Goal: Information Seeking & Learning: Learn about a topic

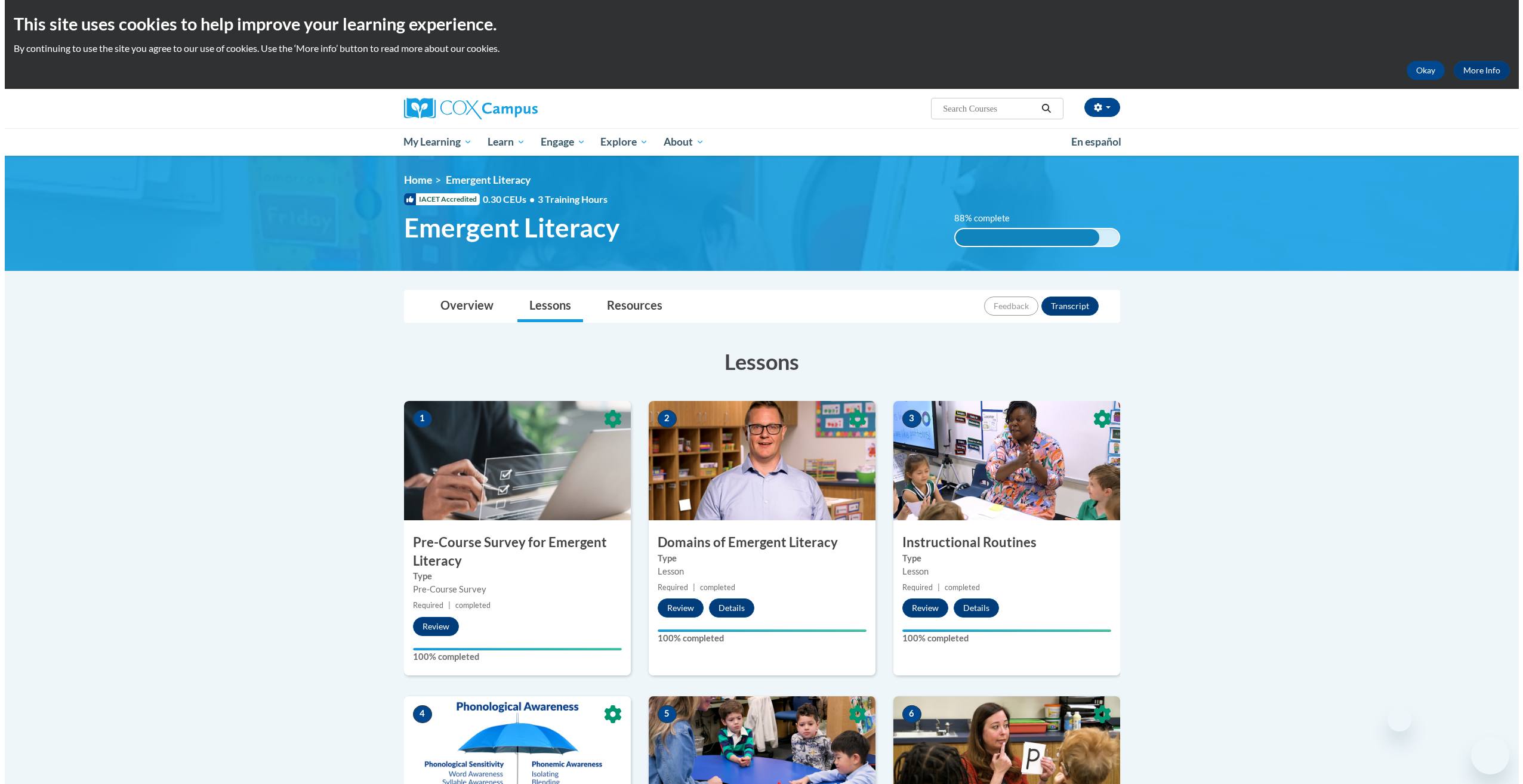
scroll to position [486, 0]
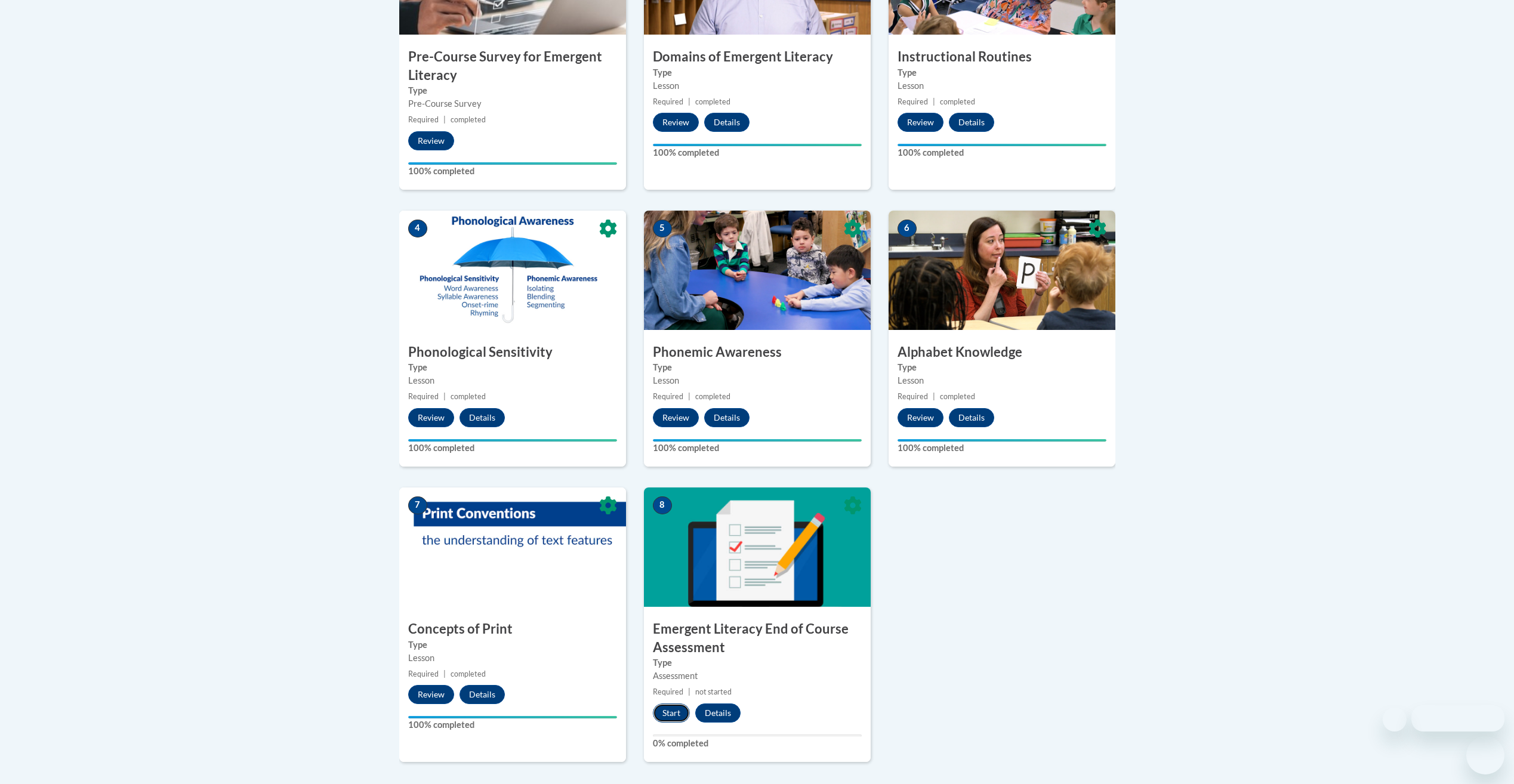
click at [675, 718] on button "Start" at bounding box center [671, 713] width 37 height 19
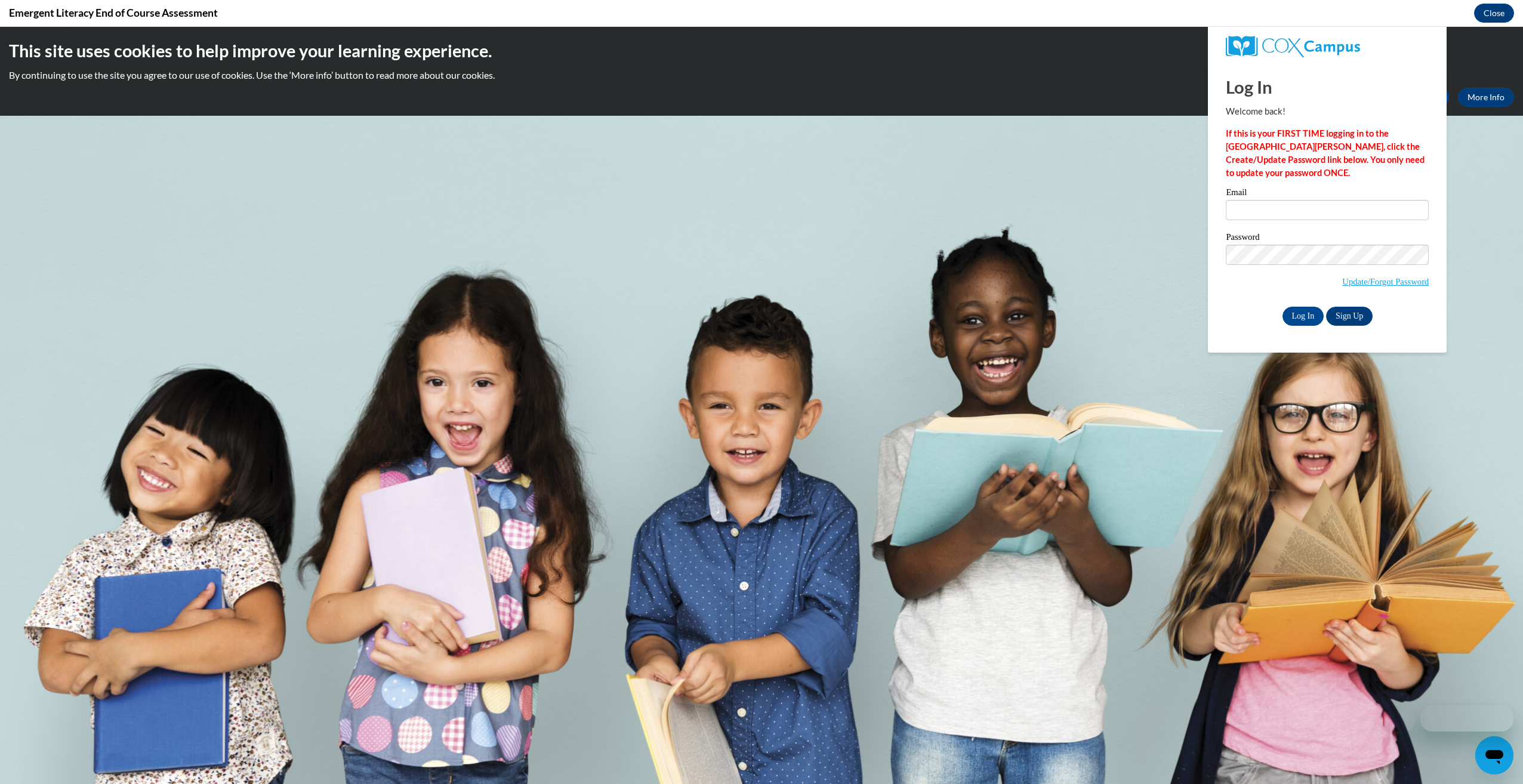
scroll to position [0, 0]
type input "arielgibson578@GMAIL.COM"
click at [1303, 313] on input "Log In" at bounding box center [1303, 316] width 42 height 19
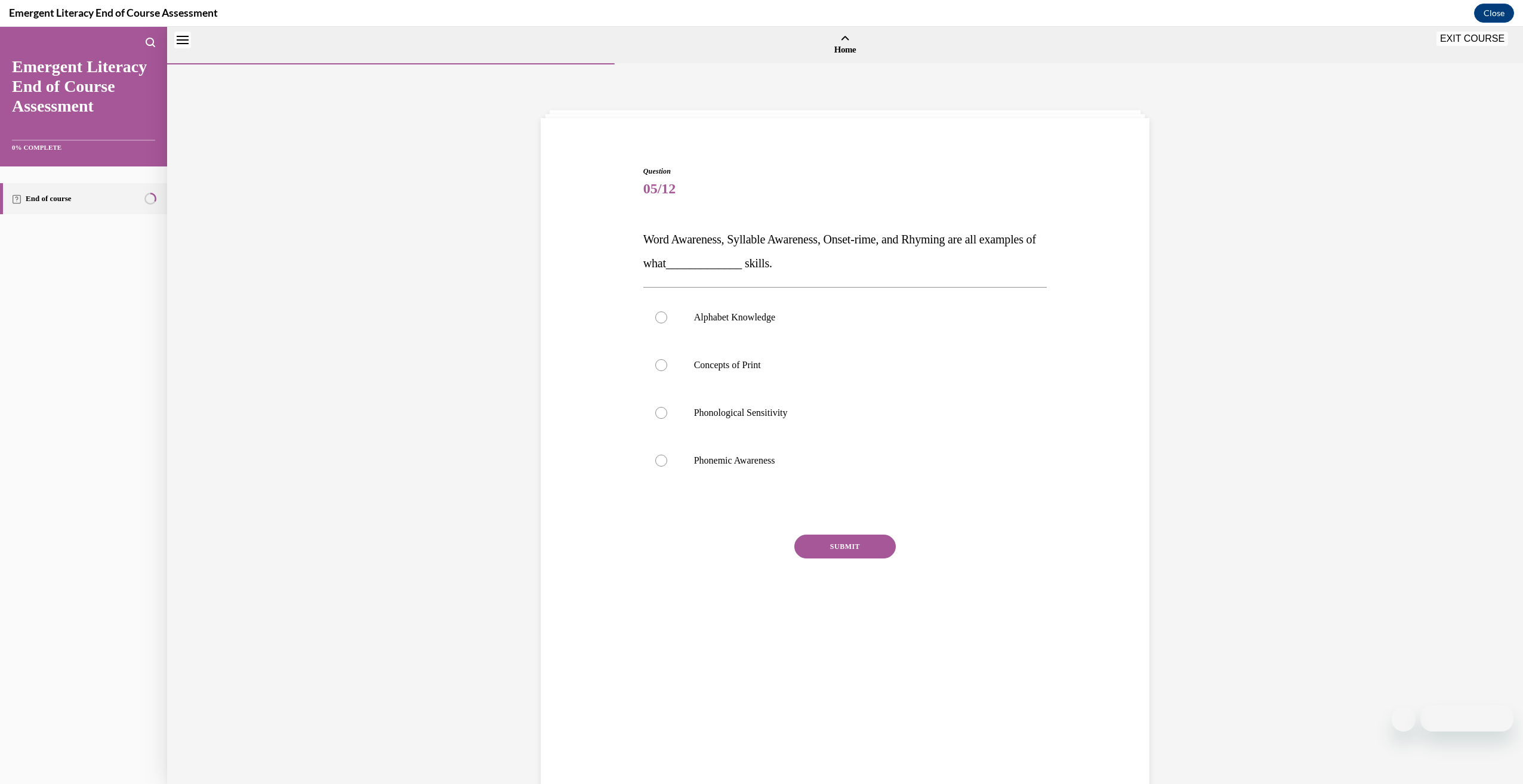
scroll to position [37, 0]
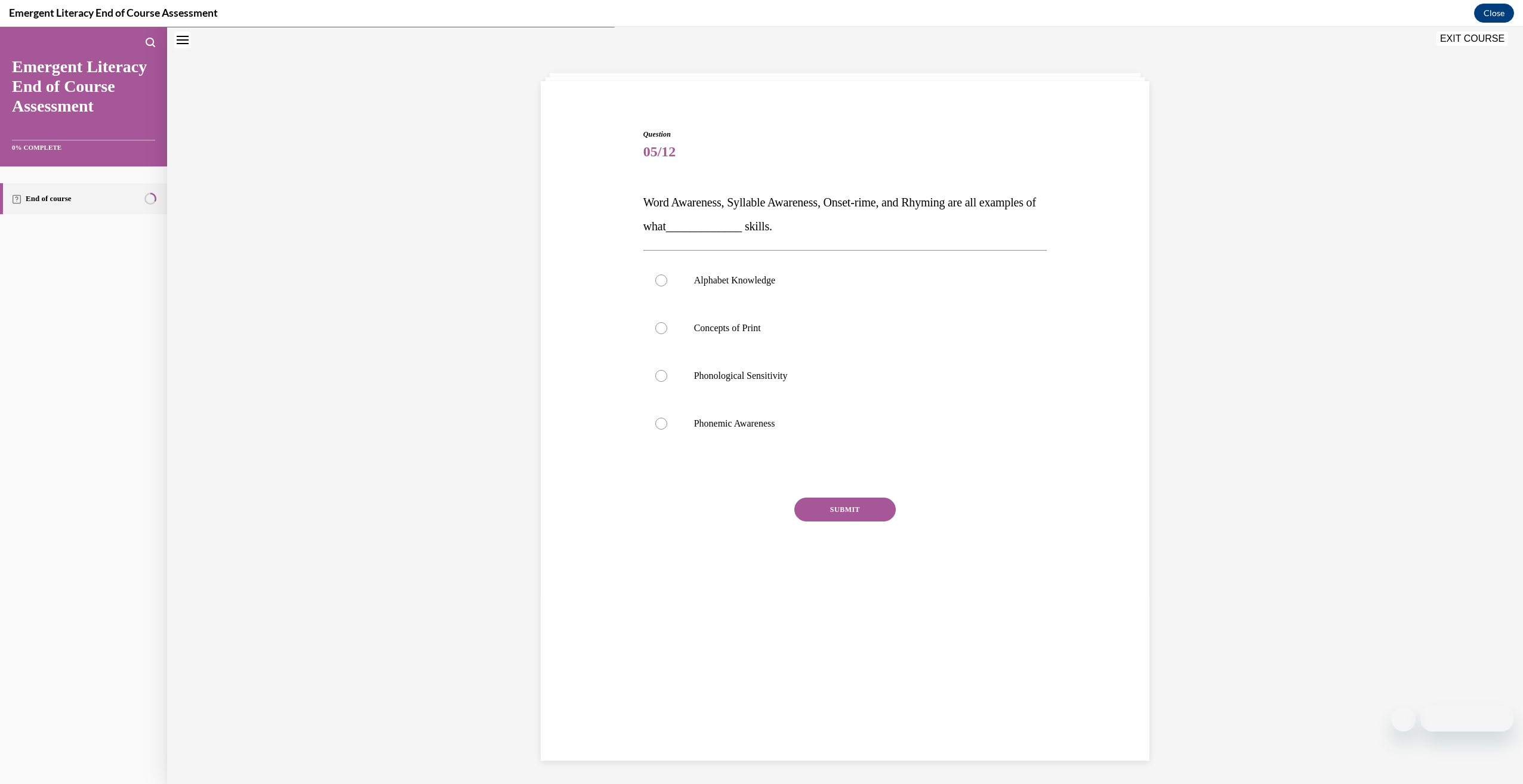
click at [686, 219] on p "Word Awareness, Syllable Awareness, Onset-rime, and Rhyming are all examples of…" at bounding box center [845, 214] width 404 height 48
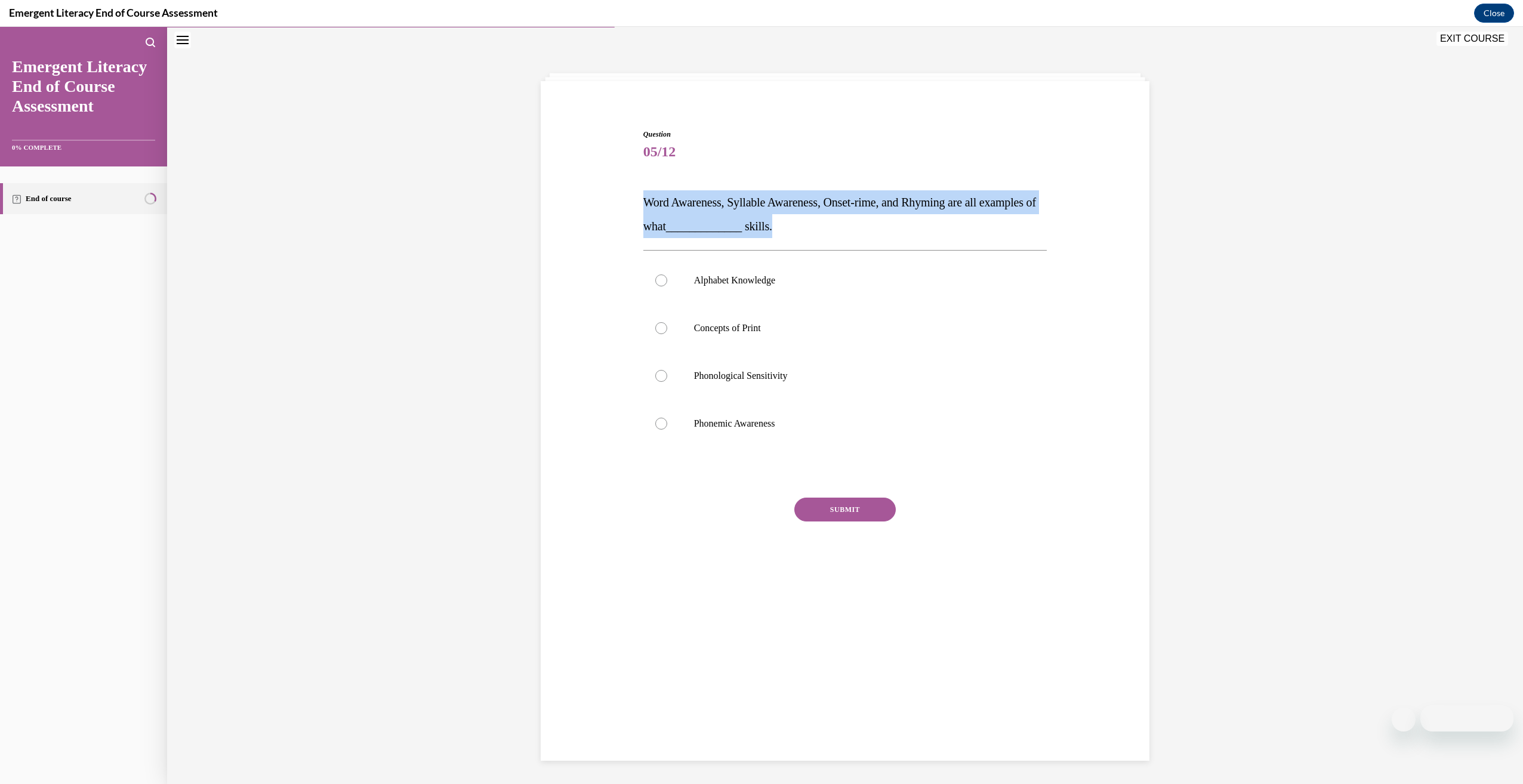
click at [686, 219] on p "Word Awareness, Syllable Awareness, Onset-rime, and Rhyming are all examples of…" at bounding box center [845, 214] width 404 height 48
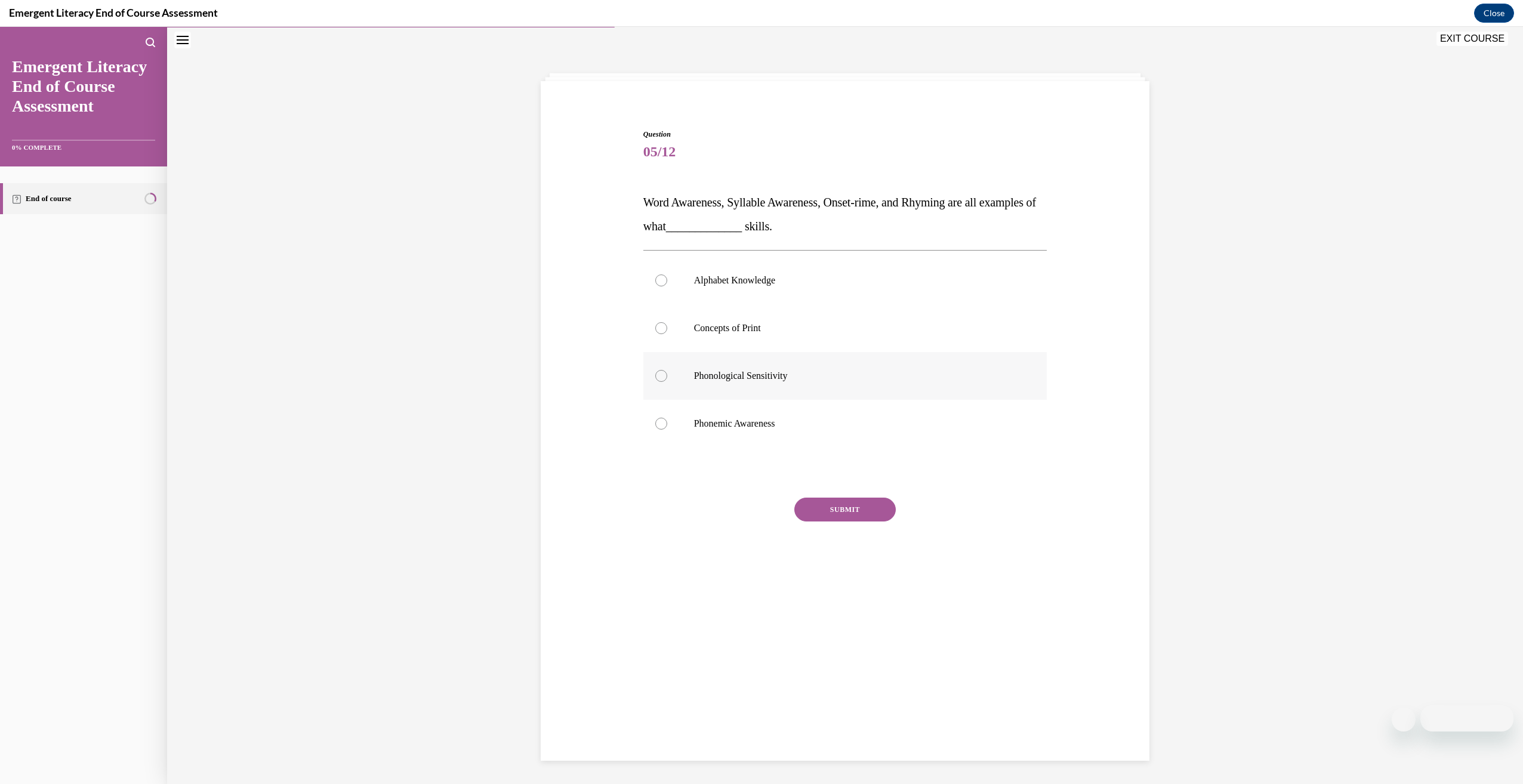
click at [975, 374] on p "Phonological Sensitivity" at bounding box center [855, 376] width 324 height 12
click at [667, 374] on input "Phonological Sensitivity" at bounding box center [661, 376] width 12 height 12
radio input "true"
click at [864, 513] on button "SUBMIT" at bounding box center [845, 509] width 101 height 24
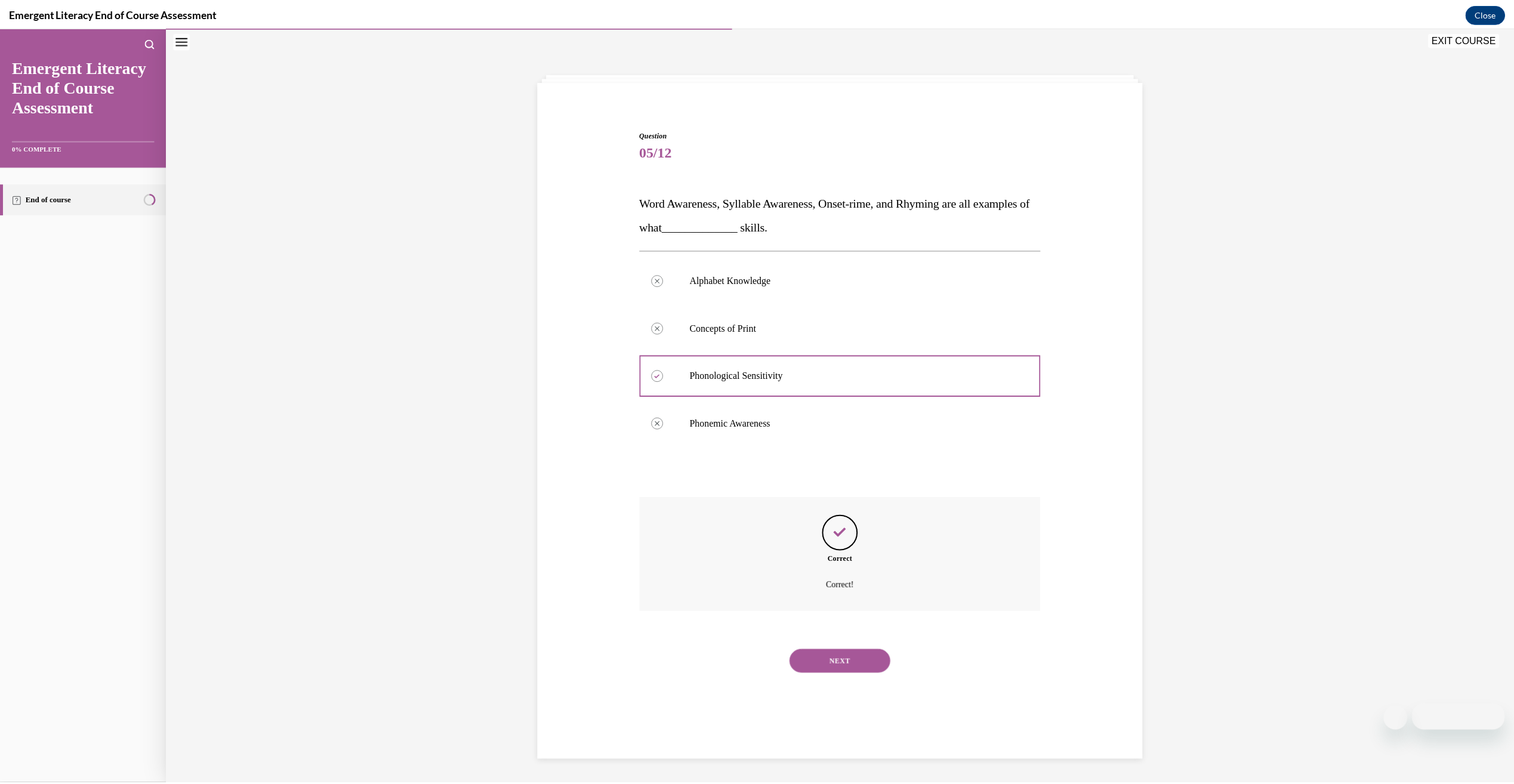
scroll to position [37, 0]
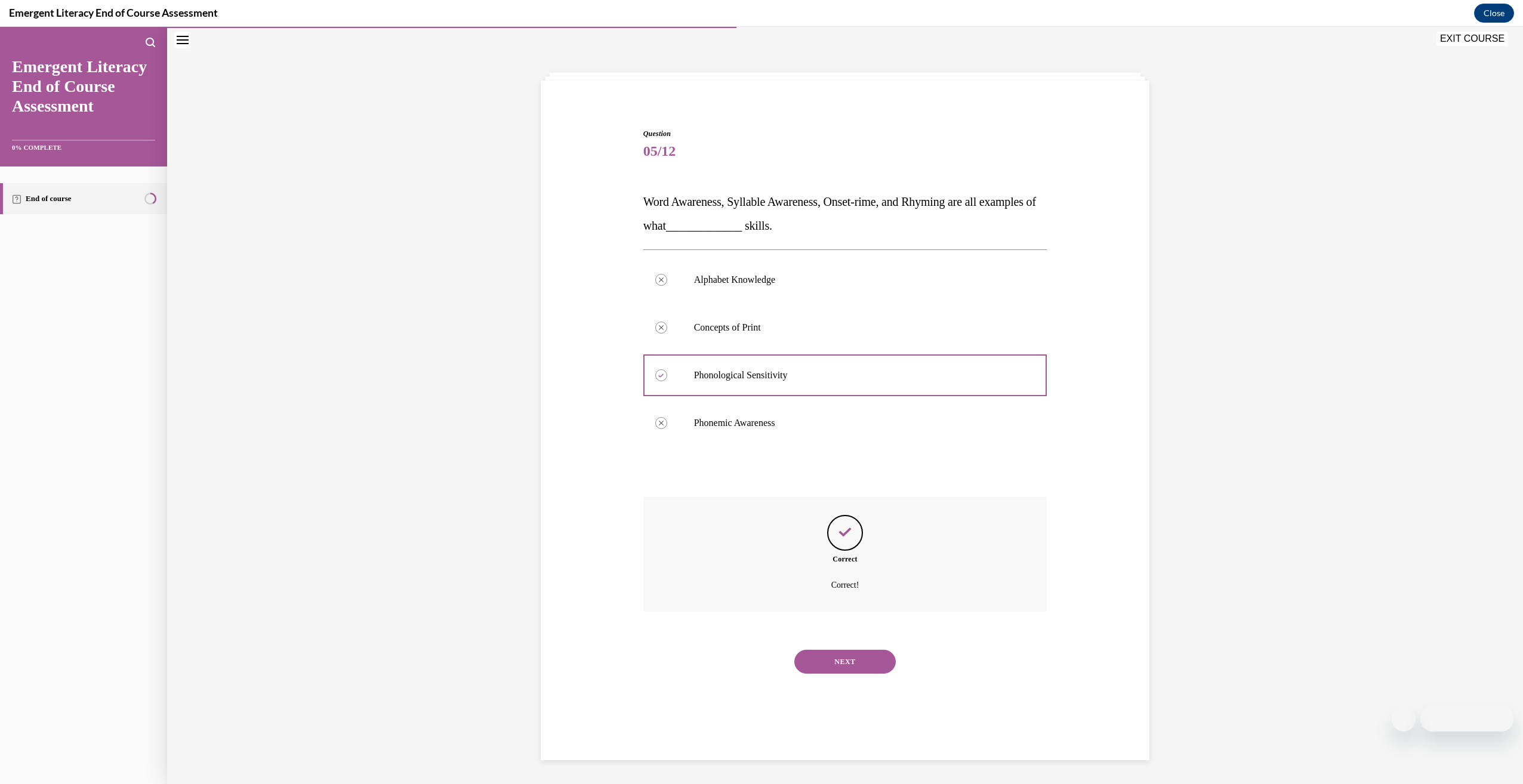
click at [825, 654] on button "NEXT" at bounding box center [845, 661] width 101 height 24
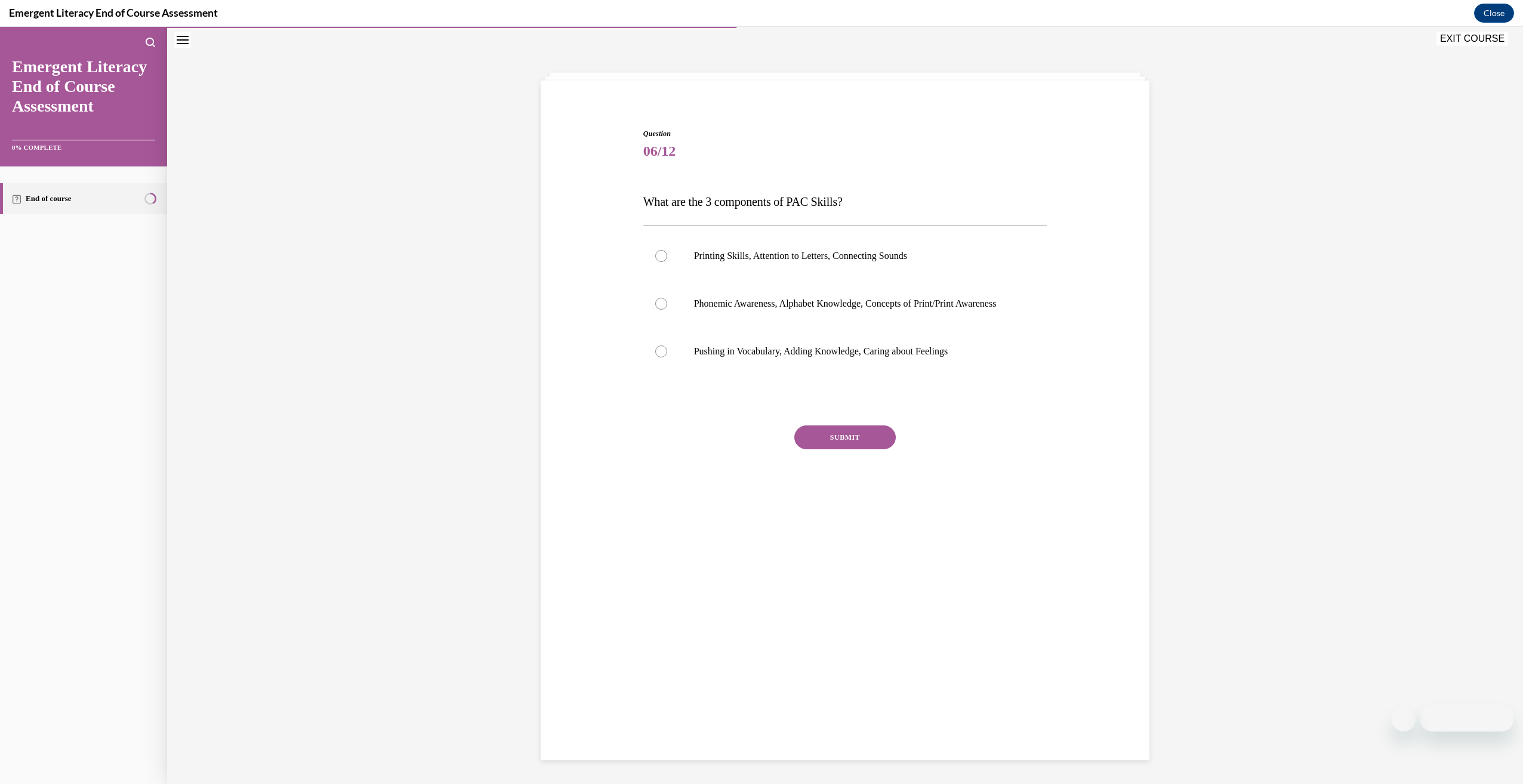
click at [769, 198] on span "What are the 3 components of PAC Skills?" at bounding box center [743, 201] width 200 height 13
click at [821, 310] on p "Phonemic Awareness, Alphabet Knowledge, Concepts of Print/Print Awareness" at bounding box center [855, 304] width 324 height 12
click at [667, 310] on input "Phonemic Awareness, Alphabet Knowledge, Concepts of Print/Print Awareness" at bounding box center [661, 304] width 12 height 12
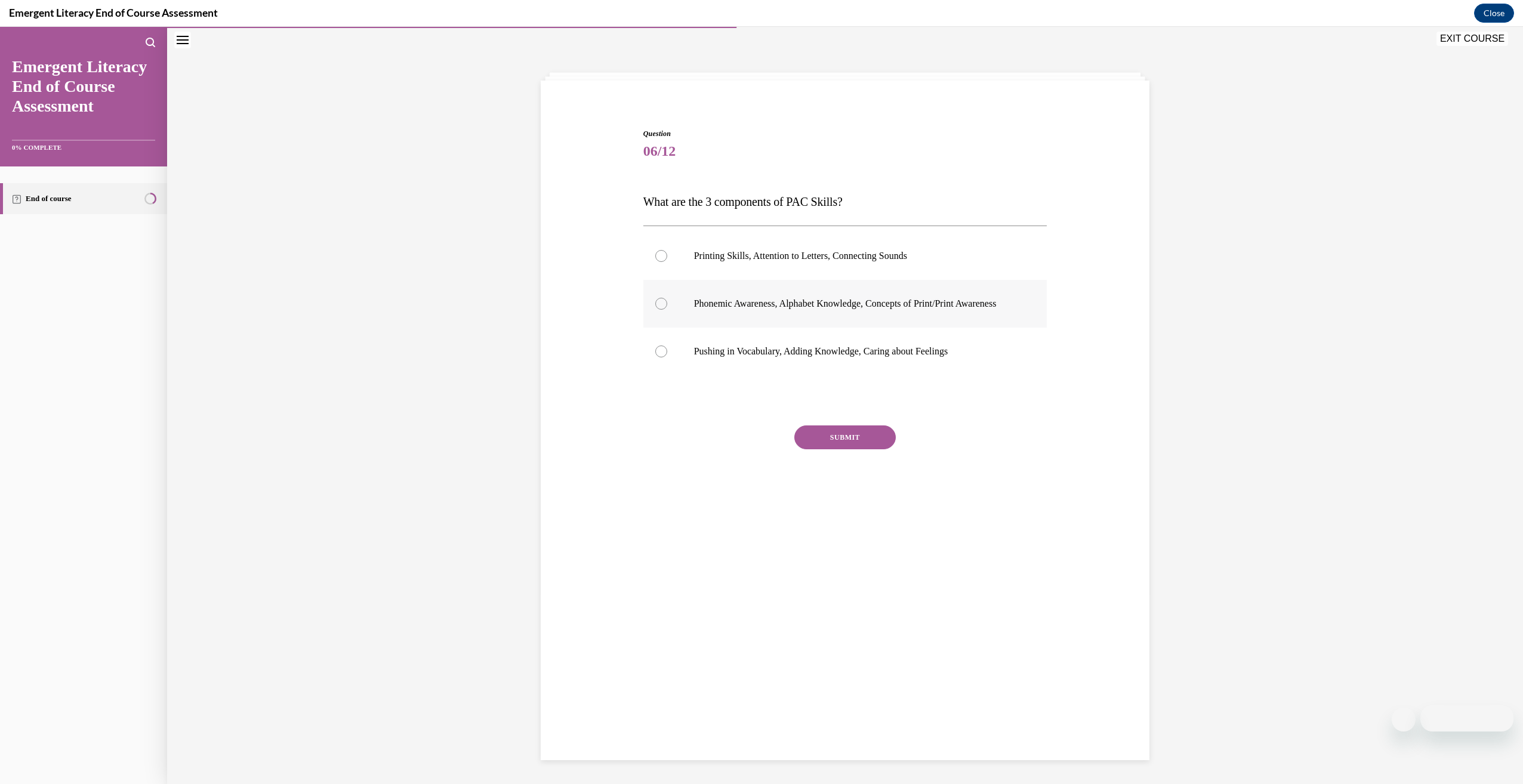
radio input "true"
click at [842, 463] on div "SUBMIT" at bounding box center [845, 455] width 404 height 60
click at [842, 464] on div "SUBMIT" at bounding box center [845, 455] width 404 height 60
click at [842, 449] on button "SUBMIT" at bounding box center [845, 437] width 101 height 24
click at [863, 602] on button "NEXT" at bounding box center [845, 590] width 101 height 24
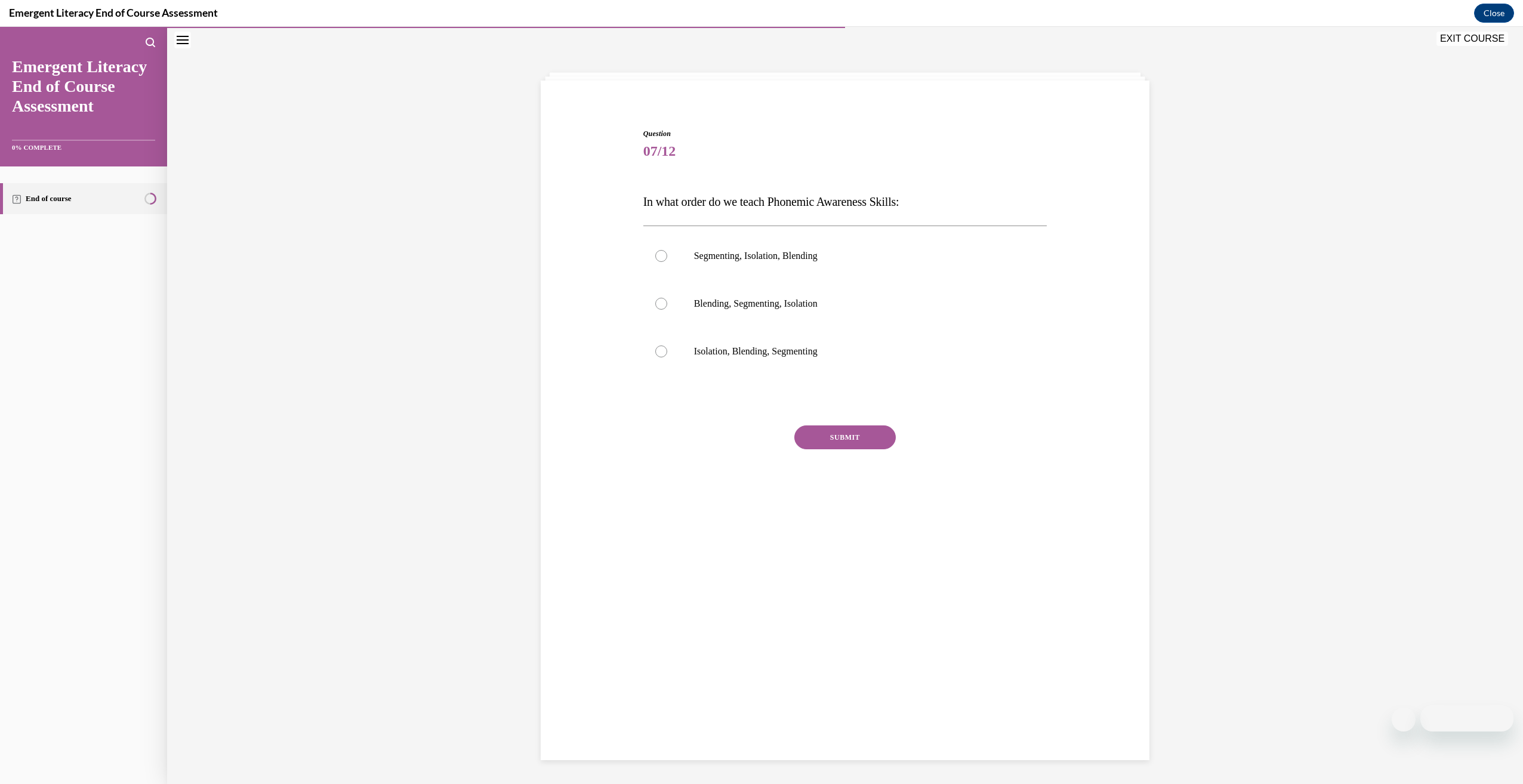
click at [738, 202] on span "In what order do we teach Phonemic Awareness Skills:" at bounding box center [771, 201] width 256 height 13
click at [717, 367] on label "Isolation, Blending, Segmenting" at bounding box center [845, 351] width 404 height 48
click at [667, 358] on input "Isolation, Blending, Segmenting" at bounding box center [661, 351] width 12 height 12
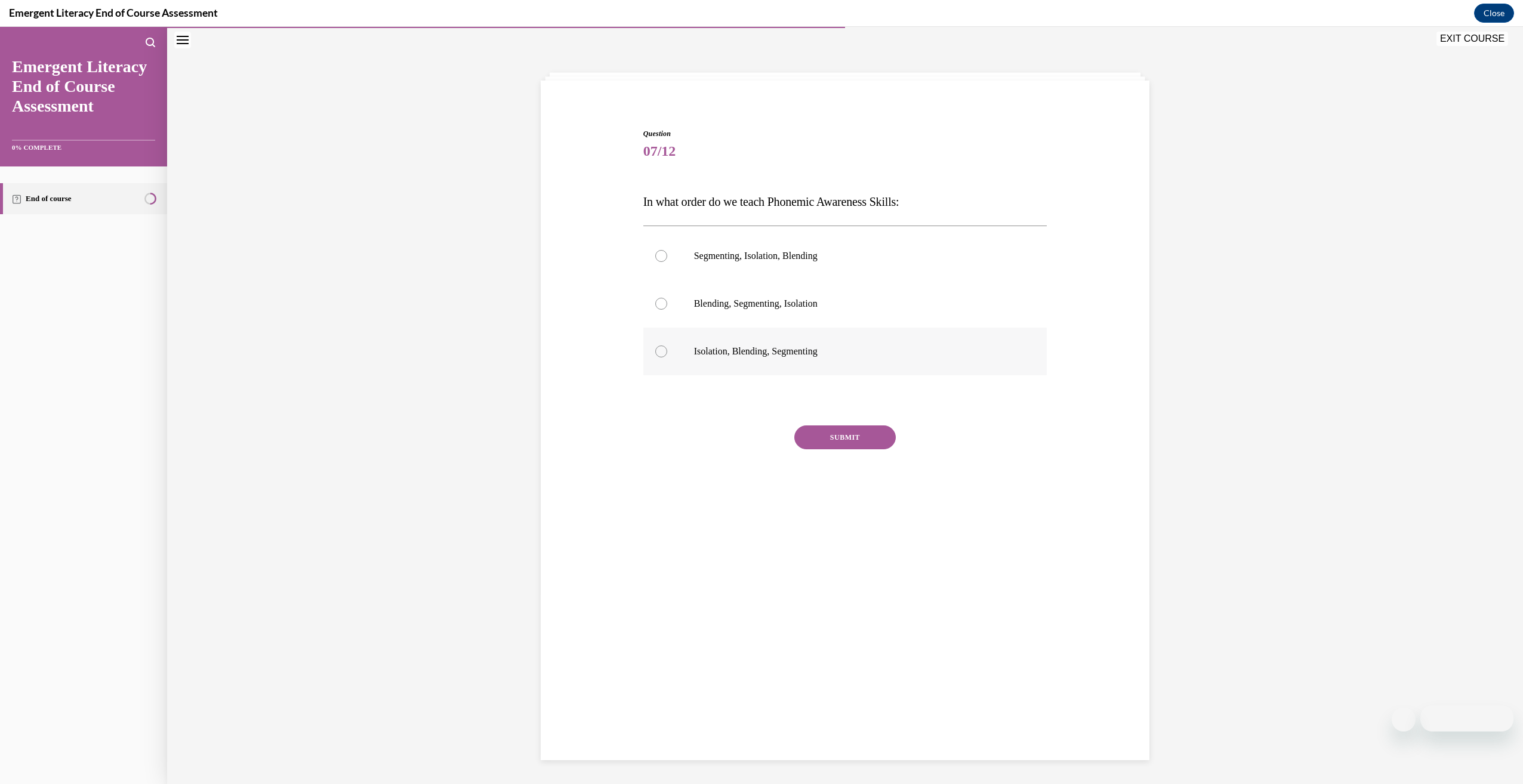
radio input "true"
click at [819, 432] on button "SUBMIT" at bounding box center [845, 437] width 101 height 24
click at [857, 581] on button "NEXT" at bounding box center [845, 590] width 101 height 24
click at [815, 205] on span "Alphabet Knowledge includes: Choose all that apply." at bounding box center [767, 201] width 248 height 13
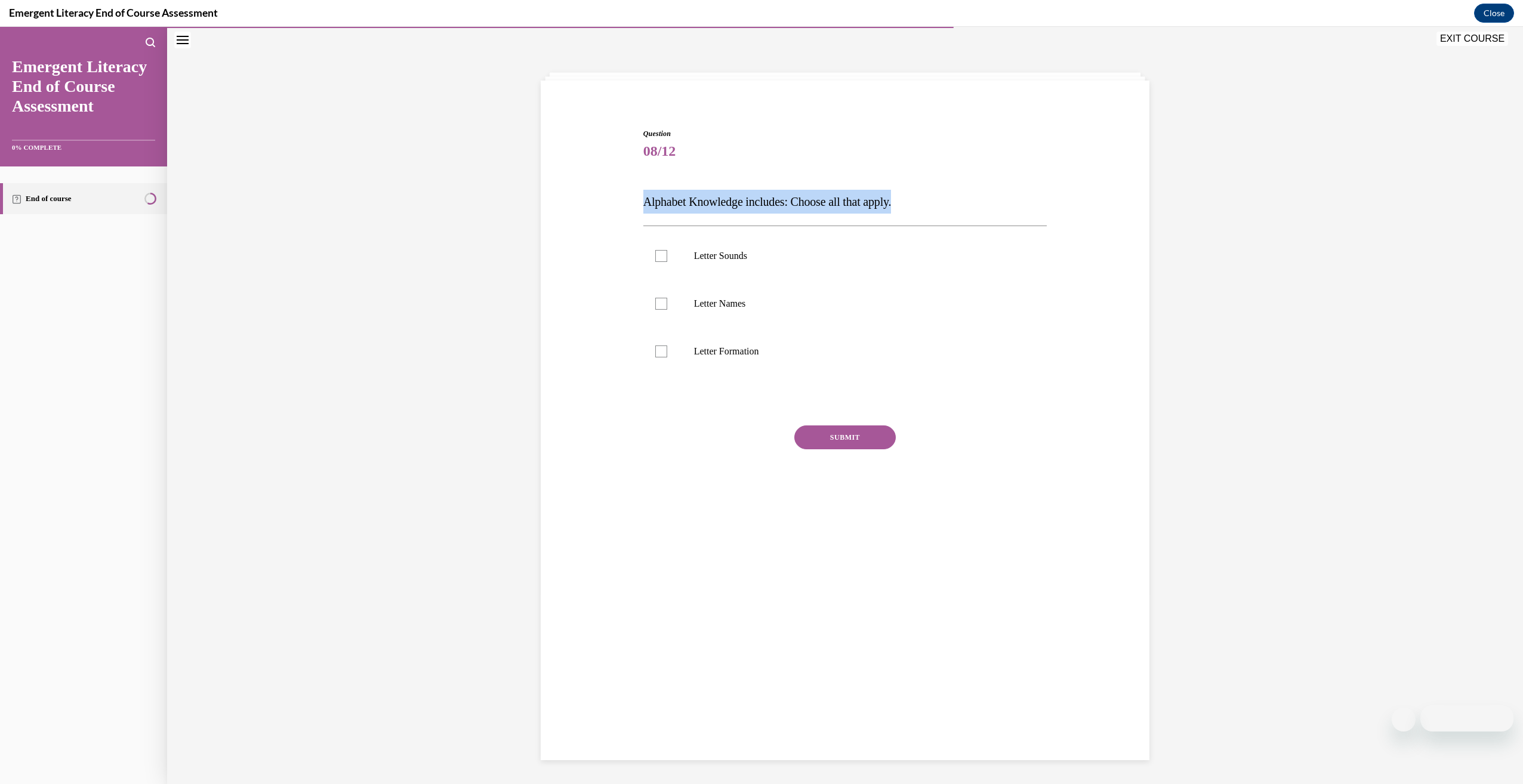
click at [815, 205] on span "Alphabet Knowledge includes: Choose all that apply." at bounding box center [767, 201] width 248 height 13
drag, startPoint x: 910, startPoint y: 219, endPoint x: 863, endPoint y: 205, distance: 49.0
click at [863, 205] on span "Alphabet Knowledge includes: Choose all that apply." at bounding box center [767, 201] width 248 height 13
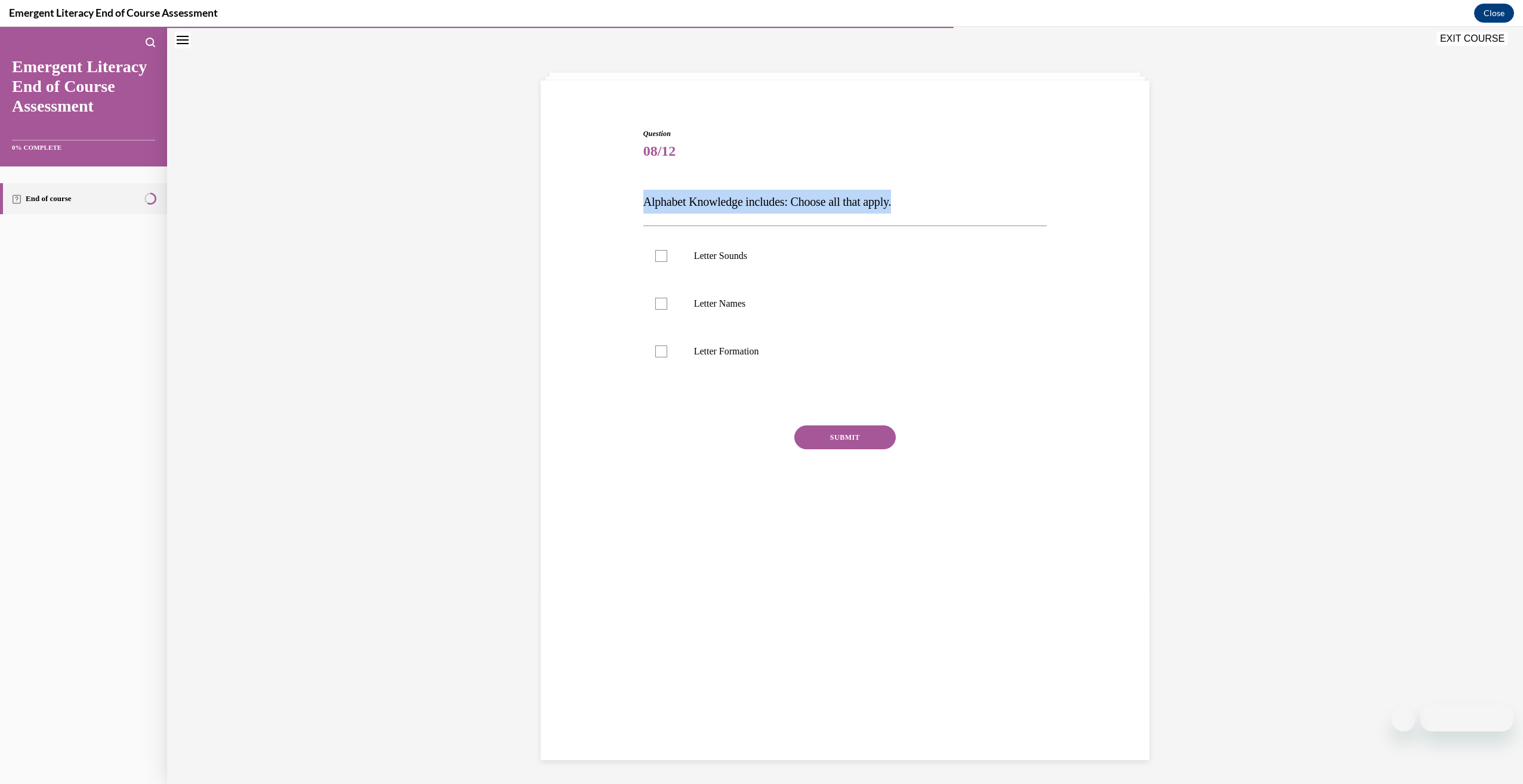
drag, startPoint x: 863, startPoint y: 205, endPoint x: 847, endPoint y: 198, distance: 17.5
click at [708, 276] on label "Letter Sounds" at bounding box center [845, 256] width 404 height 48
drag, startPoint x: 708, startPoint y: 276, endPoint x: 709, endPoint y: 302, distance: 26.0
click at [709, 302] on p "Letter Names" at bounding box center [855, 304] width 324 height 12
click at [667, 302] on input "Letter Names" at bounding box center [661, 304] width 12 height 12
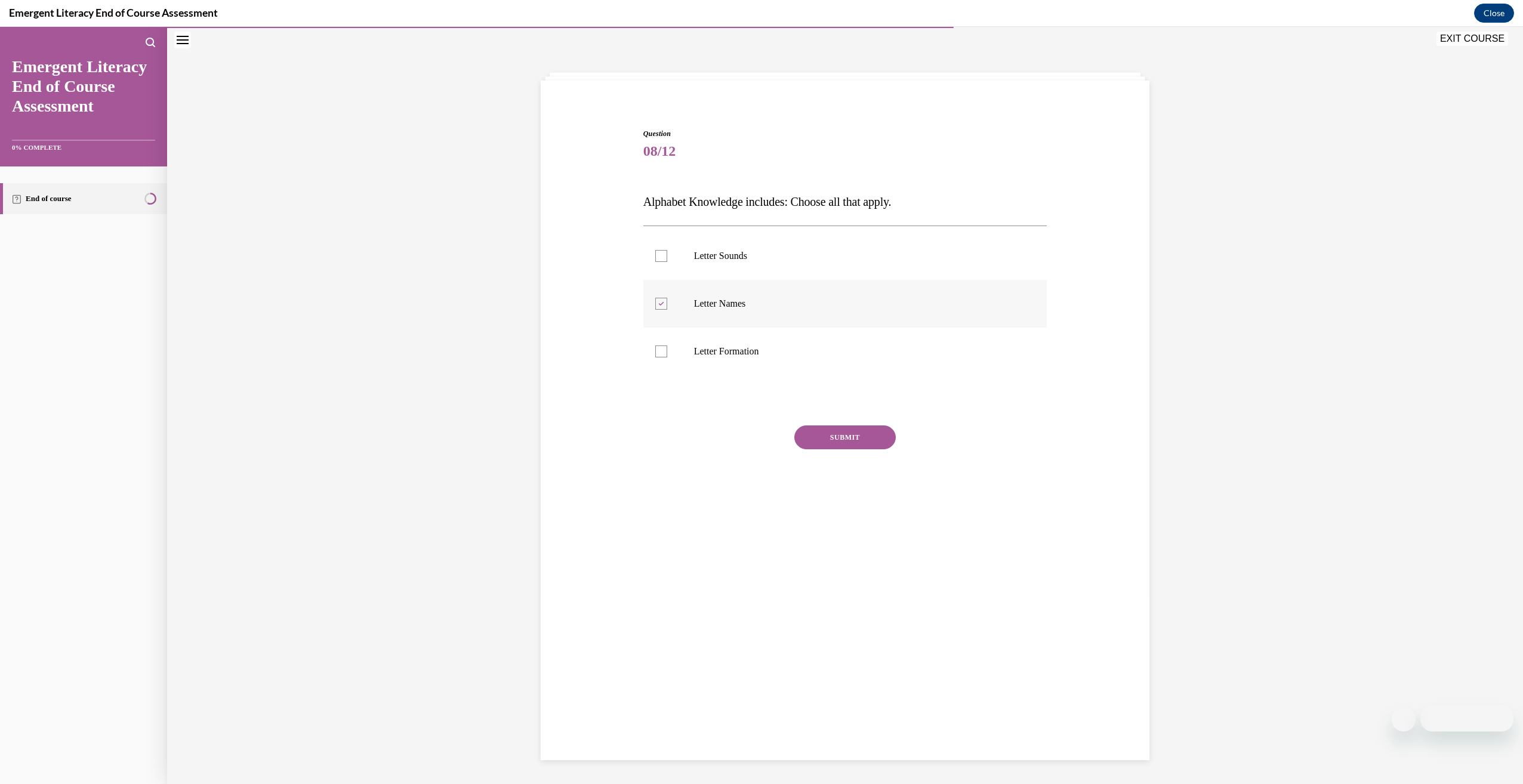
click at [707, 304] on p "Letter Names" at bounding box center [855, 304] width 324 height 12
click at [667, 304] on input "Letter Names" at bounding box center [661, 304] width 12 height 12
checkbox input "false"
click at [726, 271] on label "Letter Sounds" at bounding box center [845, 256] width 404 height 48
click at [667, 262] on input "Letter Sounds" at bounding box center [661, 256] width 12 height 12
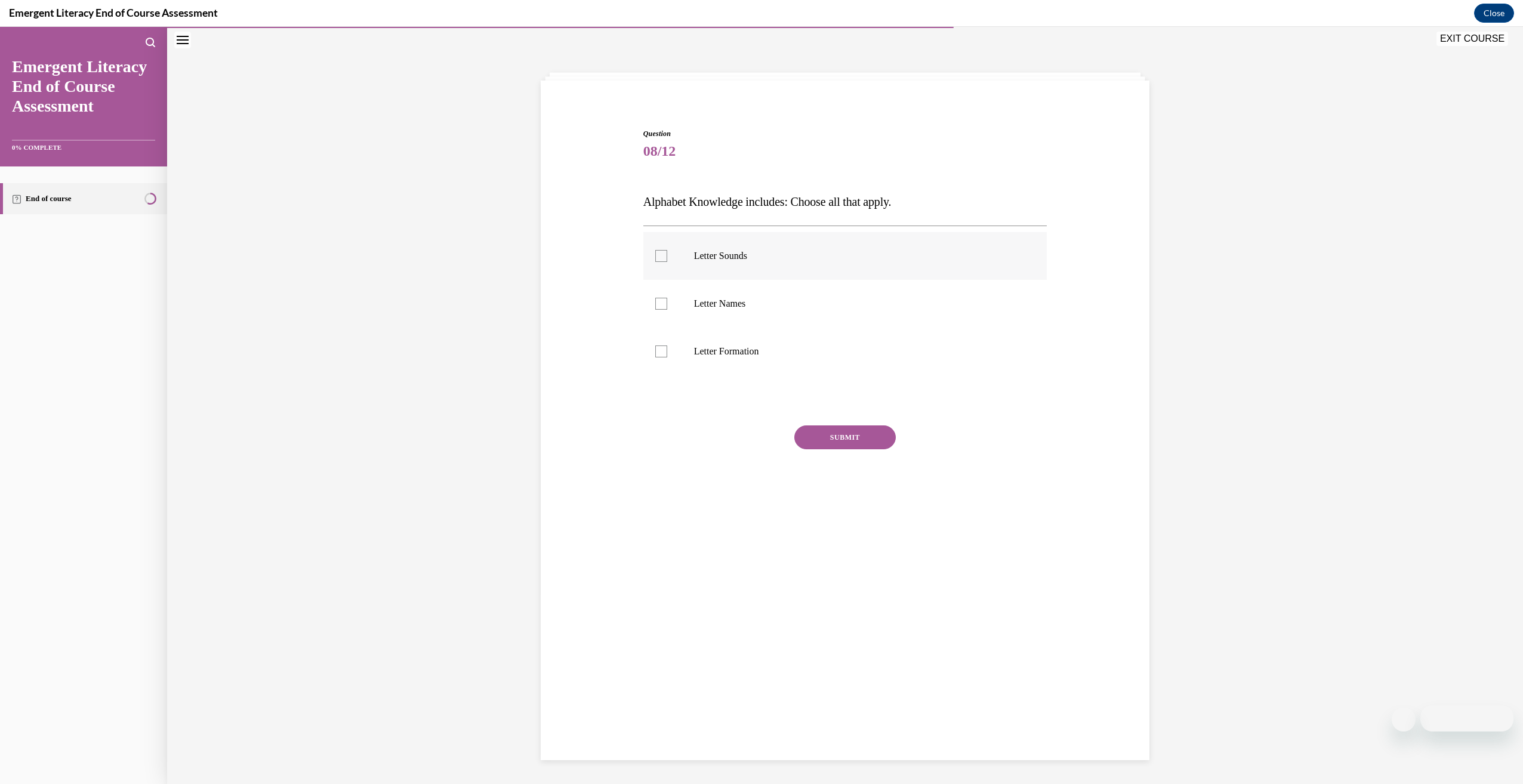
checkbox input "true"
click at [725, 304] on p "Letter Names" at bounding box center [855, 304] width 324 height 12
click at [667, 304] on input "Letter Names" at bounding box center [661, 304] width 12 height 12
checkbox input "true"
click at [813, 436] on button "SUBMIT" at bounding box center [845, 437] width 101 height 24
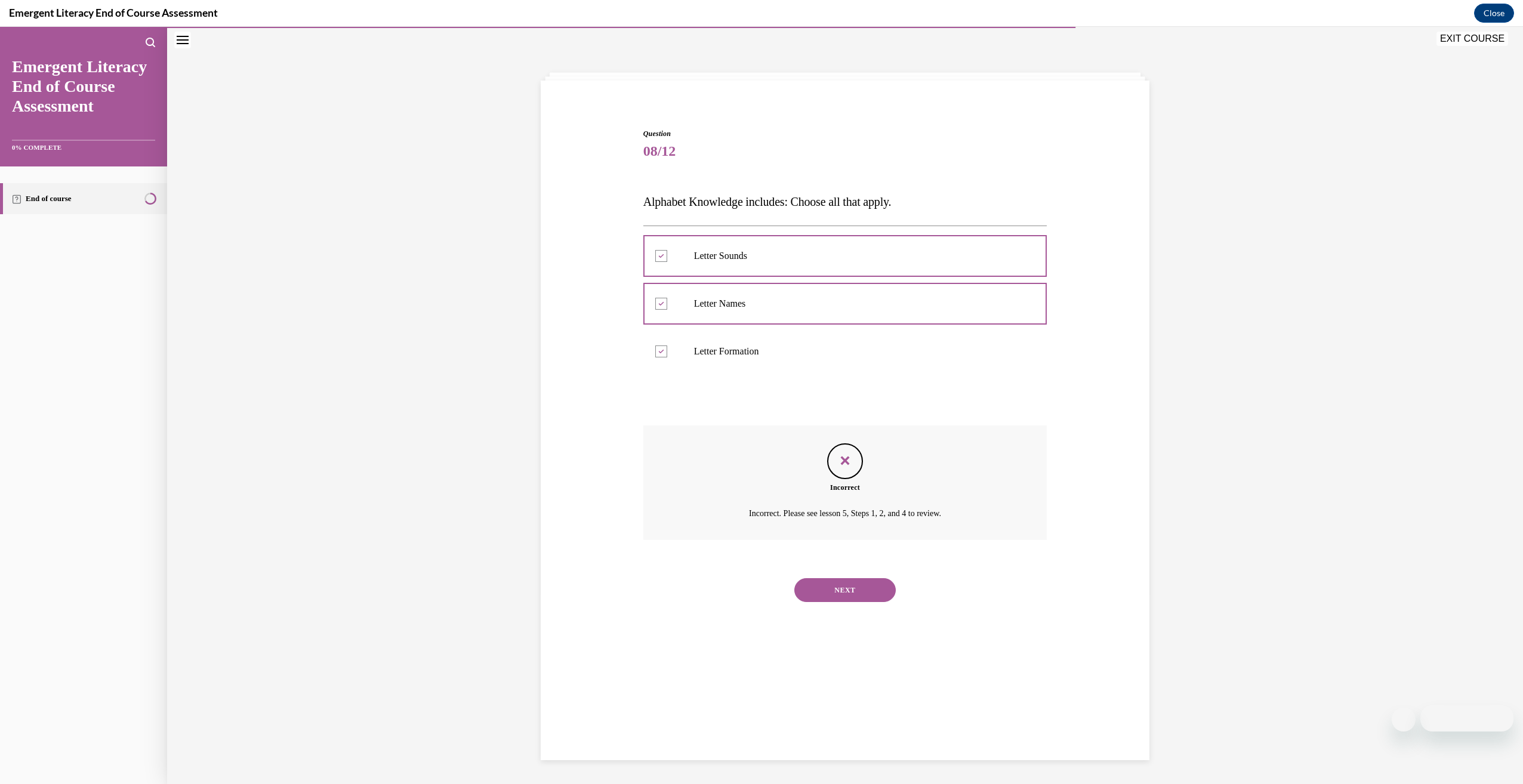
click at [864, 581] on button "NEXT" at bounding box center [845, 590] width 101 height 24
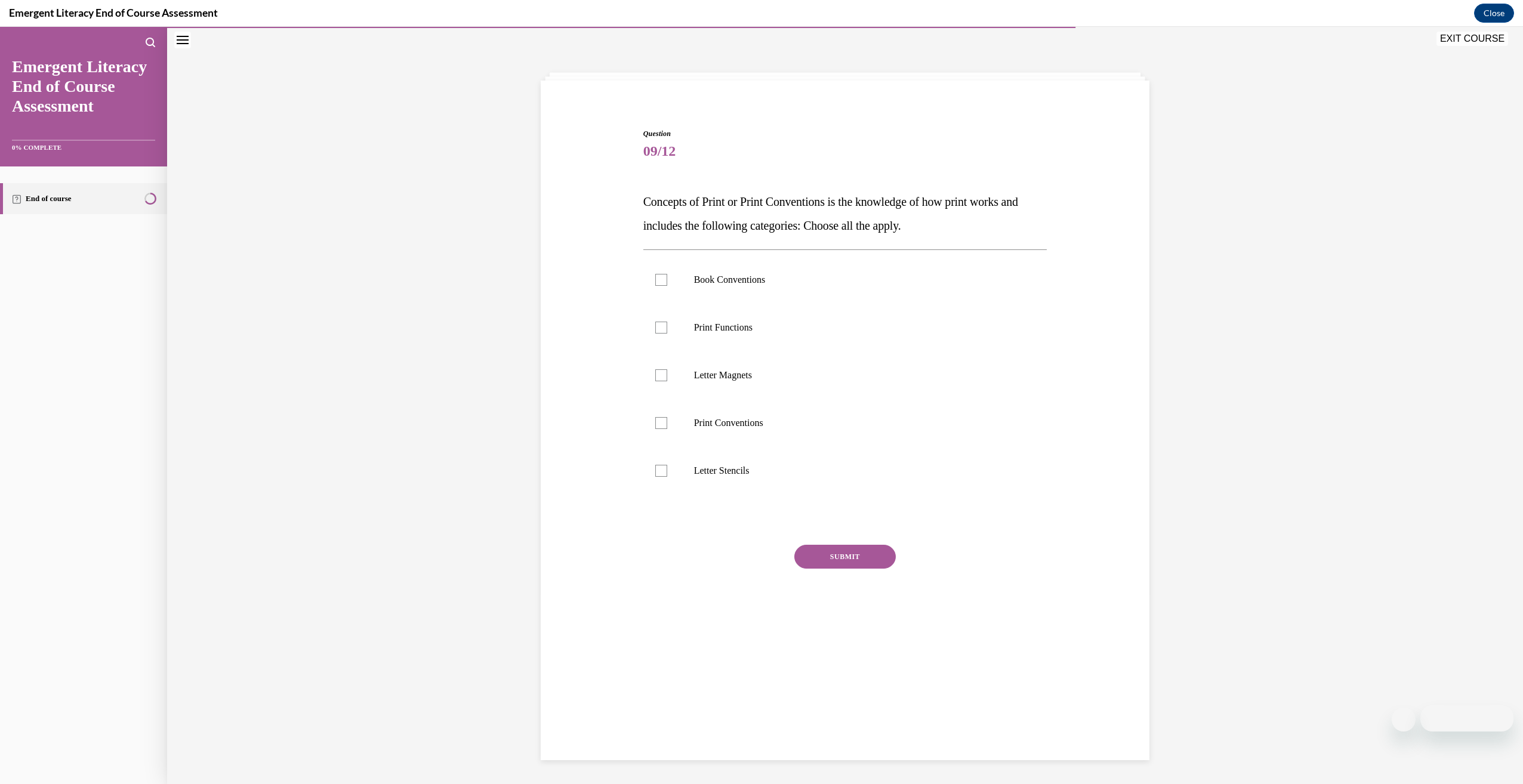
click at [728, 196] on span "Concepts of Print or Print Conventions is the knowledge of how print works and …" at bounding box center [830, 213] width 375 height 37
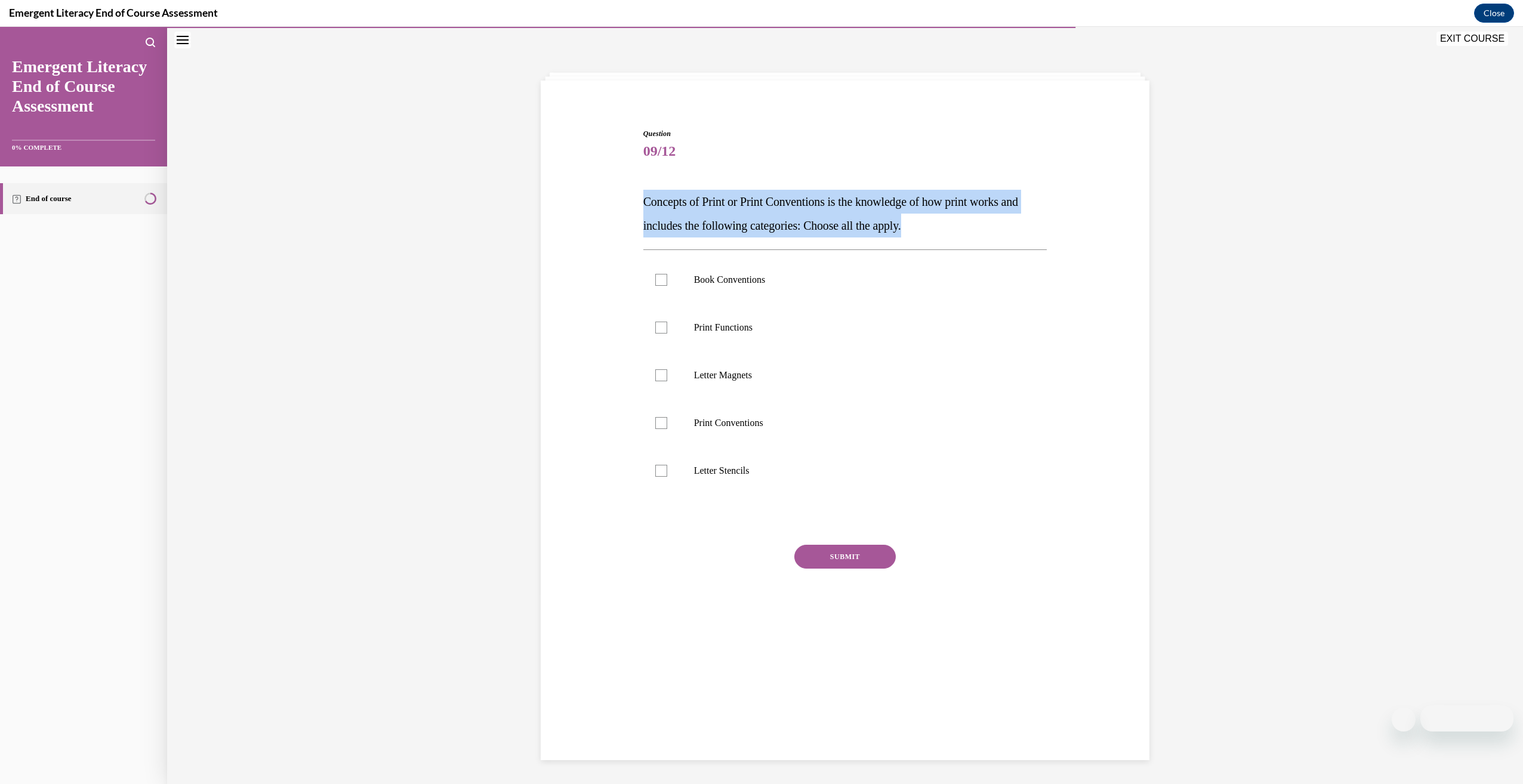
click at [728, 196] on span "Concepts of Print or Print Conventions is the knowledge of how print works and …" at bounding box center [830, 213] width 375 height 37
drag, startPoint x: 728, startPoint y: 196, endPoint x: 717, endPoint y: 208, distance: 16.3
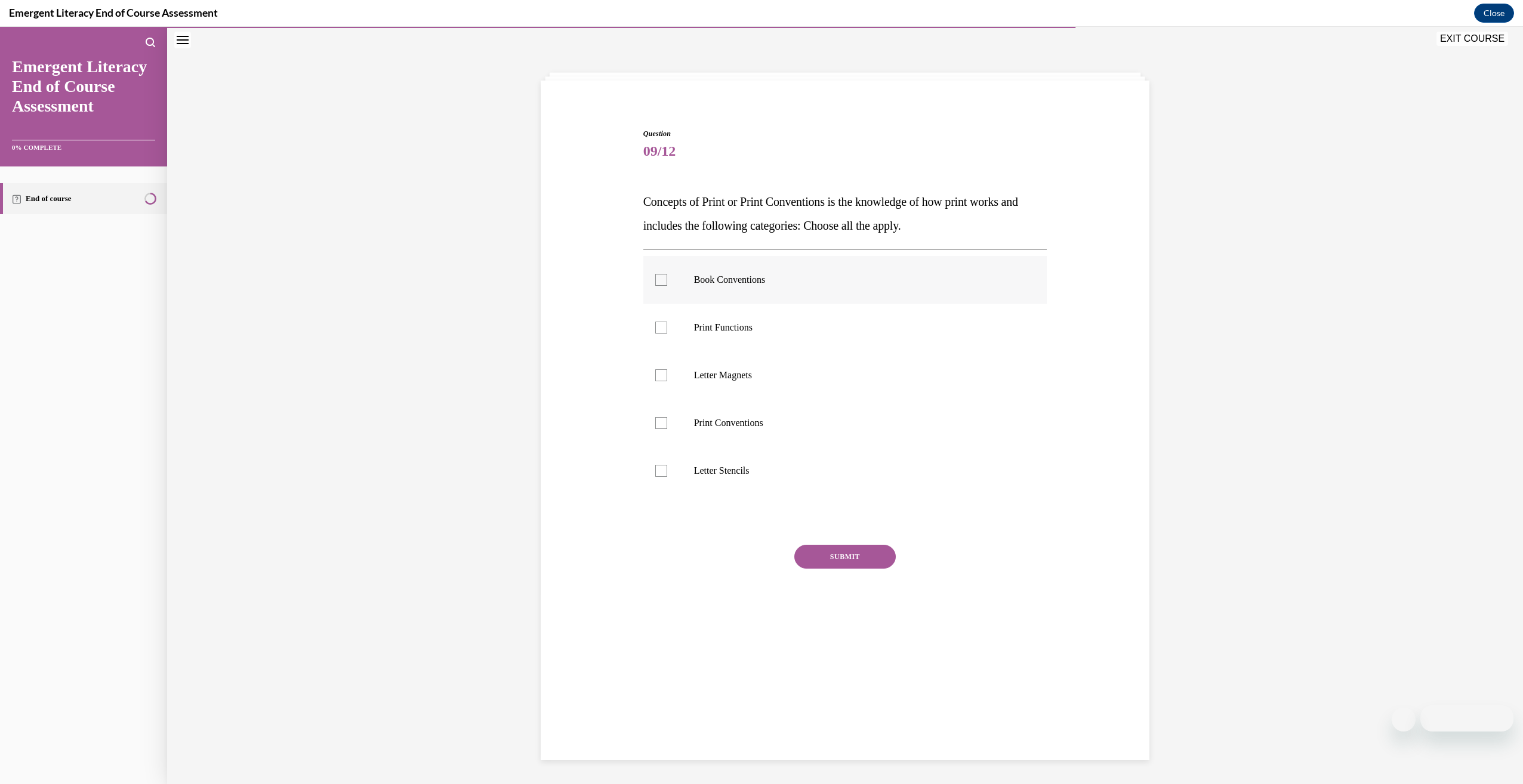
click at [857, 290] on label "Book Conventions" at bounding box center [845, 279] width 404 height 48
click at [667, 286] on input "Book Conventions" at bounding box center [661, 279] width 12 height 12
checkbox input "true"
click at [827, 336] on label "Print Functions" at bounding box center [845, 327] width 404 height 48
click at [667, 333] on input "Print Functions" at bounding box center [661, 327] width 12 height 12
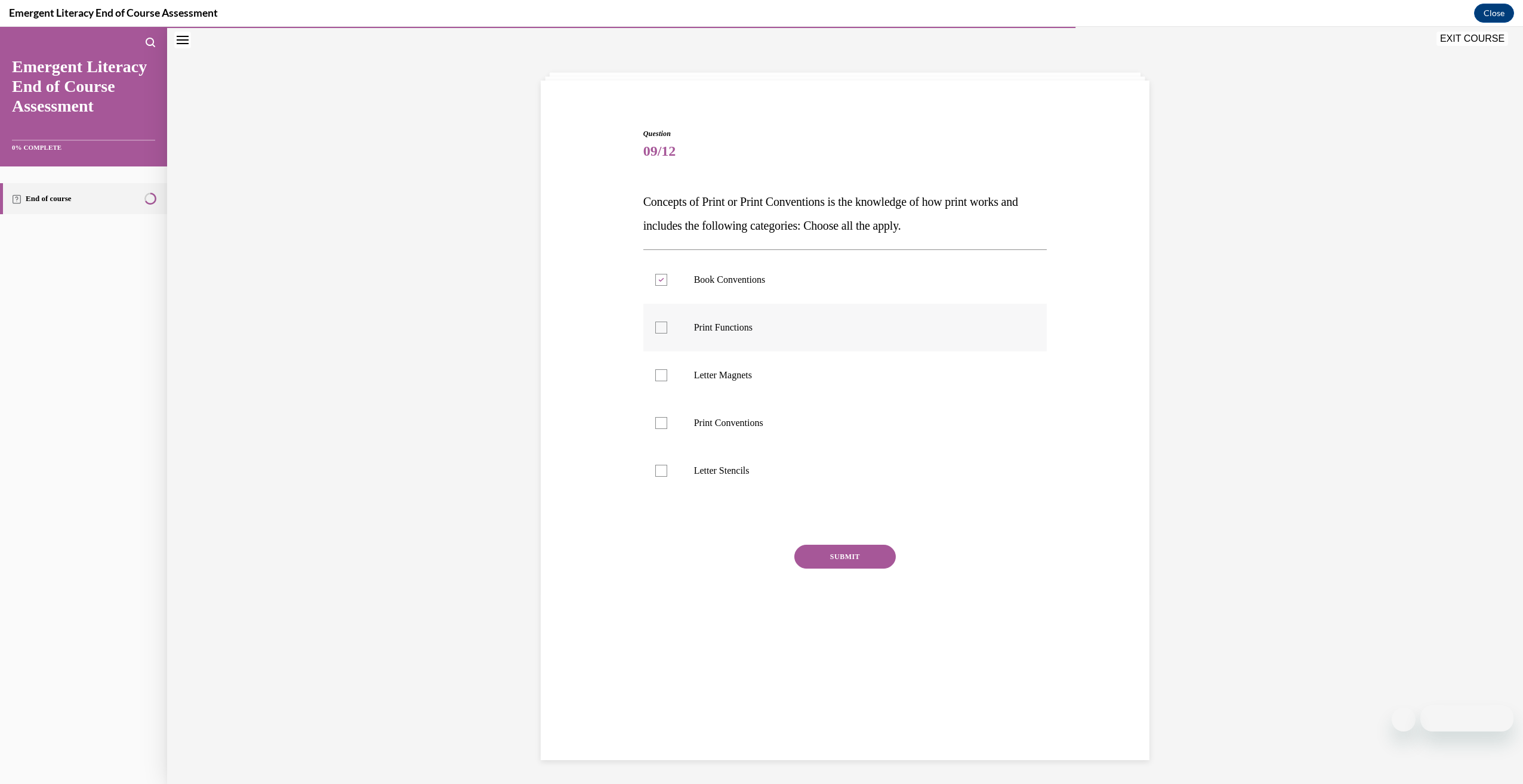
checkbox input "true"
click at [803, 557] on button "SUBMIT" at bounding box center [845, 557] width 101 height 24
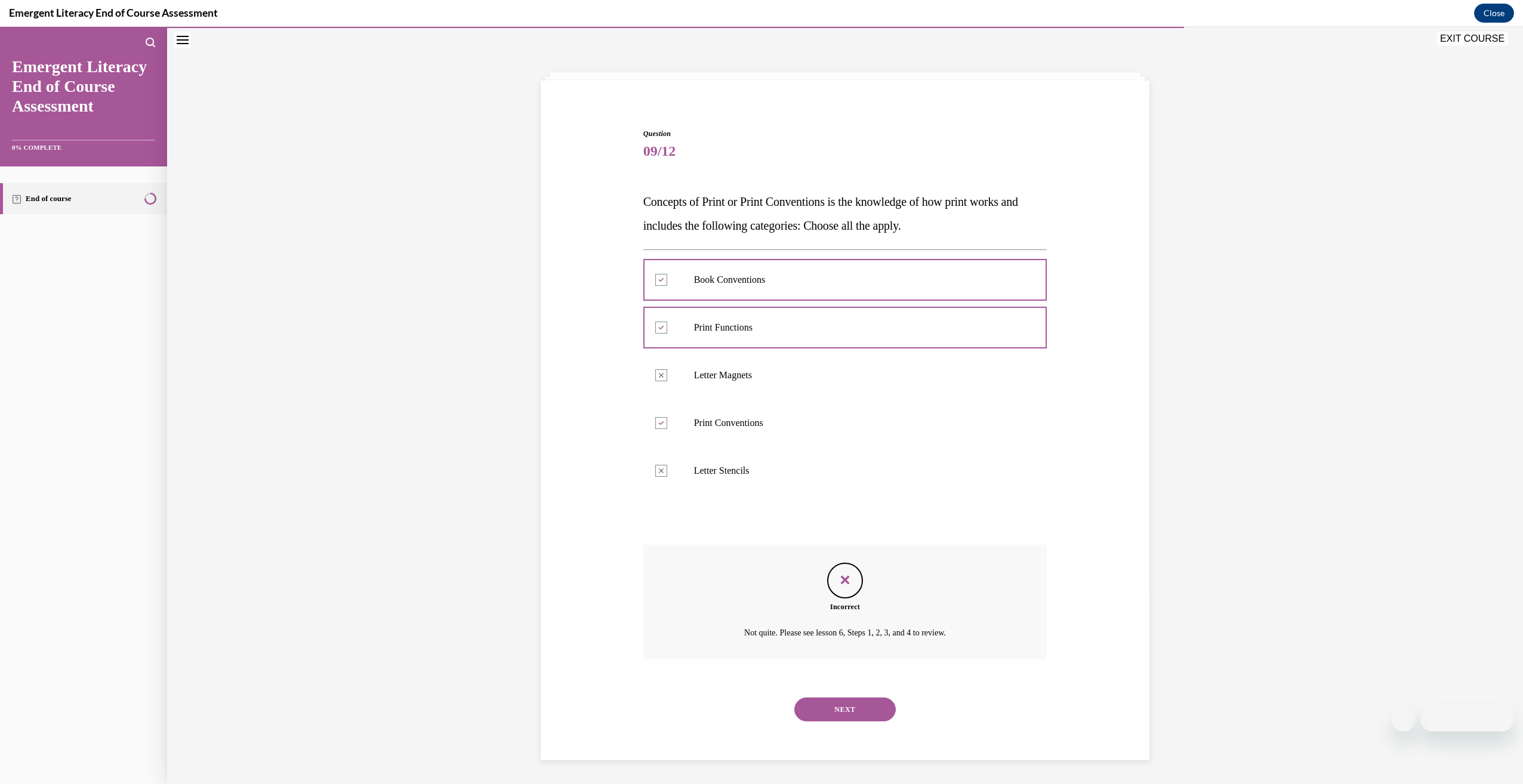
click at [827, 705] on button "NEXT" at bounding box center [845, 709] width 101 height 24
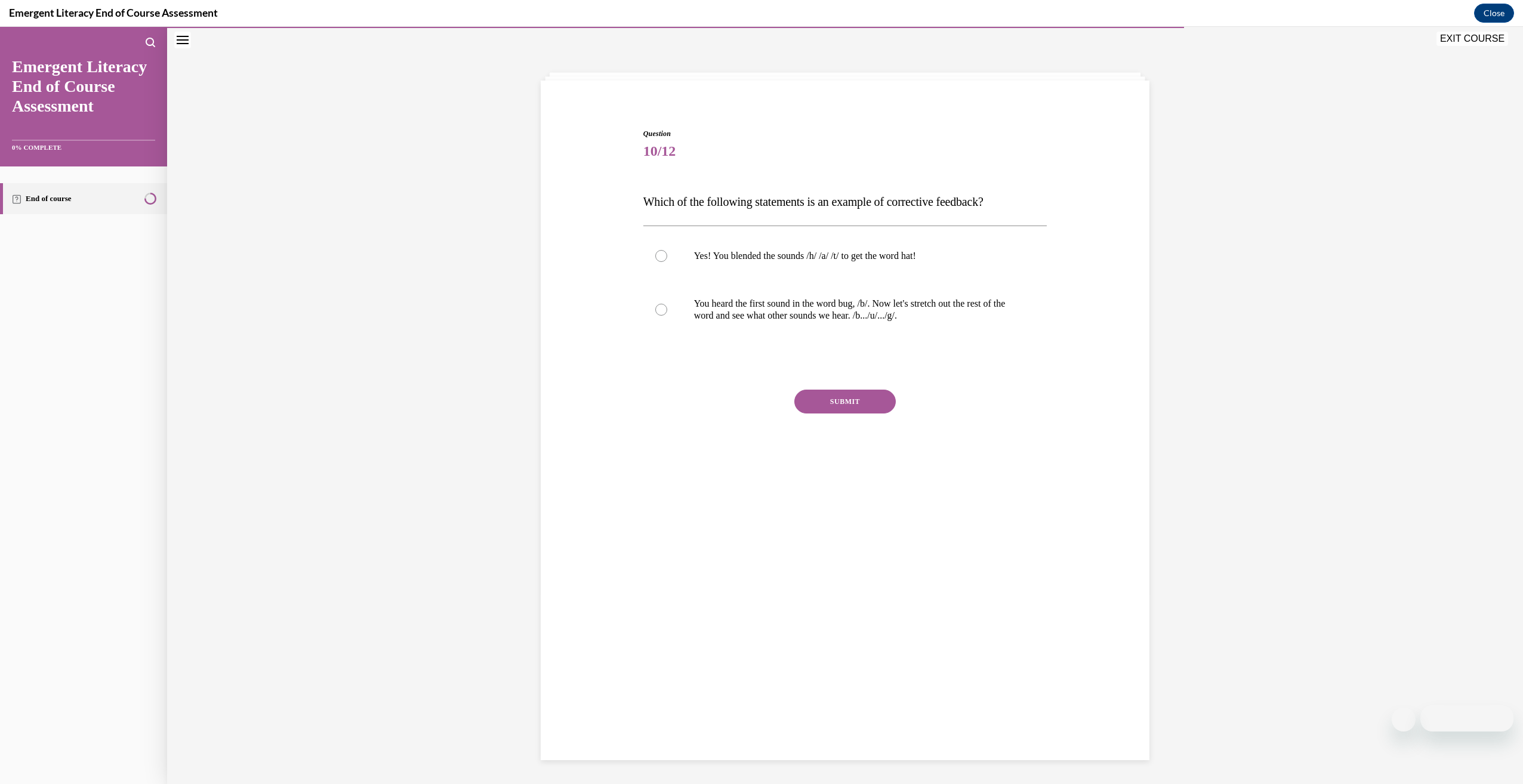
click at [783, 205] on span "Which of the following statements is an example of corrective feedback?" at bounding box center [813, 201] width 340 height 13
click at [778, 306] on p "You heard the first sound in the word bug, /b/. Now let's stretch out the rest …" at bounding box center [855, 310] width 324 height 24
click at [667, 306] on input "You heard the first sound in the word bug, /b/. Now let's stretch out the rest …" at bounding box center [661, 309] width 12 height 12
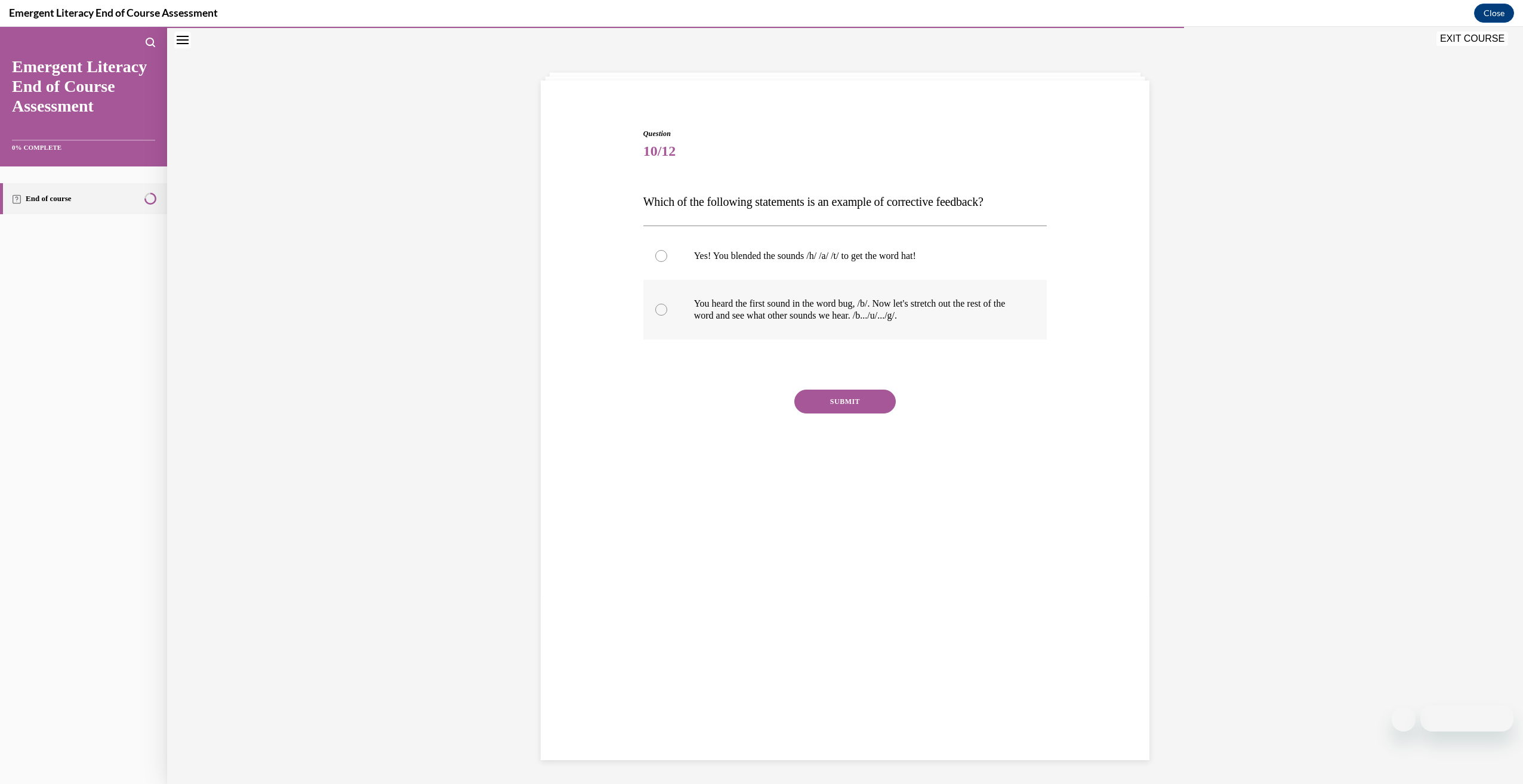
radio input "true"
click at [828, 204] on span "Which of the following statements is an example of corrective feedback?" at bounding box center [813, 201] width 340 height 13
click at [836, 208] on p "Which of the following statements is an example of corrective feedback?" at bounding box center [845, 202] width 404 height 24
click at [835, 207] on span "Which of the following statements is an example of corrective feedback?" at bounding box center [813, 201] width 340 height 13
click at [806, 405] on button "SUBMIT" at bounding box center [845, 401] width 101 height 24
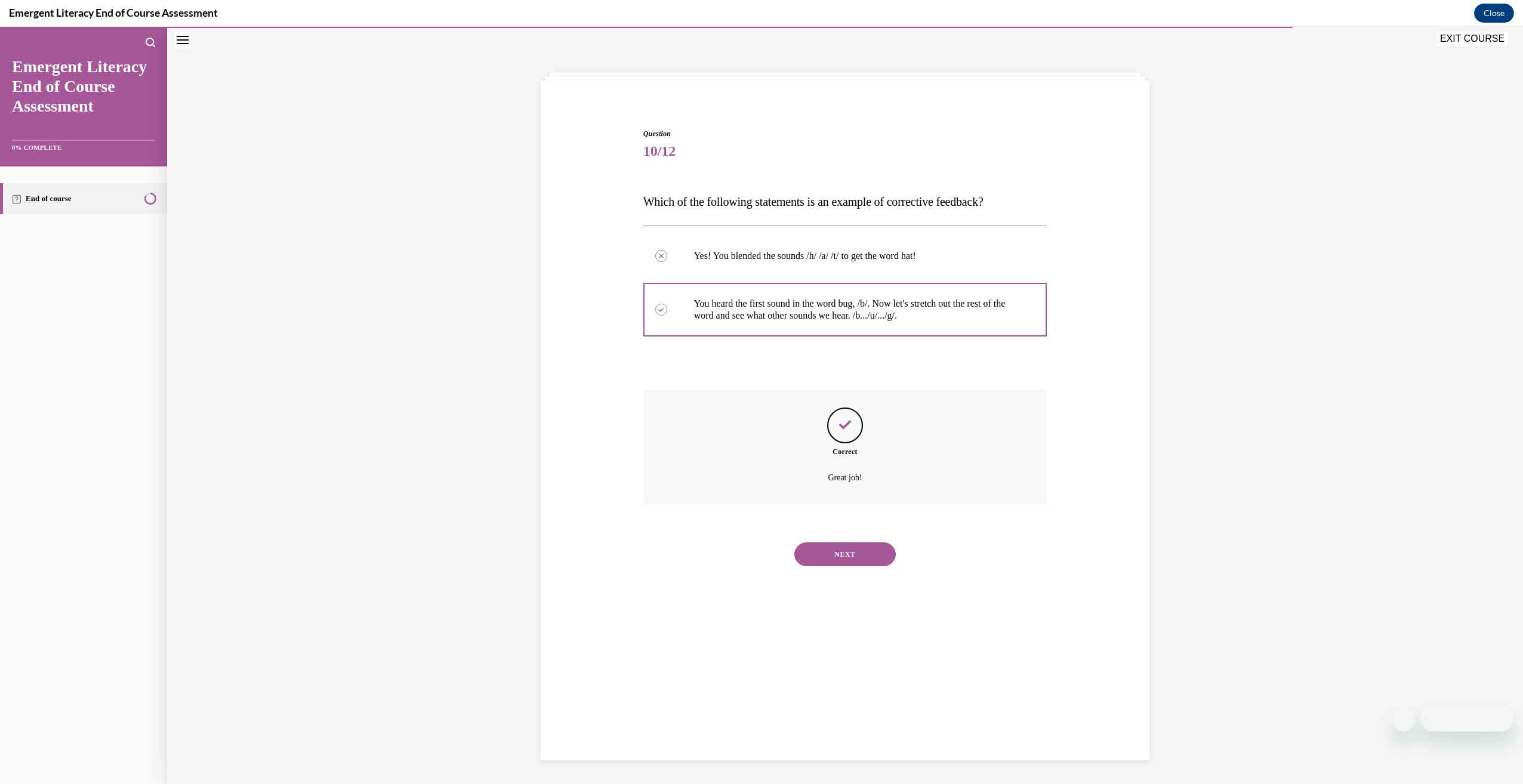
click at [862, 555] on button "NEXT" at bounding box center [845, 554] width 101 height 24
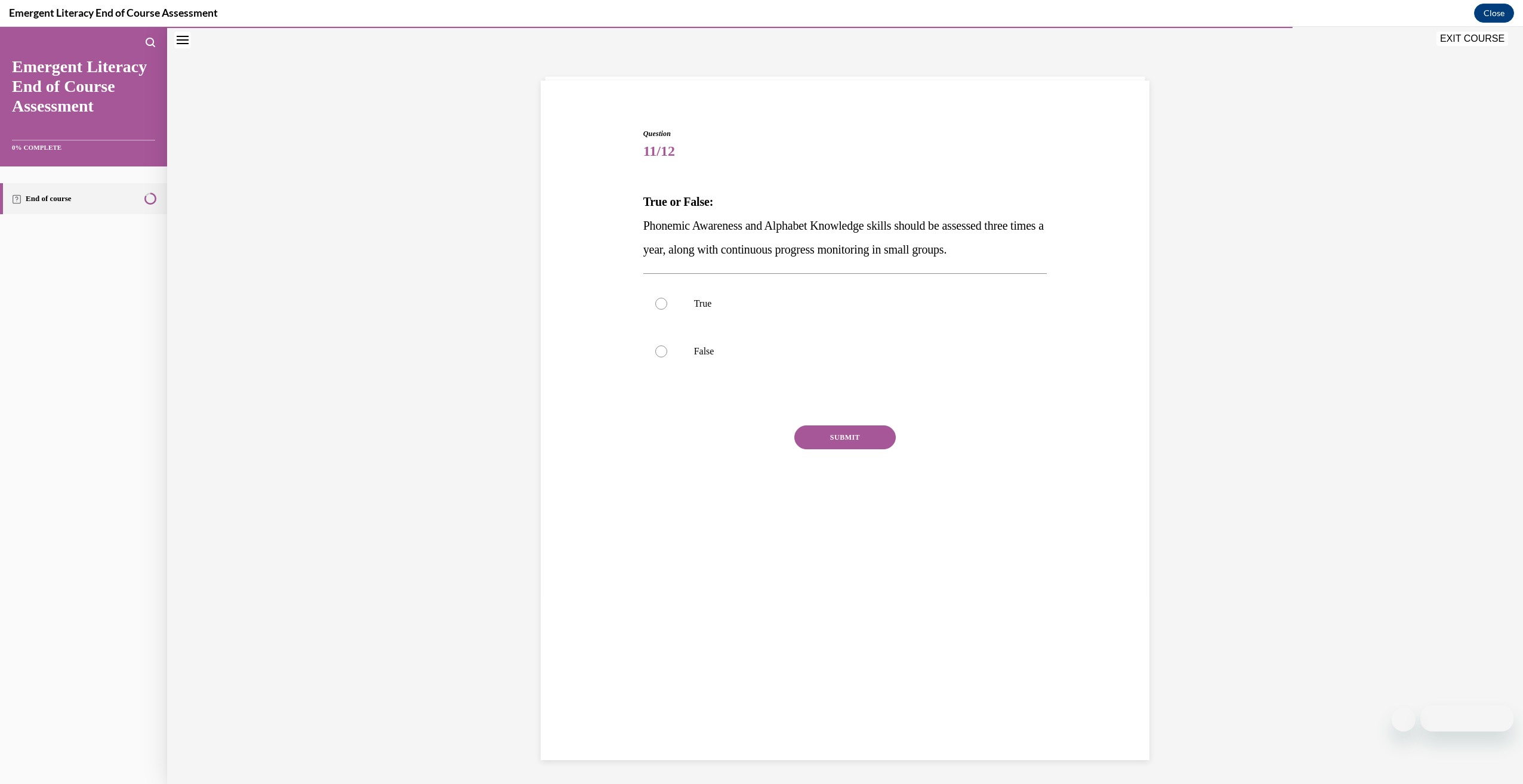
click at [738, 230] on span "Phonemic Awareness and Alphabet Knowledge skills should be assessed three times…" at bounding box center [844, 237] width 401 height 37
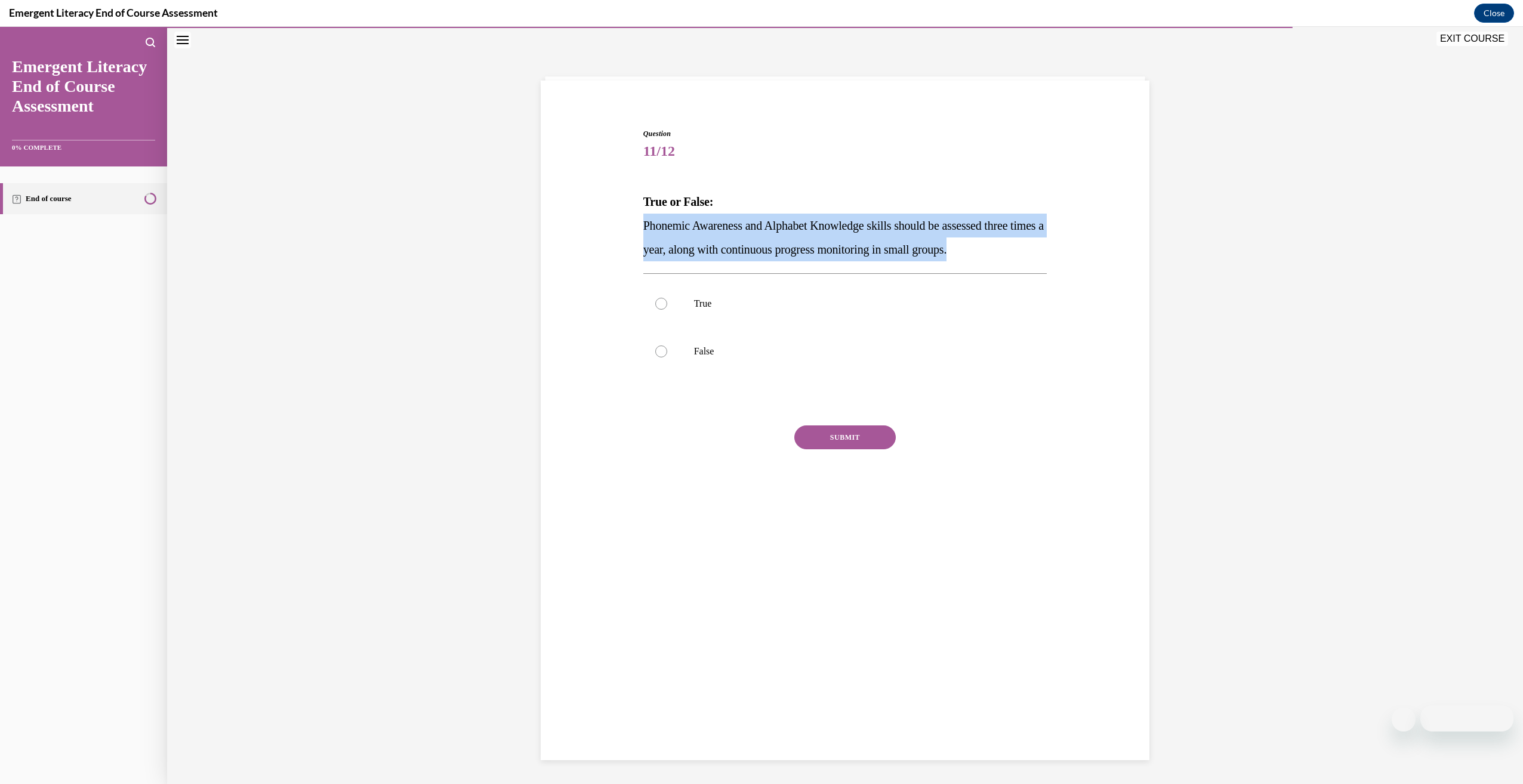
click at [738, 230] on span "Phonemic Awareness and Alphabet Knowledge skills should be assessed three times…" at bounding box center [844, 237] width 401 height 37
drag, startPoint x: 738, startPoint y: 230, endPoint x: 748, endPoint y: 241, distance: 14.9
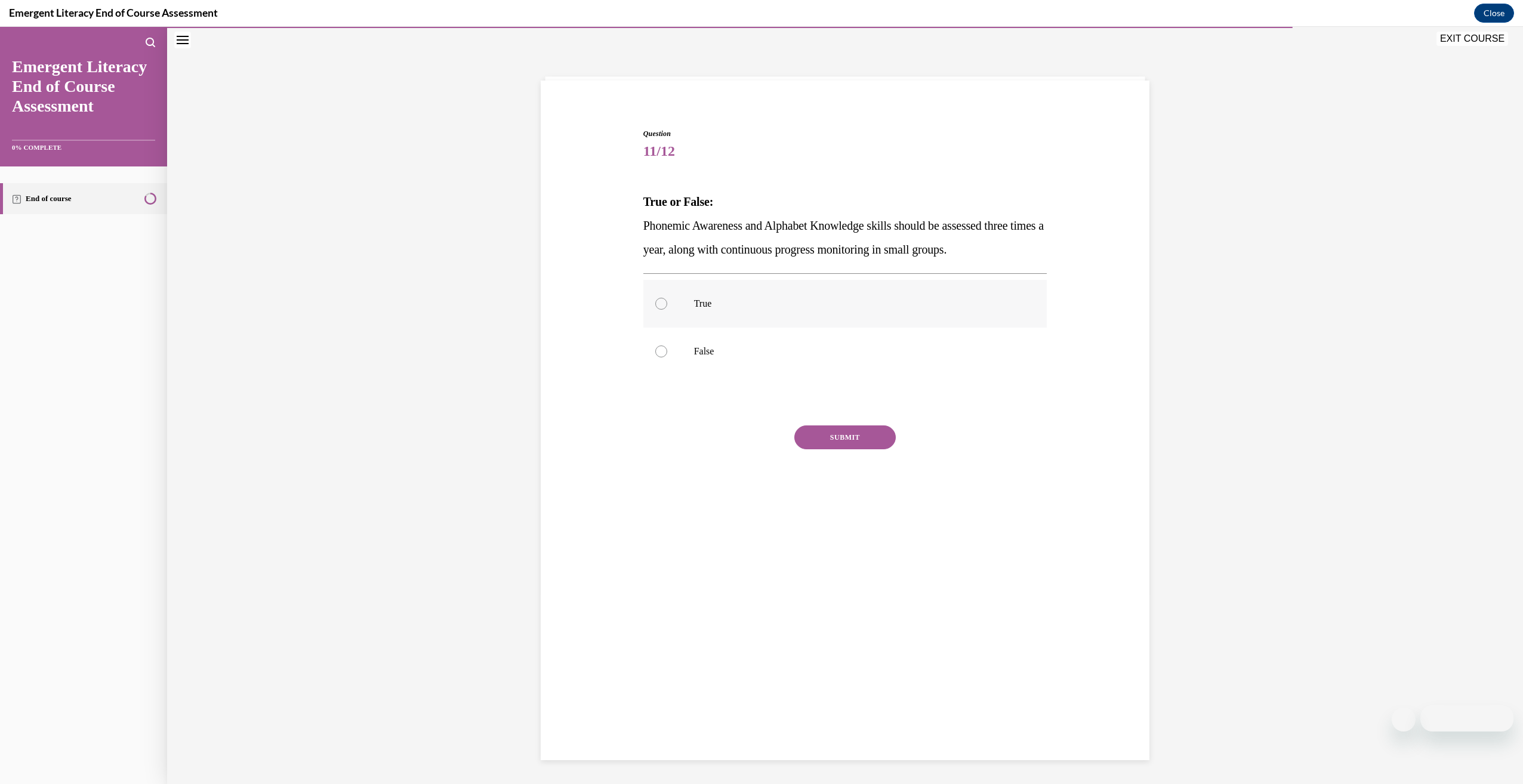
click at [848, 302] on p "True" at bounding box center [855, 304] width 324 height 12
click at [667, 302] on input "True" at bounding box center [661, 304] width 12 height 12
radio input "true"
click at [802, 443] on button "SUBMIT" at bounding box center [845, 437] width 101 height 24
drag, startPoint x: 855, startPoint y: 593, endPoint x: 860, endPoint y: 577, distance: 16.8
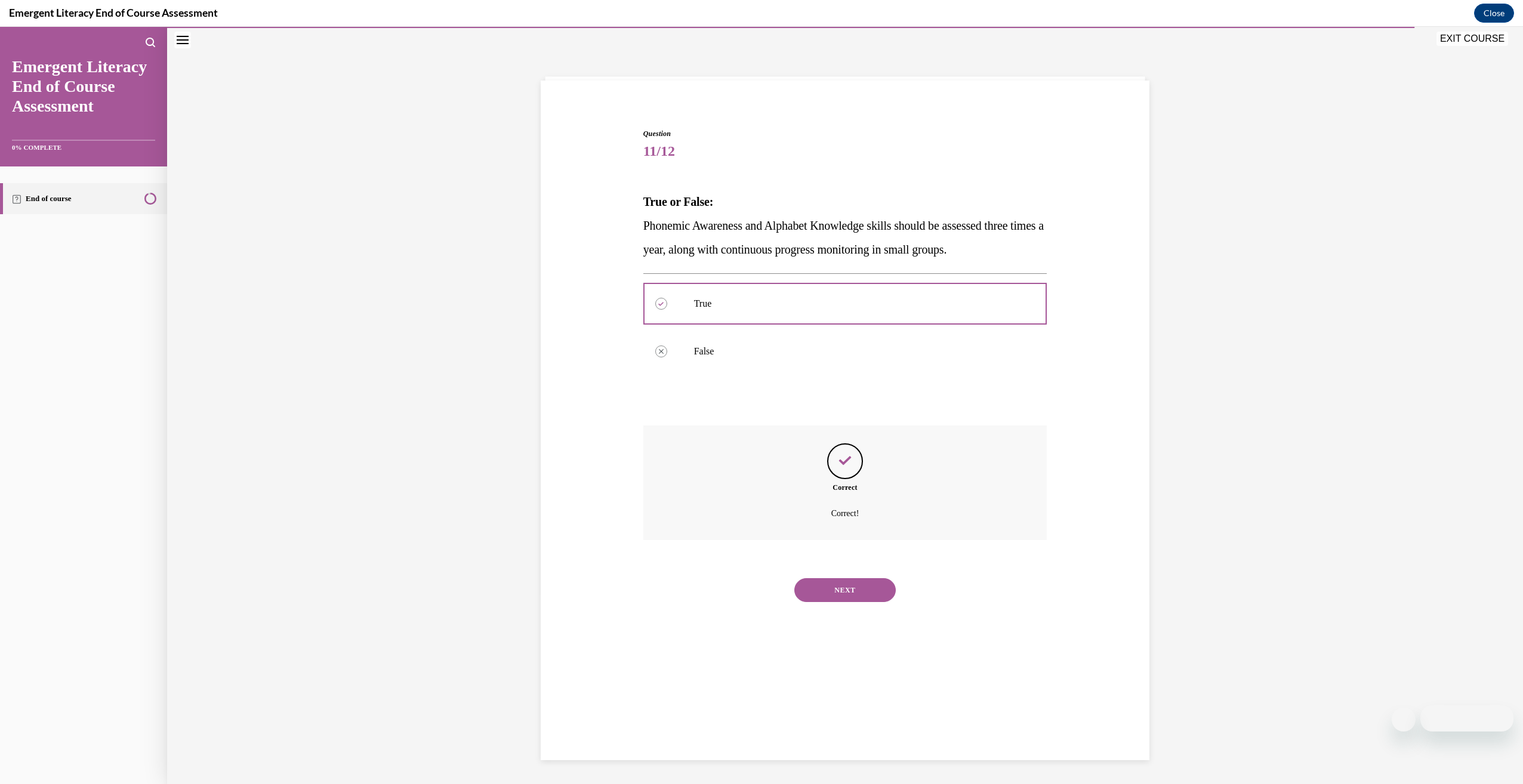
click at [858, 589] on button "NEXT" at bounding box center [845, 590] width 101 height 24
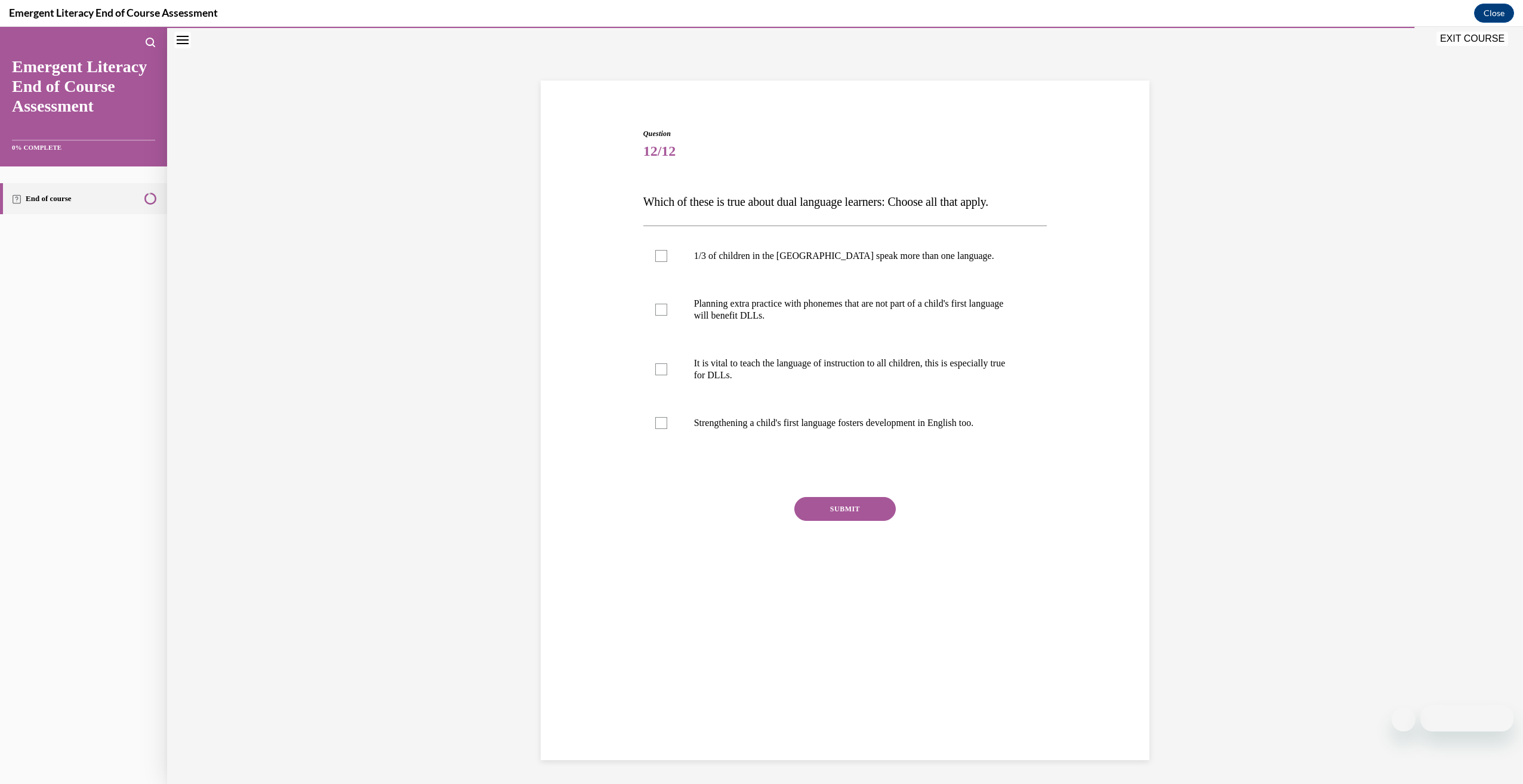
click at [677, 202] on span "Which of these is true about dual language learners: Choose all that apply." at bounding box center [816, 201] width 345 height 13
drag, startPoint x: 677, startPoint y: 202, endPoint x: 676, endPoint y: 216, distance: 14.0
drag, startPoint x: 676, startPoint y: 216, endPoint x: 759, endPoint y: 196, distance: 85.4
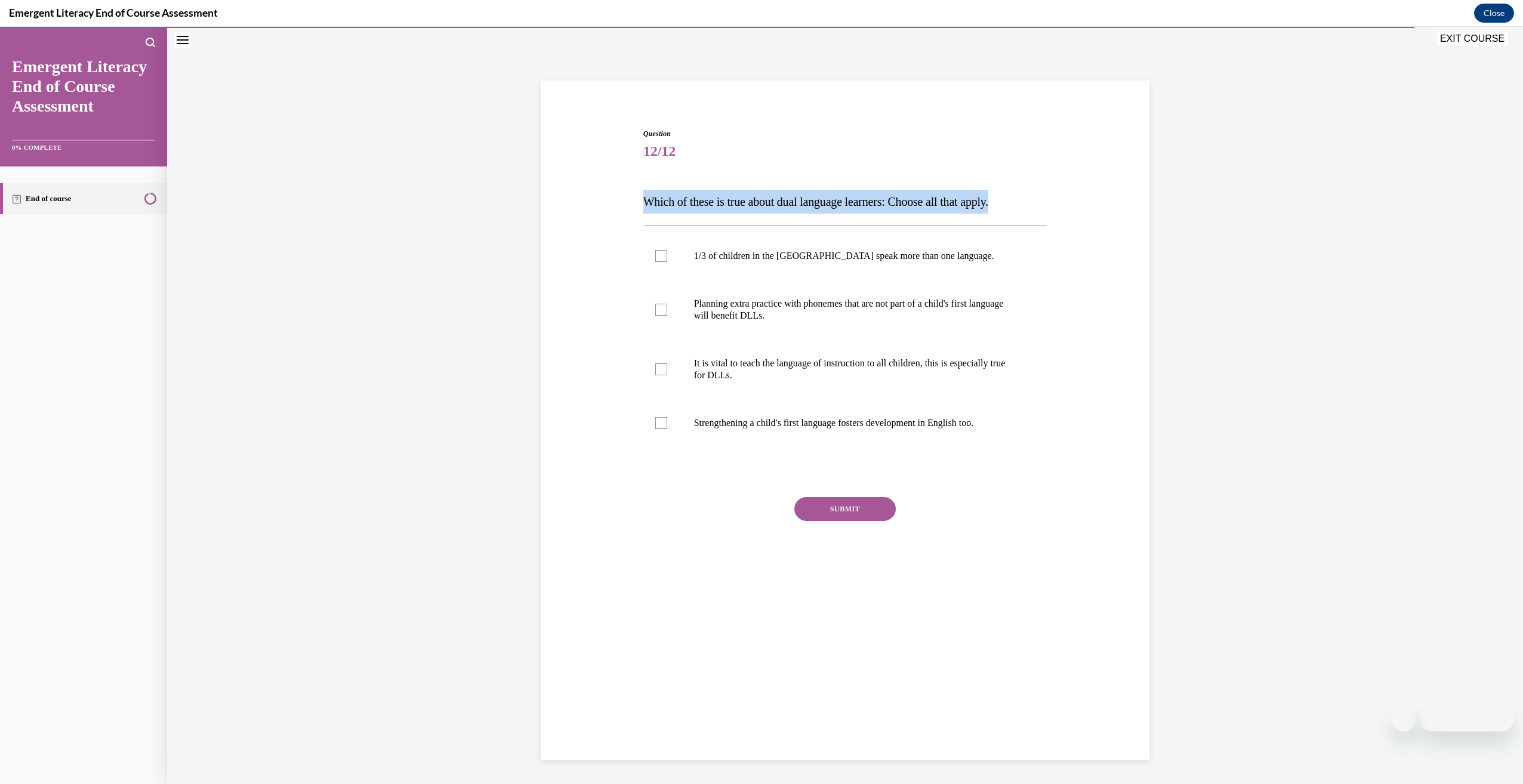
click at [634, 181] on div "Question 12/12 Which of these is true about dual language learners: Choose all …" at bounding box center [845, 343] width 615 height 503
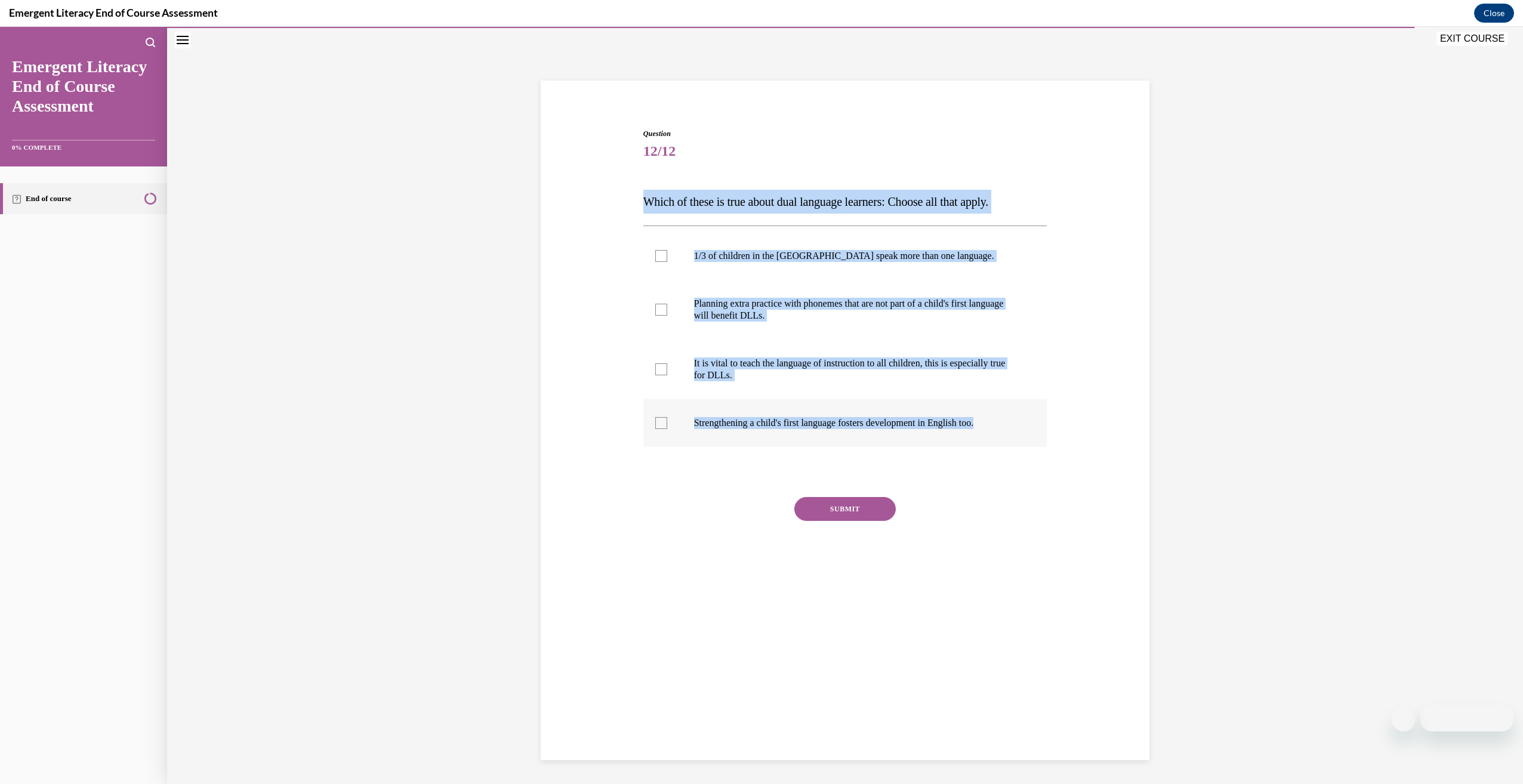
drag, startPoint x: 636, startPoint y: 191, endPoint x: 1041, endPoint y: 446, distance: 478.6
click at [1041, 446] on div "Question 12/12 Which of these is true about dual language learners: Choose all …" at bounding box center [845, 352] width 410 height 485
drag, startPoint x: 1041, startPoint y: 446, endPoint x: 1015, endPoint y: 414, distance: 41.2
click at [912, 304] on p "Planning extra practice with phonemes that are not part of a child's first lang…" at bounding box center [855, 310] width 324 height 24
click at [667, 304] on input "Planning extra practice with phonemes that are not part of a child's first lang…" at bounding box center [661, 309] width 12 height 12
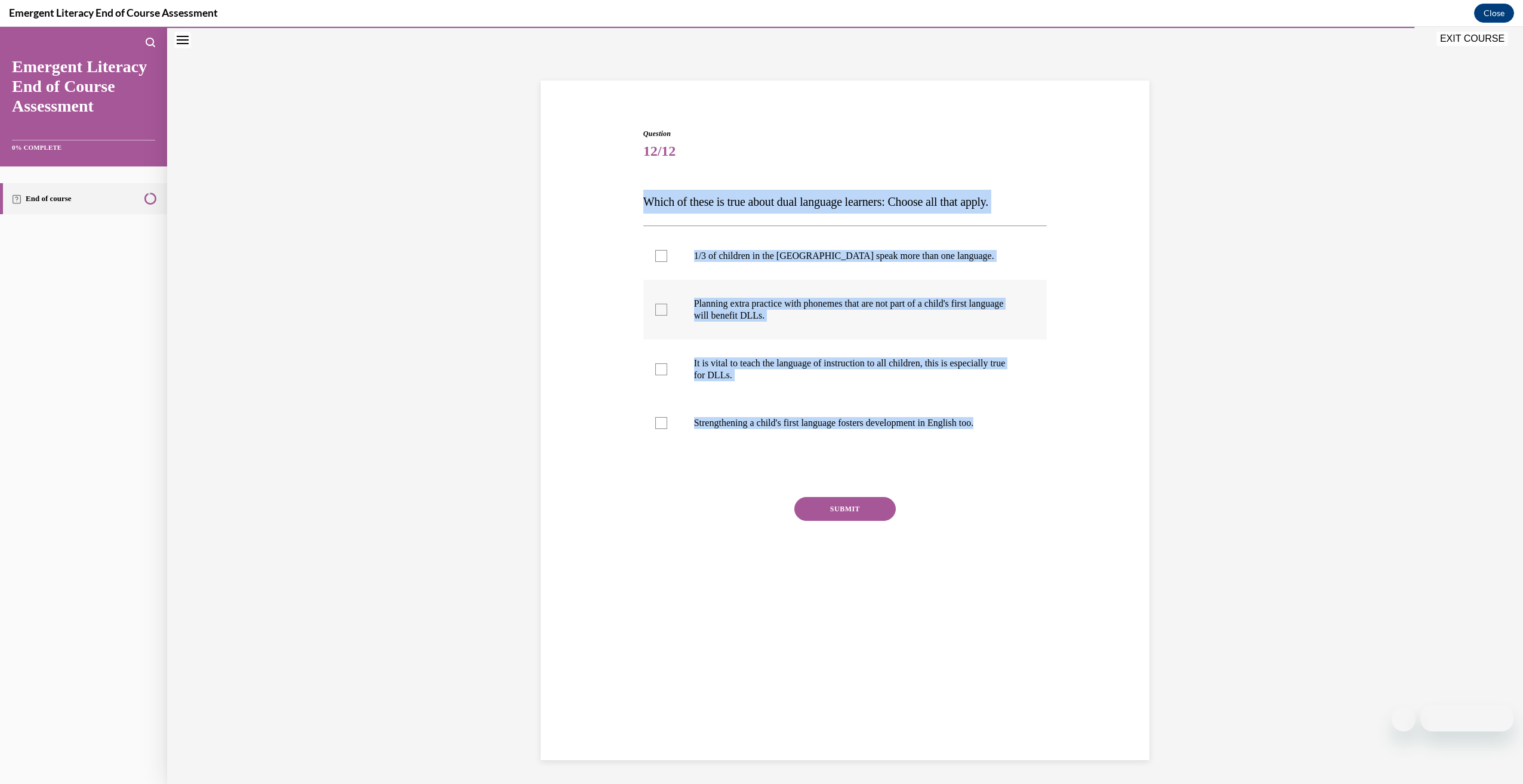
checkbox input "true"
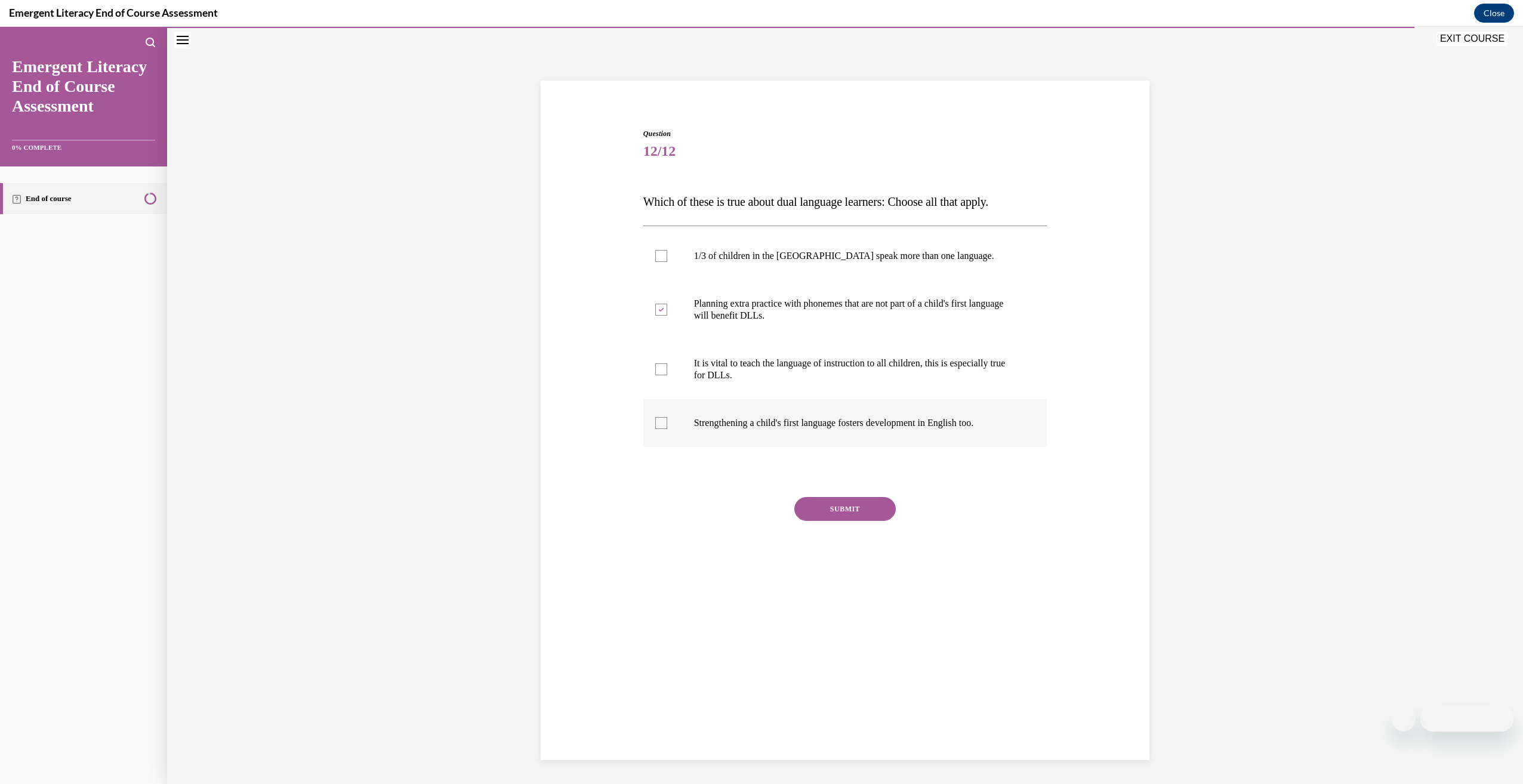
click at [814, 421] on p "Strengthening a child's first language fosters development in English too." at bounding box center [855, 423] width 324 height 12
click at [667, 421] on input "Strengthening a child's first language fosters development in English too." at bounding box center [661, 423] width 12 height 12
checkbox input "true"
click at [854, 507] on button "SUBMIT" at bounding box center [845, 509] width 101 height 24
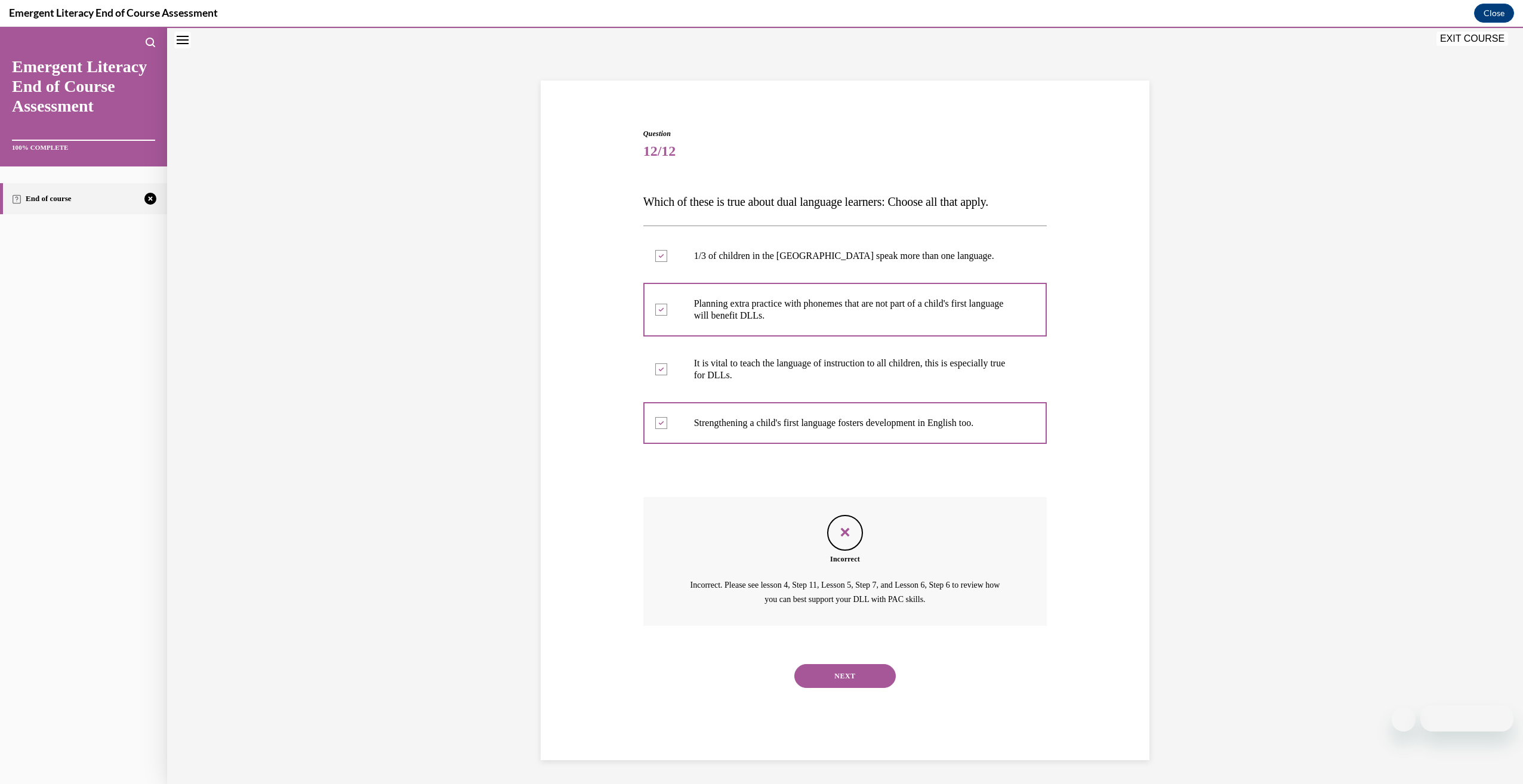
click at [830, 668] on button "NEXT" at bounding box center [845, 676] width 101 height 24
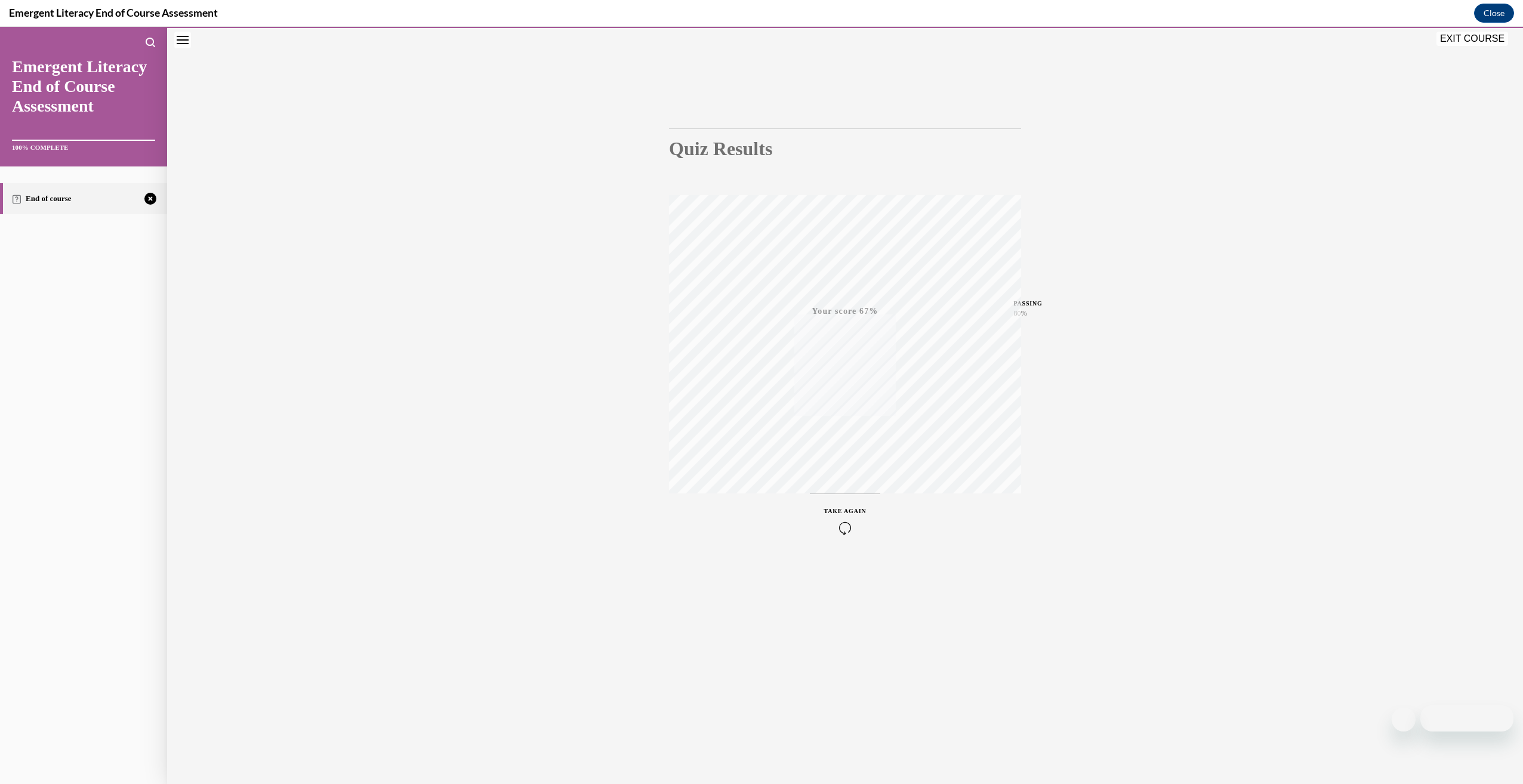
click at [856, 523] on icon "button" at bounding box center [845, 528] width 42 height 13
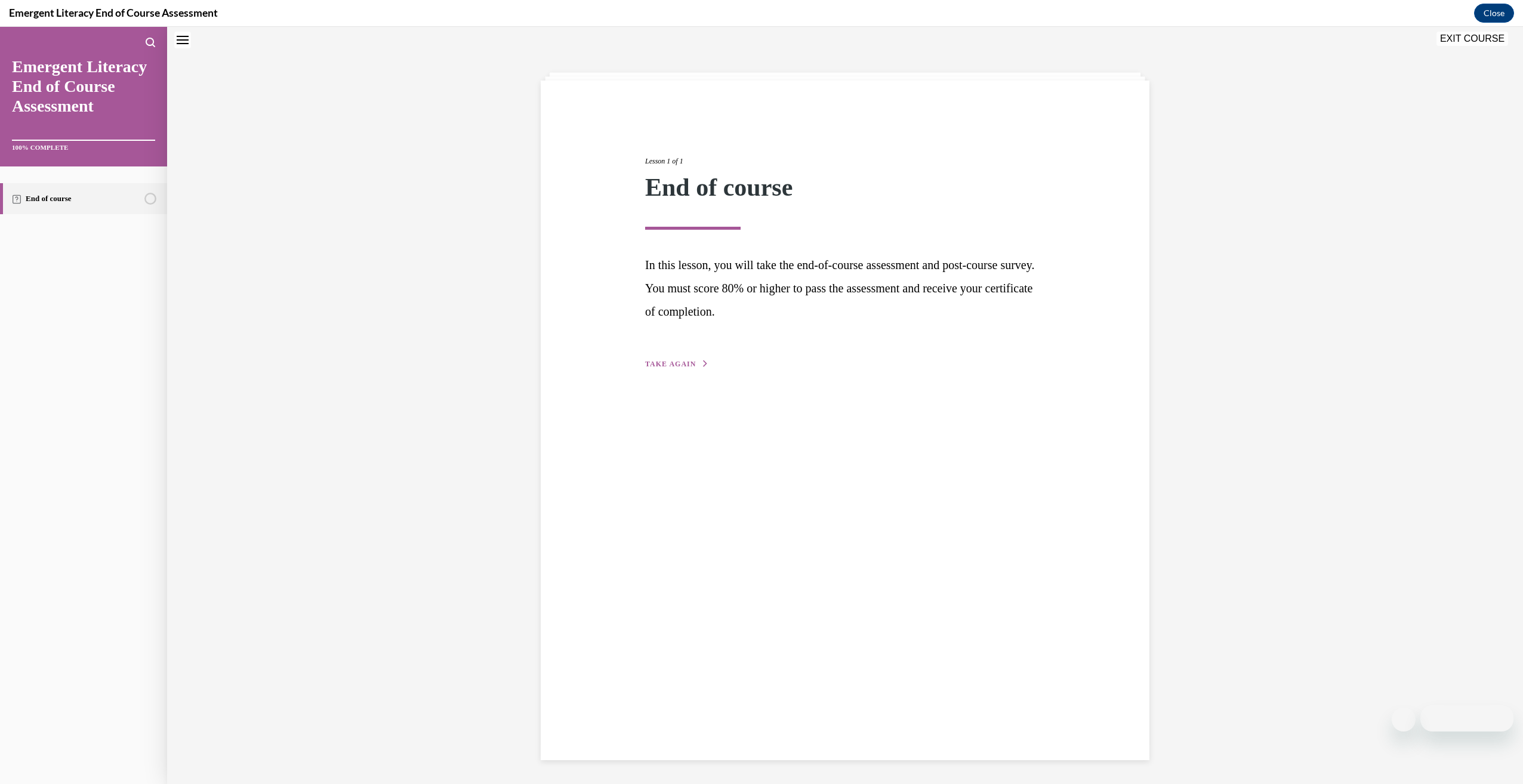
click at [660, 361] on span "TAKE AGAIN" at bounding box center [670, 364] width 51 height 8
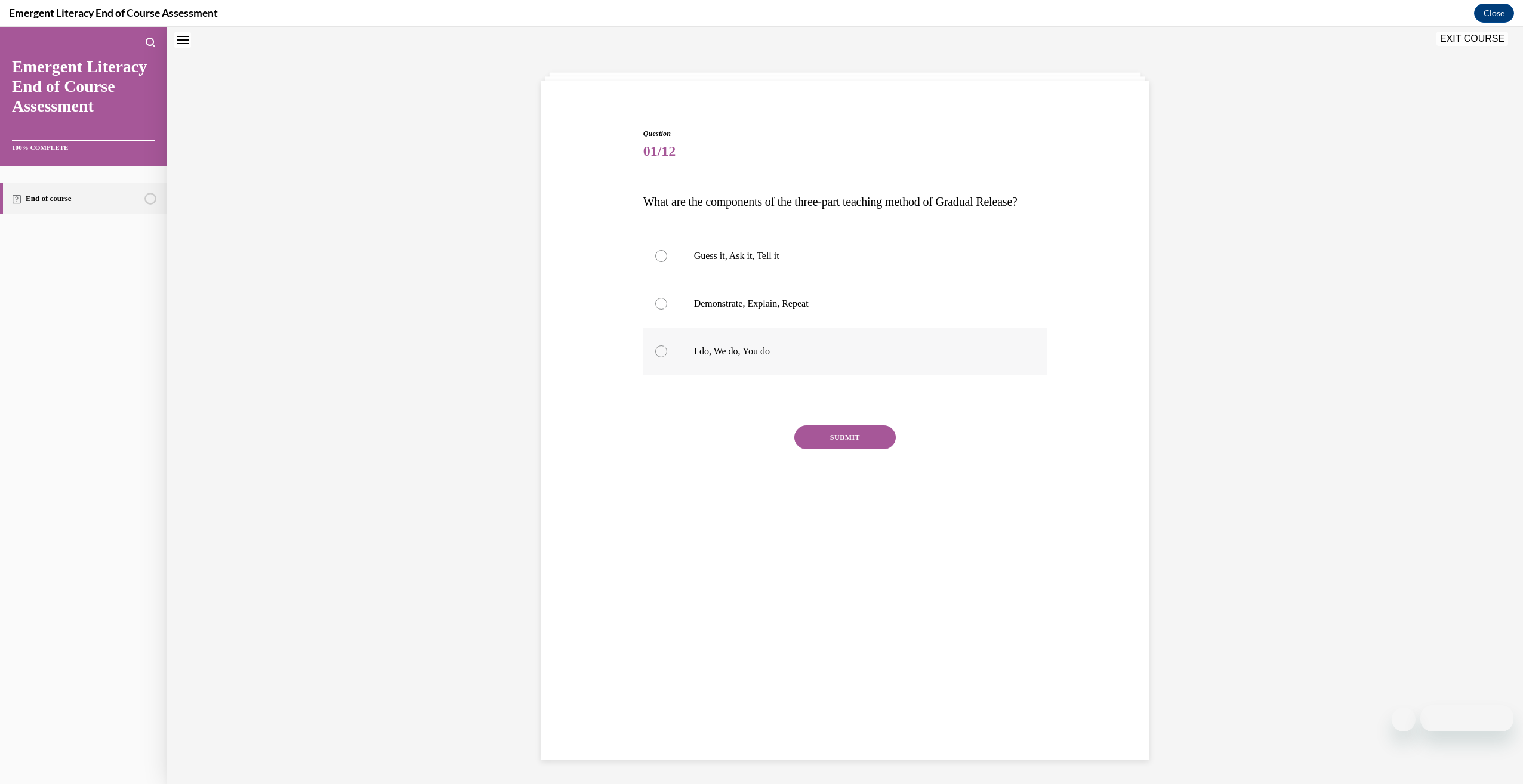
click at [693, 362] on label "I do, We do, You do" at bounding box center [845, 351] width 404 height 48
click at [667, 358] on input "I do, We do, You do" at bounding box center [661, 351] width 12 height 12
radio input "true"
click at [843, 449] on button "SUBMIT" at bounding box center [845, 437] width 101 height 24
click at [827, 602] on button "NEXT" at bounding box center [845, 590] width 101 height 24
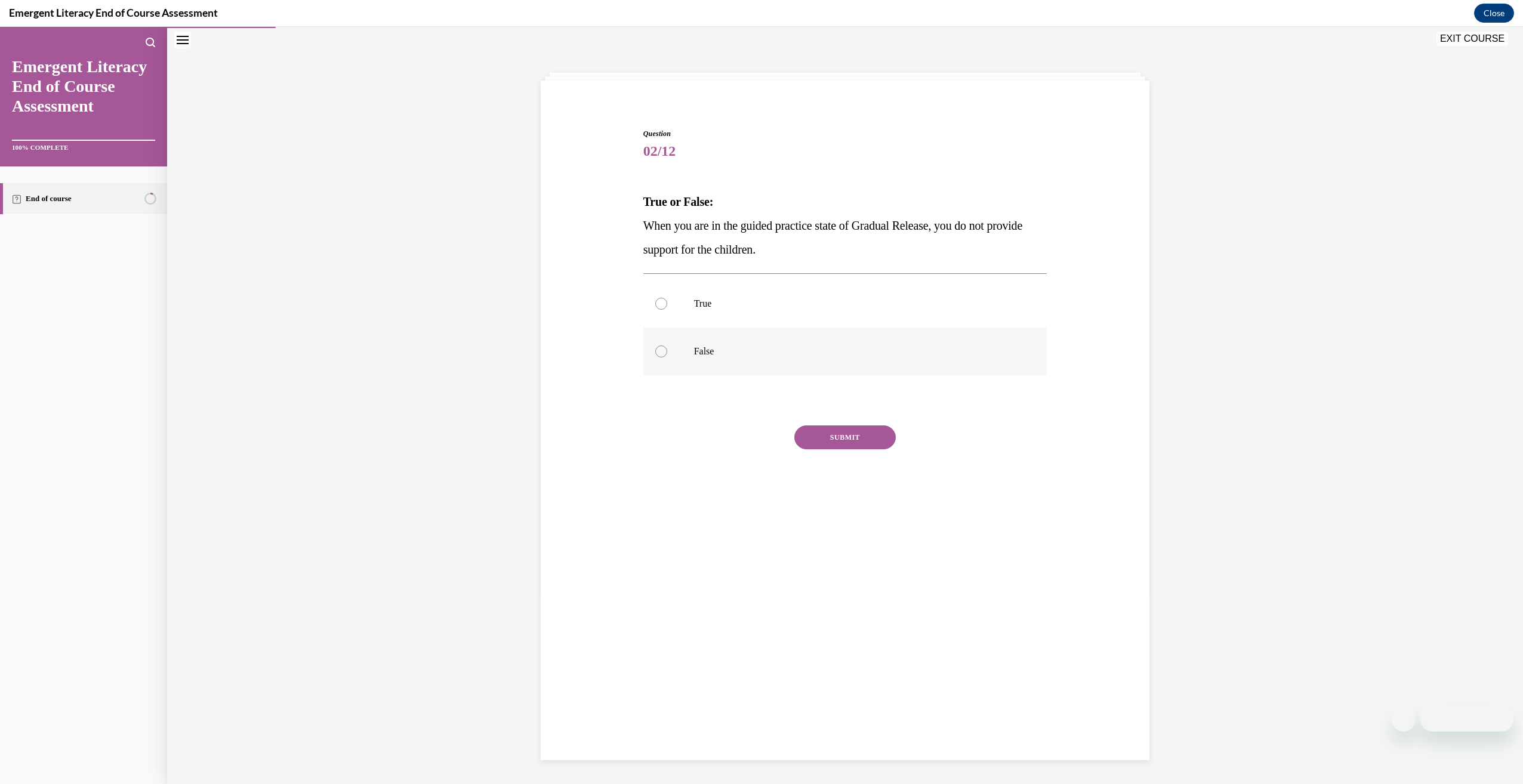
drag, startPoint x: 847, startPoint y: 340, endPoint x: 826, endPoint y: 375, distance: 40.8
click at [846, 340] on label "False" at bounding box center [845, 351] width 404 height 48
click at [667, 345] on input "False" at bounding box center [661, 351] width 12 height 12
radio input "true"
click at [803, 443] on button "SUBMIT" at bounding box center [845, 437] width 101 height 24
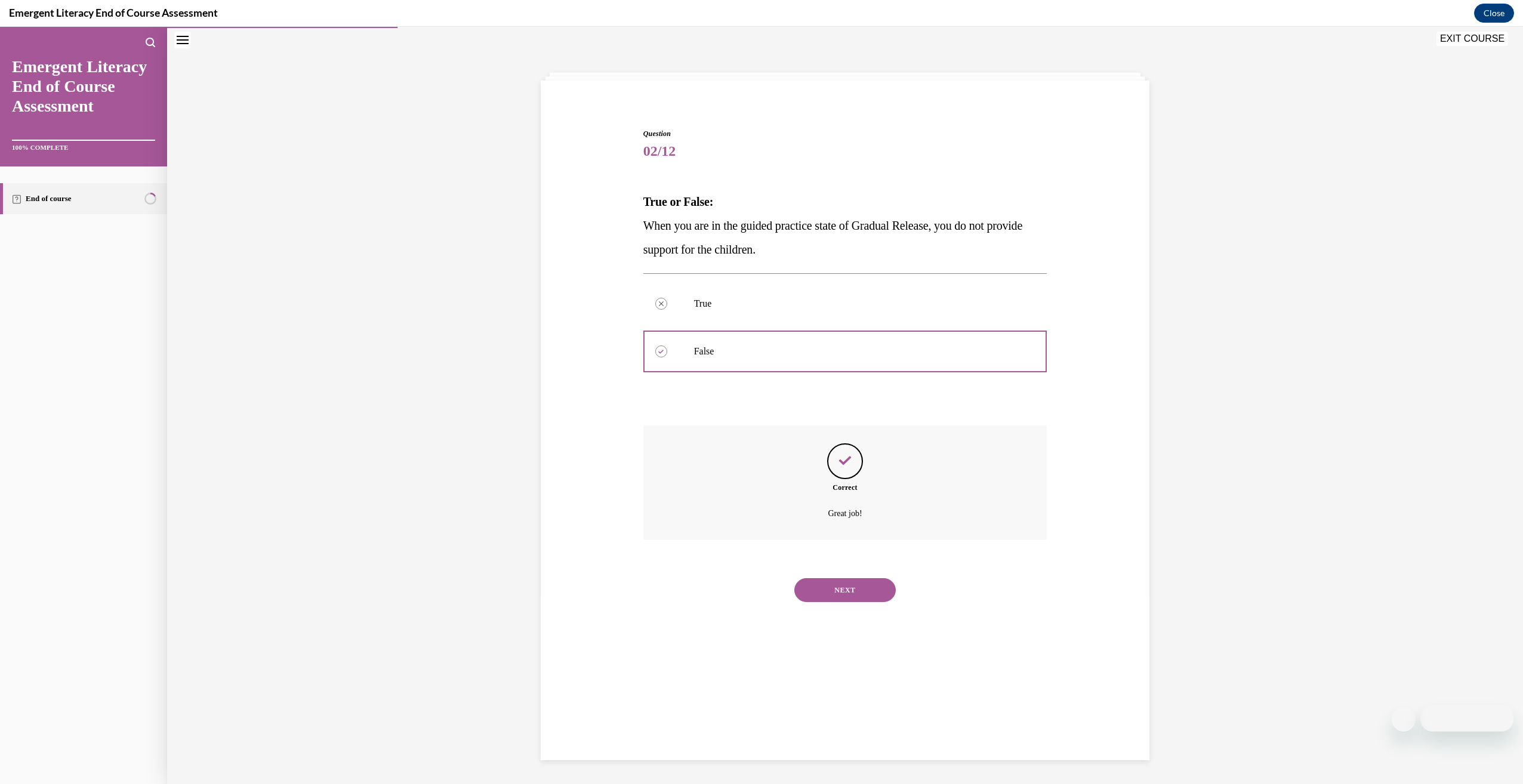
click at [824, 583] on button "NEXT" at bounding box center [845, 590] width 101 height 24
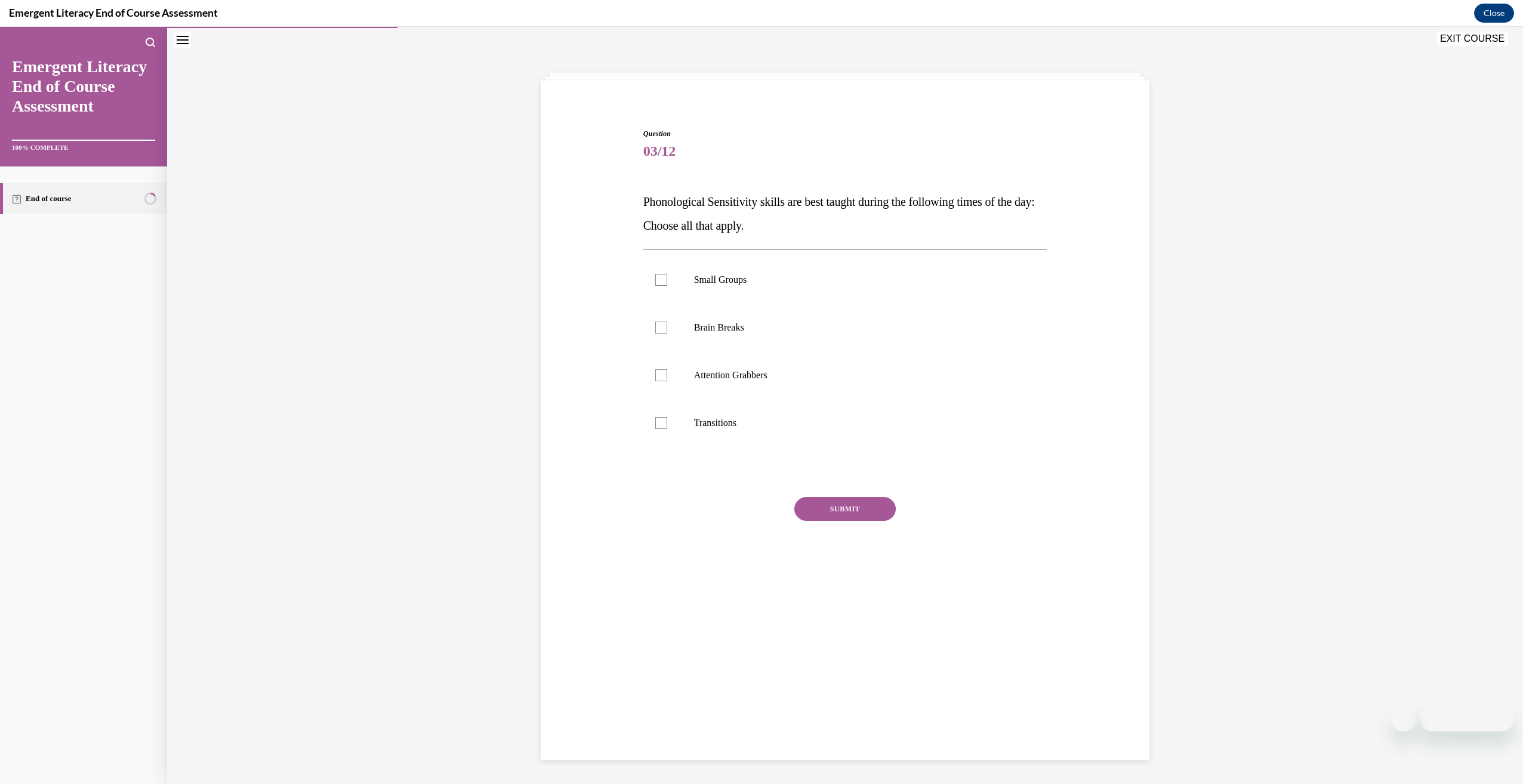
click at [794, 211] on p "Phonological Sensitivity skills are best taught during the following times of t…" at bounding box center [845, 214] width 404 height 48
click at [792, 210] on p "Phonological Sensitivity skills are best taught during the following times of t…" at bounding box center [845, 214] width 404 height 48
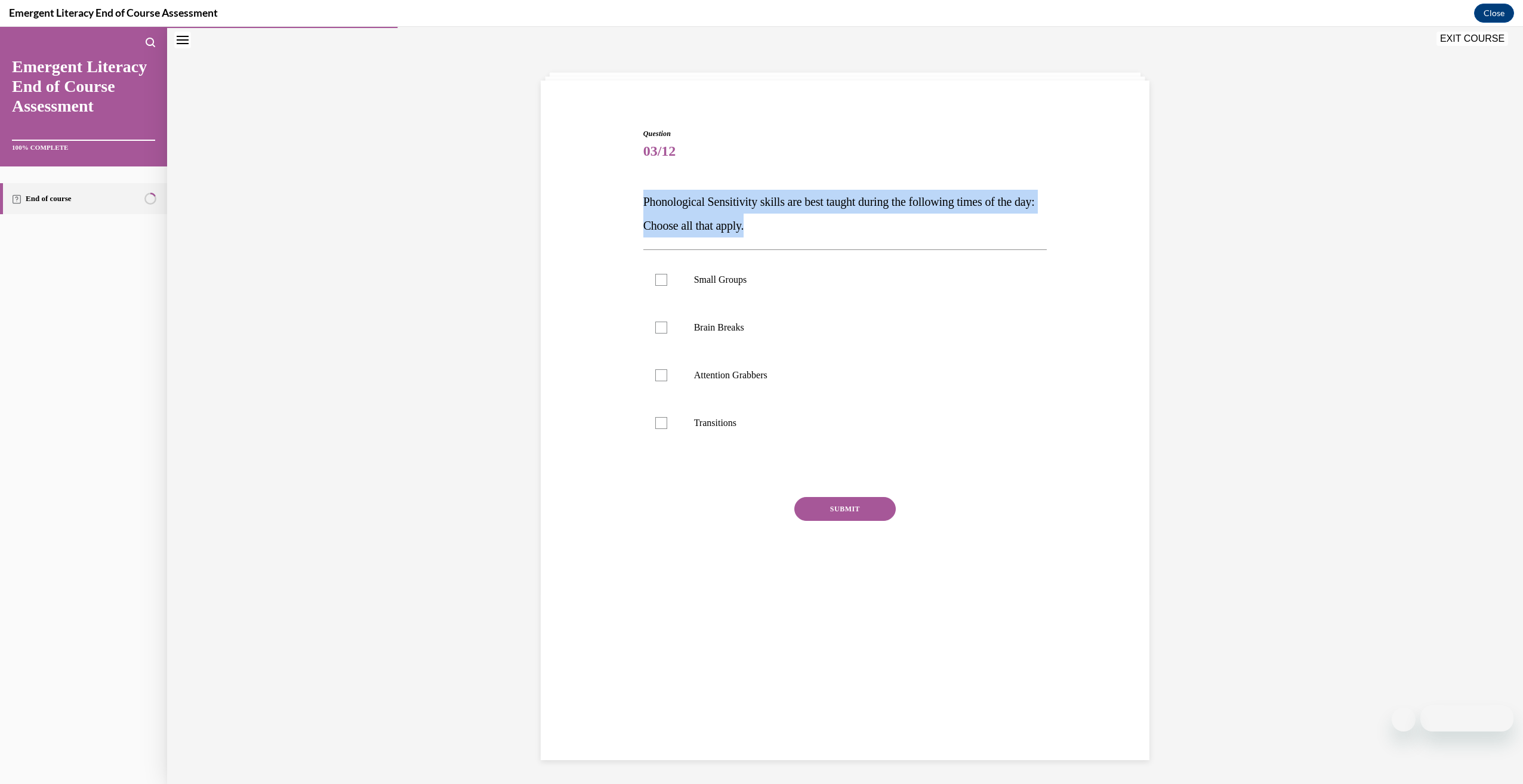
click at [792, 210] on p "Phonological Sensitivity skills are best taught during the following times of t…" at bounding box center [845, 214] width 404 height 48
drag, startPoint x: 792, startPoint y: 210, endPoint x: 773, endPoint y: 212, distance: 19.1
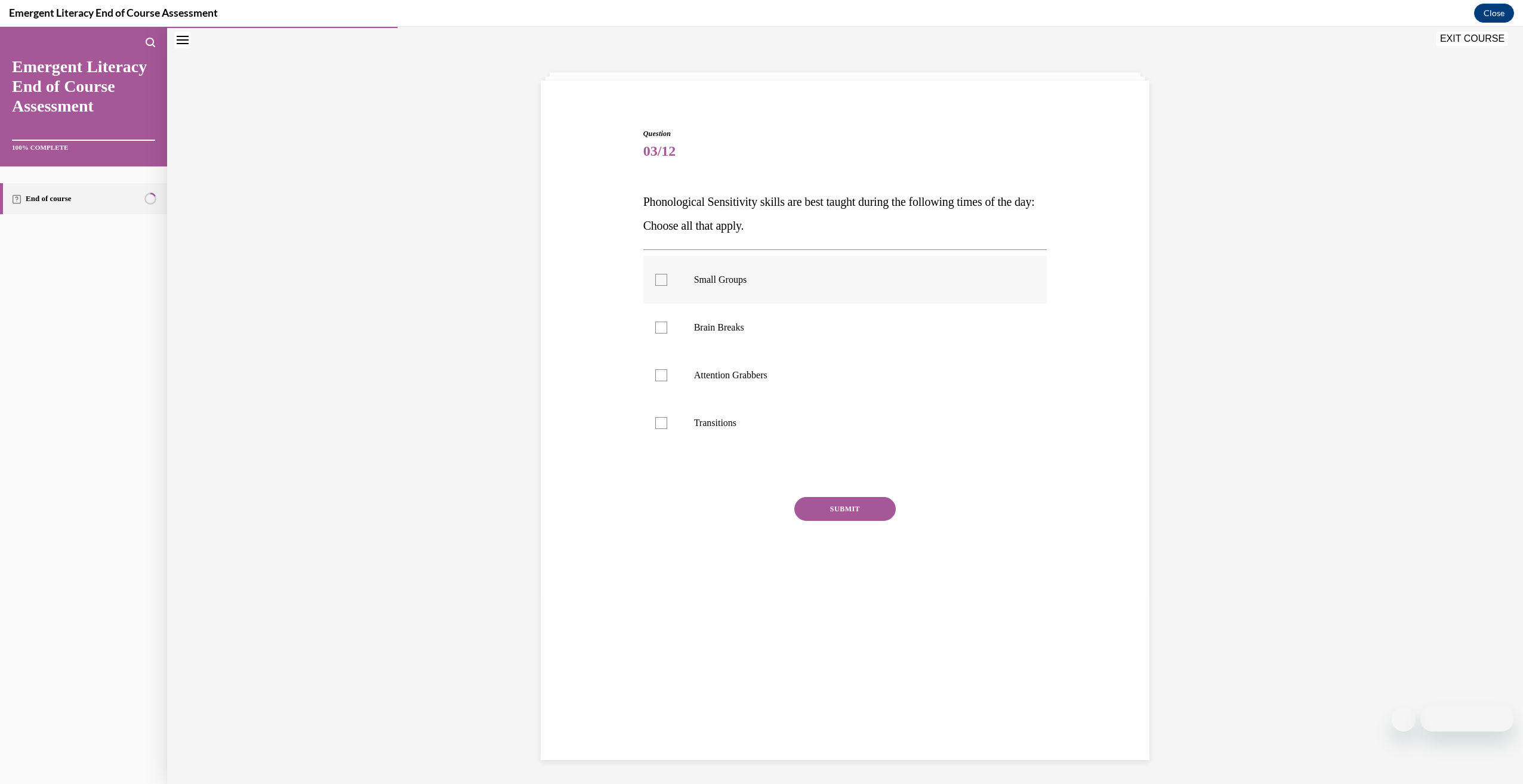
click at [817, 297] on label "Small Groups" at bounding box center [845, 279] width 404 height 48
click at [667, 286] on input "Small Groups" at bounding box center [661, 279] width 12 height 12
checkbox input "true"
click at [825, 336] on label "Brain Breaks" at bounding box center [845, 327] width 404 height 48
click at [667, 333] on input "Brain Breaks" at bounding box center [661, 327] width 12 height 12
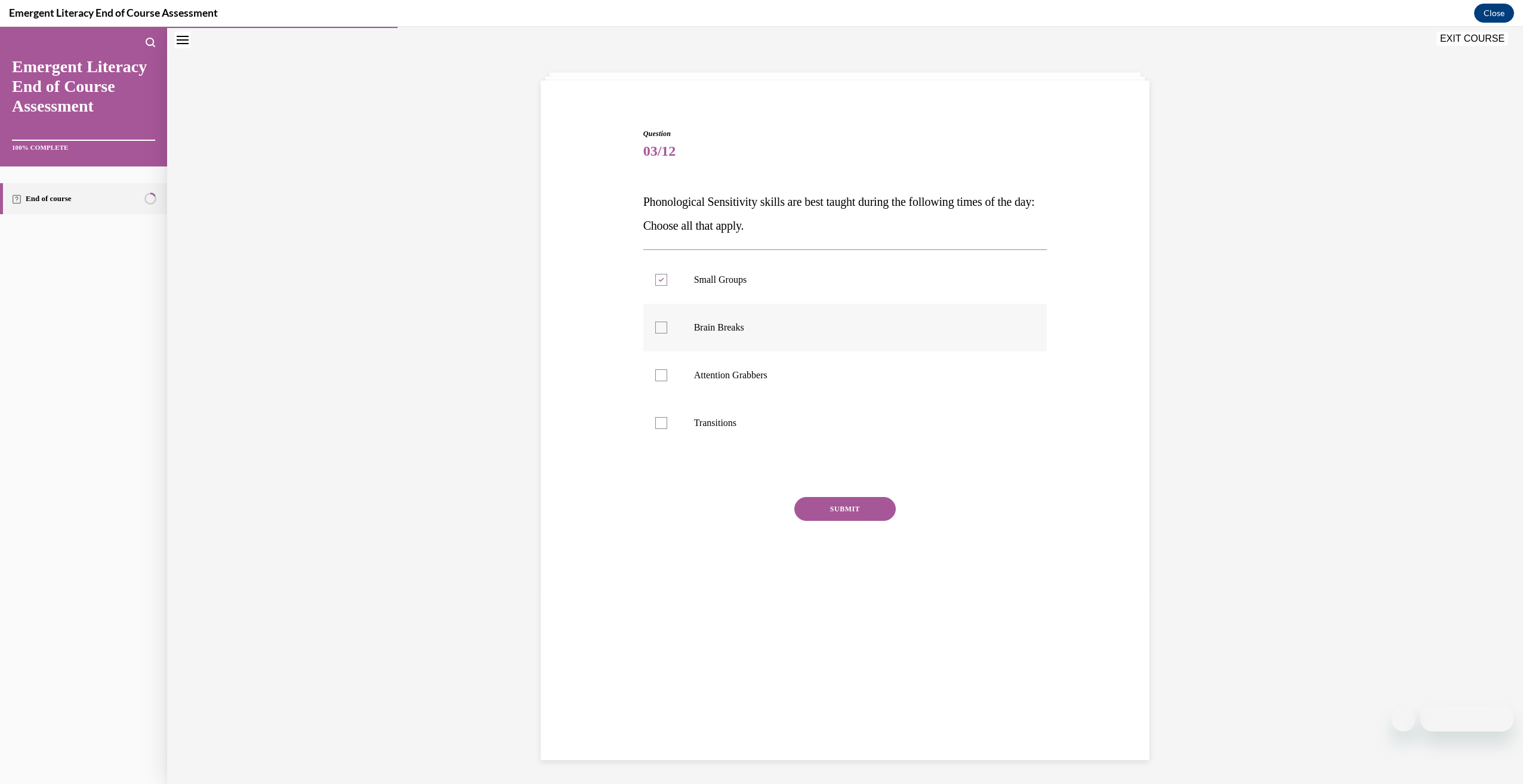
checkbox input "true"
click at [817, 363] on label "Attention Grabbers" at bounding box center [845, 375] width 404 height 48
click at [667, 369] on input "Attention Grabbers" at bounding box center [661, 375] width 12 height 12
checkbox input "true"
click at [837, 517] on button "SUBMIT" at bounding box center [845, 509] width 101 height 24
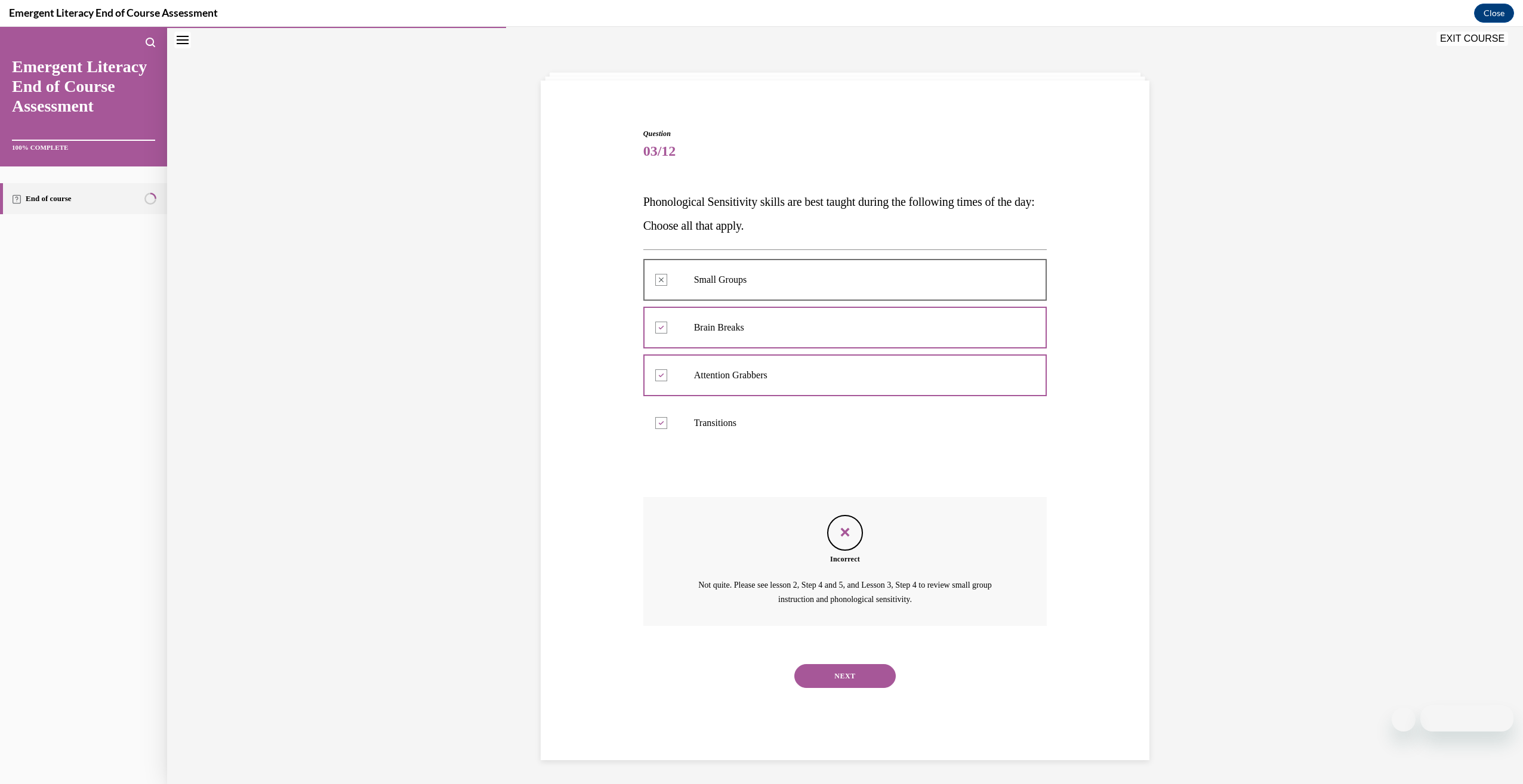
click at [879, 671] on button "NEXT" at bounding box center [845, 676] width 101 height 24
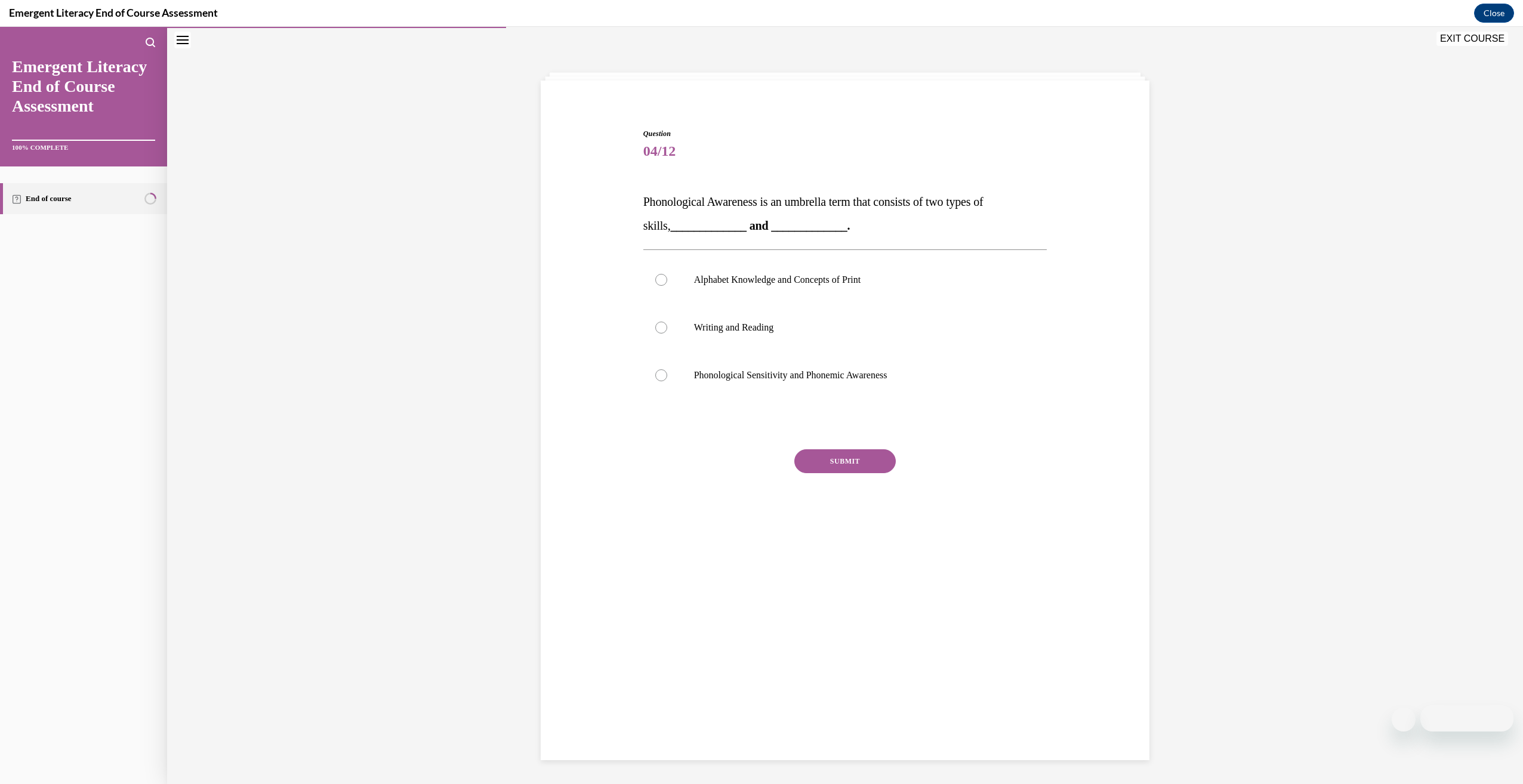
click at [749, 220] on strong "_____________ and _____________." at bounding box center [760, 225] width 180 height 13
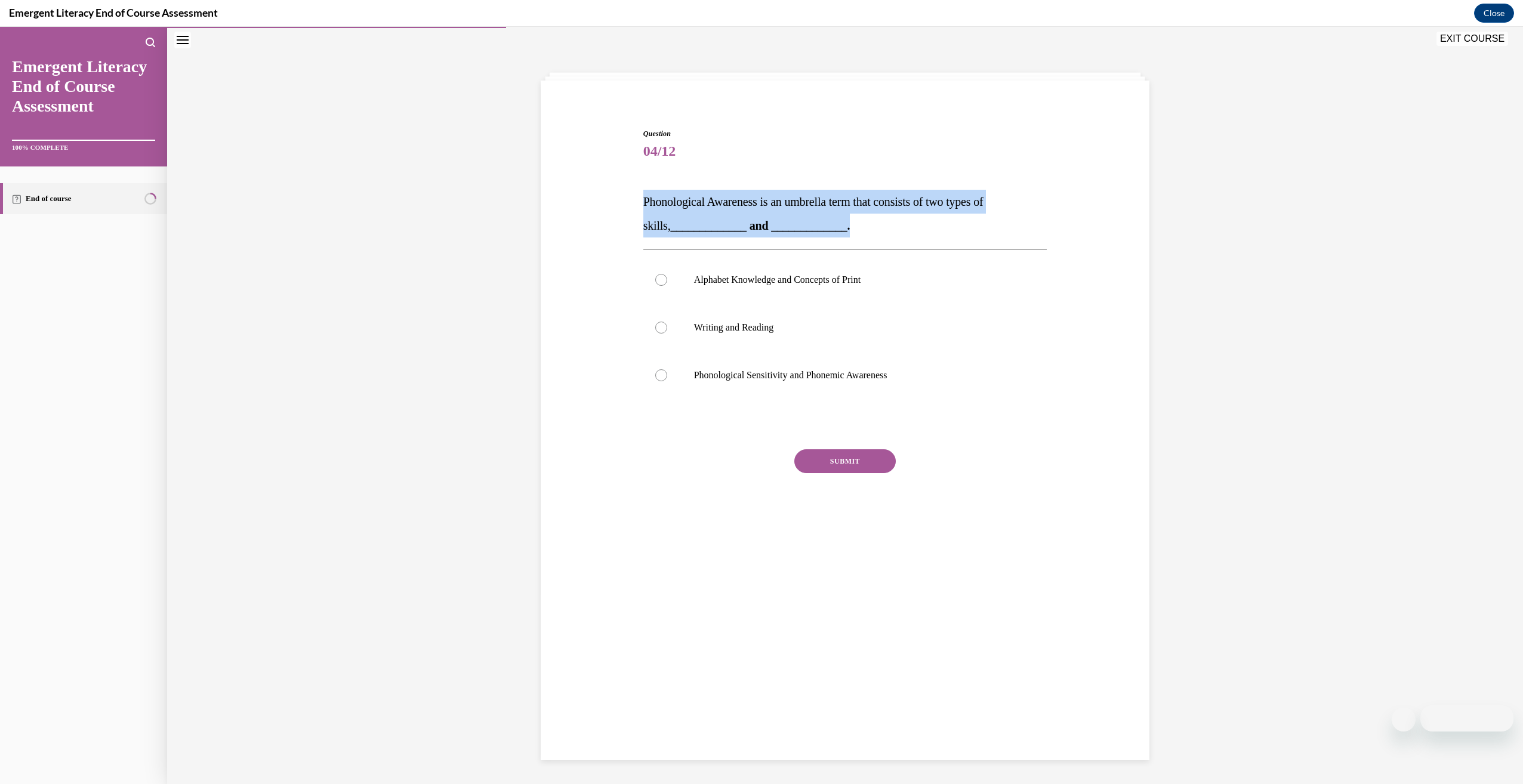
click at [749, 220] on strong "_____________ and _____________." at bounding box center [760, 225] width 180 height 13
drag, startPoint x: 749, startPoint y: 220, endPoint x: 756, endPoint y: 219, distance: 7.1
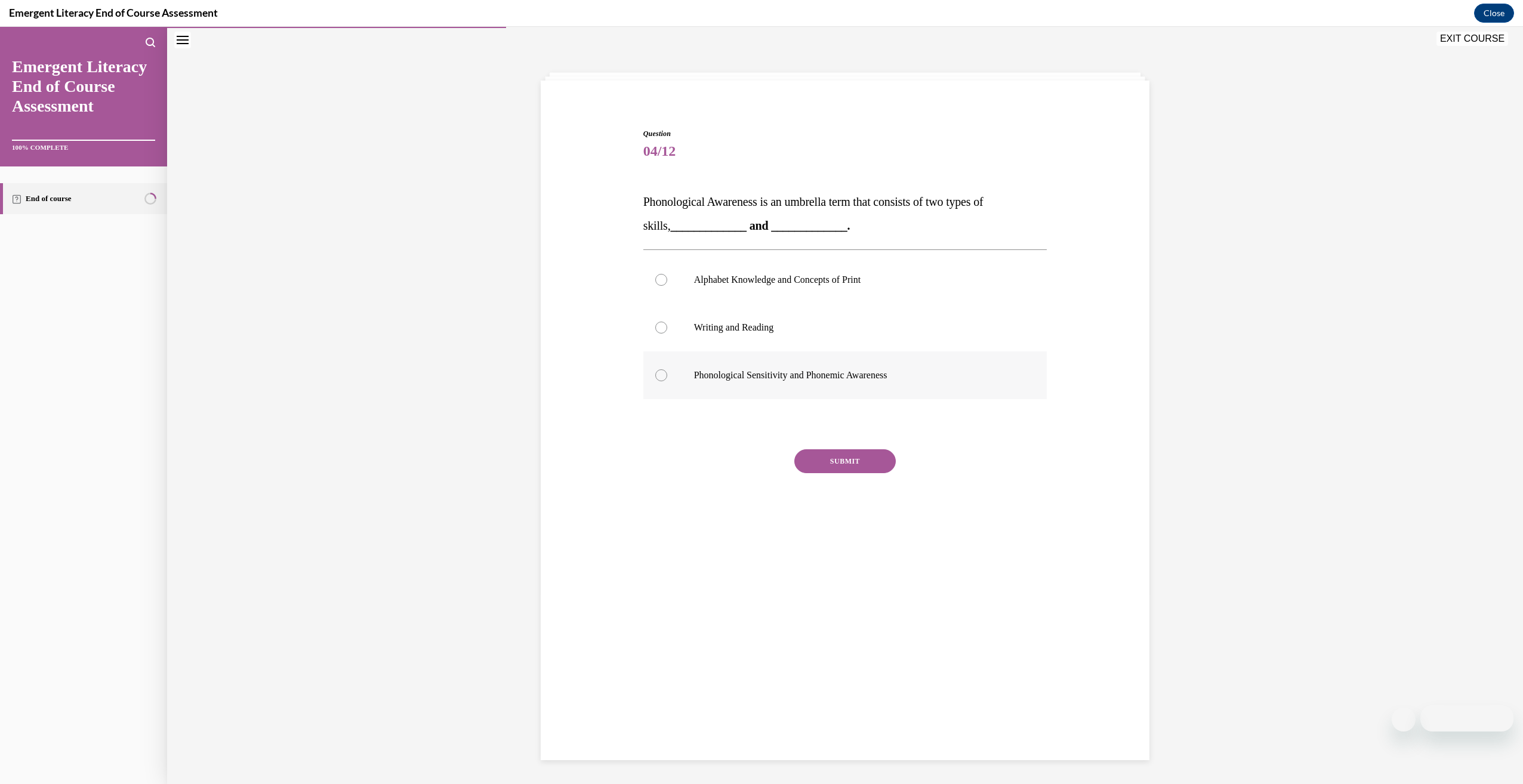
click at [712, 387] on label "Phonological Sensitivity and Phonemic Awareness" at bounding box center [845, 375] width 404 height 48
click at [667, 381] on input "Phonological Sensitivity and Phonemic Awareness" at bounding box center [661, 375] width 12 height 12
radio input "true"
click at [814, 467] on button "SUBMIT" at bounding box center [845, 461] width 101 height 24
click at [851, 604] on button "NEXT" at bounding box center [845, 614] width 101 height 24
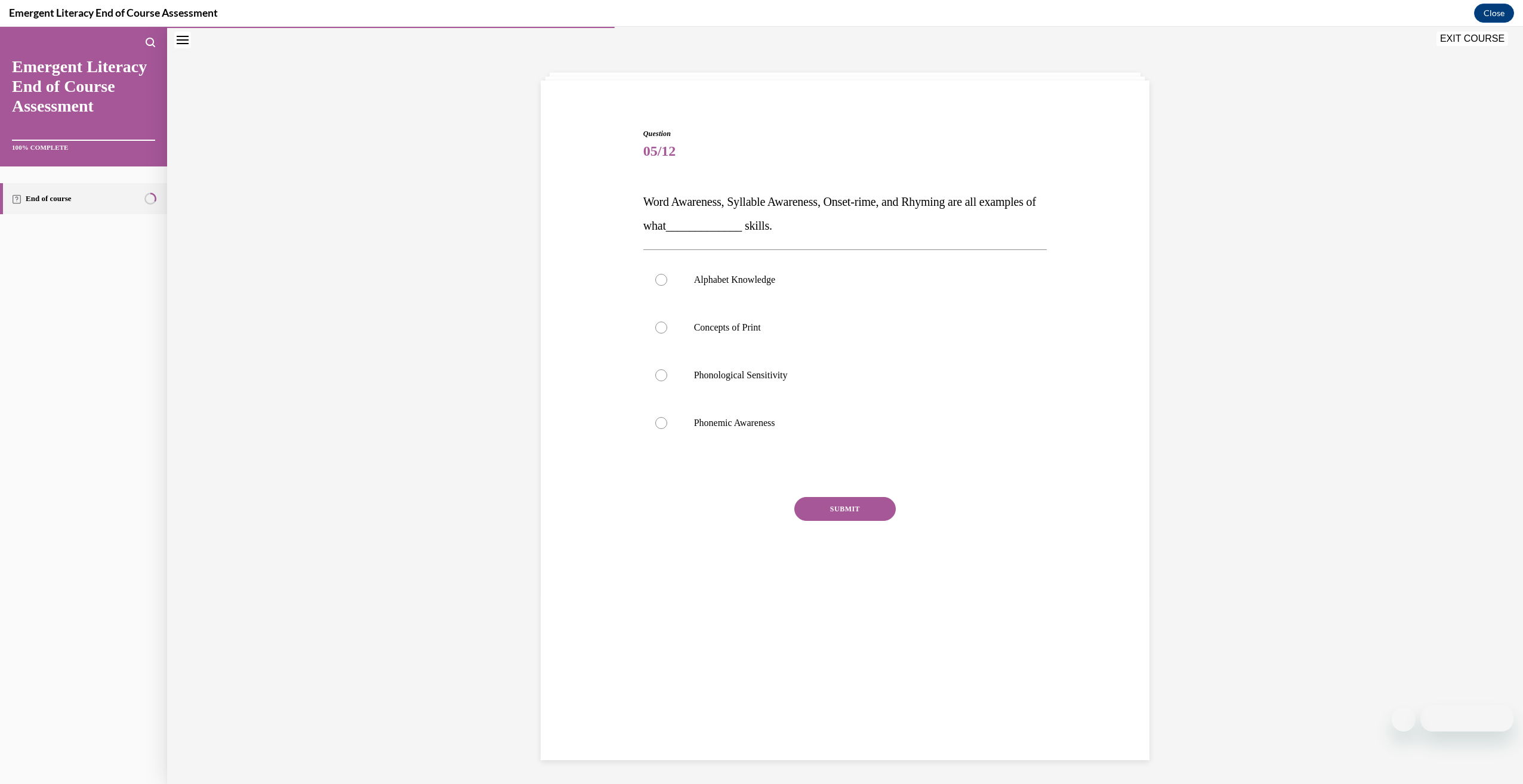
click at [730, 214] on p "Word Awareness, Syllable Awareness, Onset-rime, and Rhyming are all examples of…" at bounding box center [845, 214] width 404 height 48
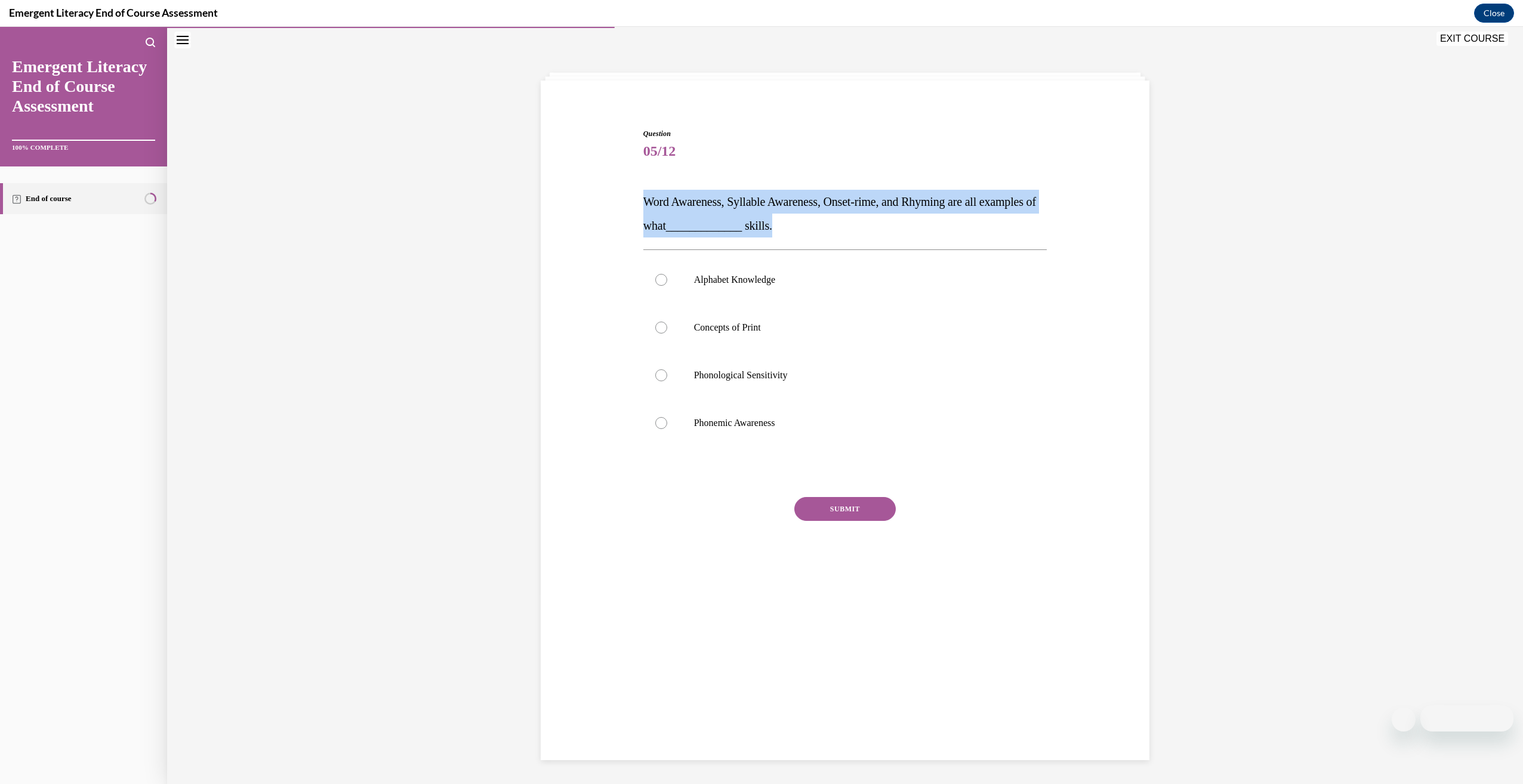
click at [730, 214] on p "Word Awareness, Syllable Awareness, Onset-rime, and Rhyming are all examples of…" at bounding box center [845, 214] width 404 height 48
drag, startPoint x: 730, startPoint y: 214, endPoint x: 718, endPoint y: 209, distance: 13.0
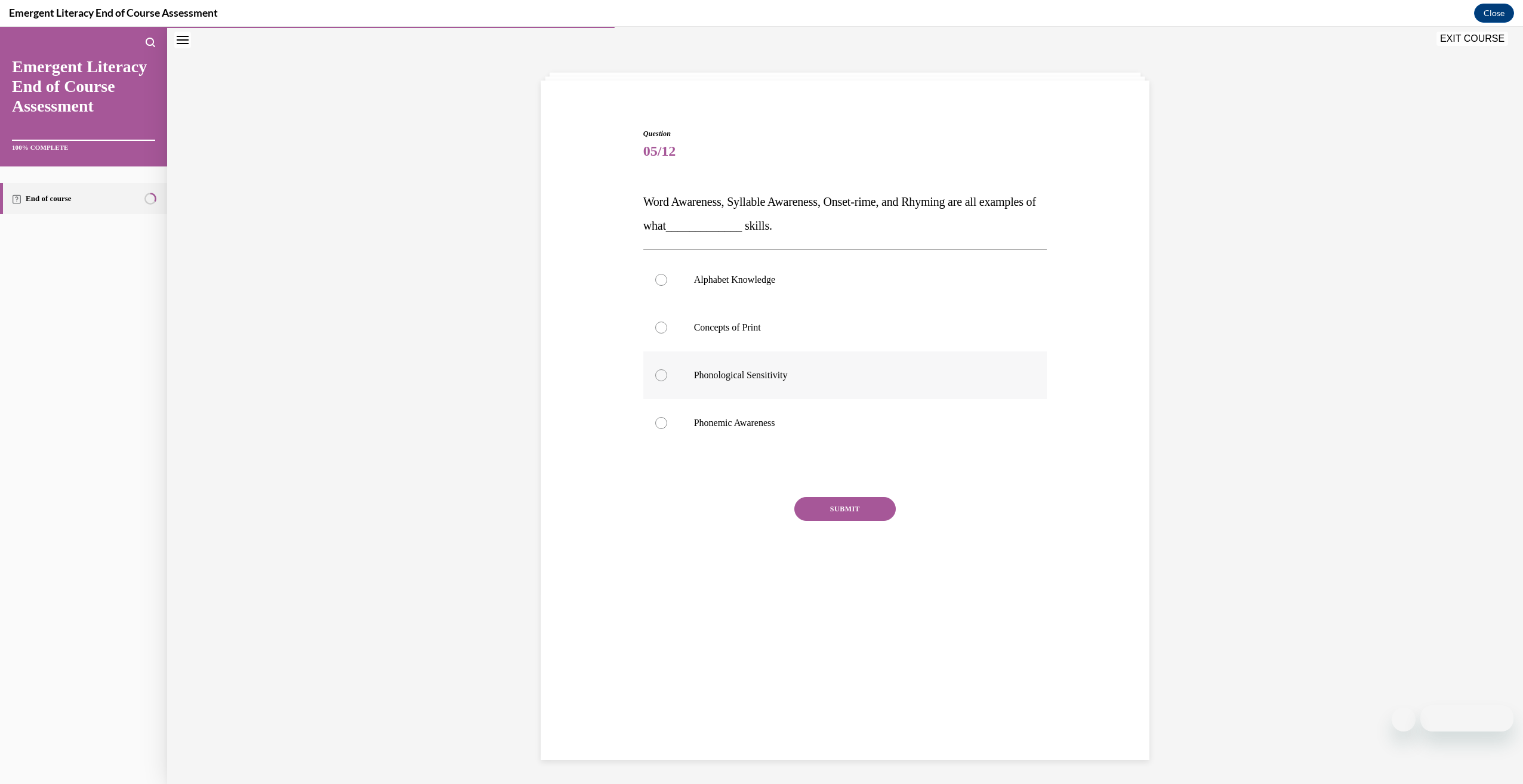
click at [857, 398] on label "Phonological Sensitivity" at bounding box center [845, 375] width 404 height 48
click at [667, 381] on input "Phonological Sensitivity" at bounding box center [661, 375] width 12 height 12
radio input "true"
click at [831, 505] on button "SUBMIT" at bounding box center [845, 509] width 101 height 24
click at [830, 661] on button "NEXT" at bounding box center [845, 661] width 101 height 24
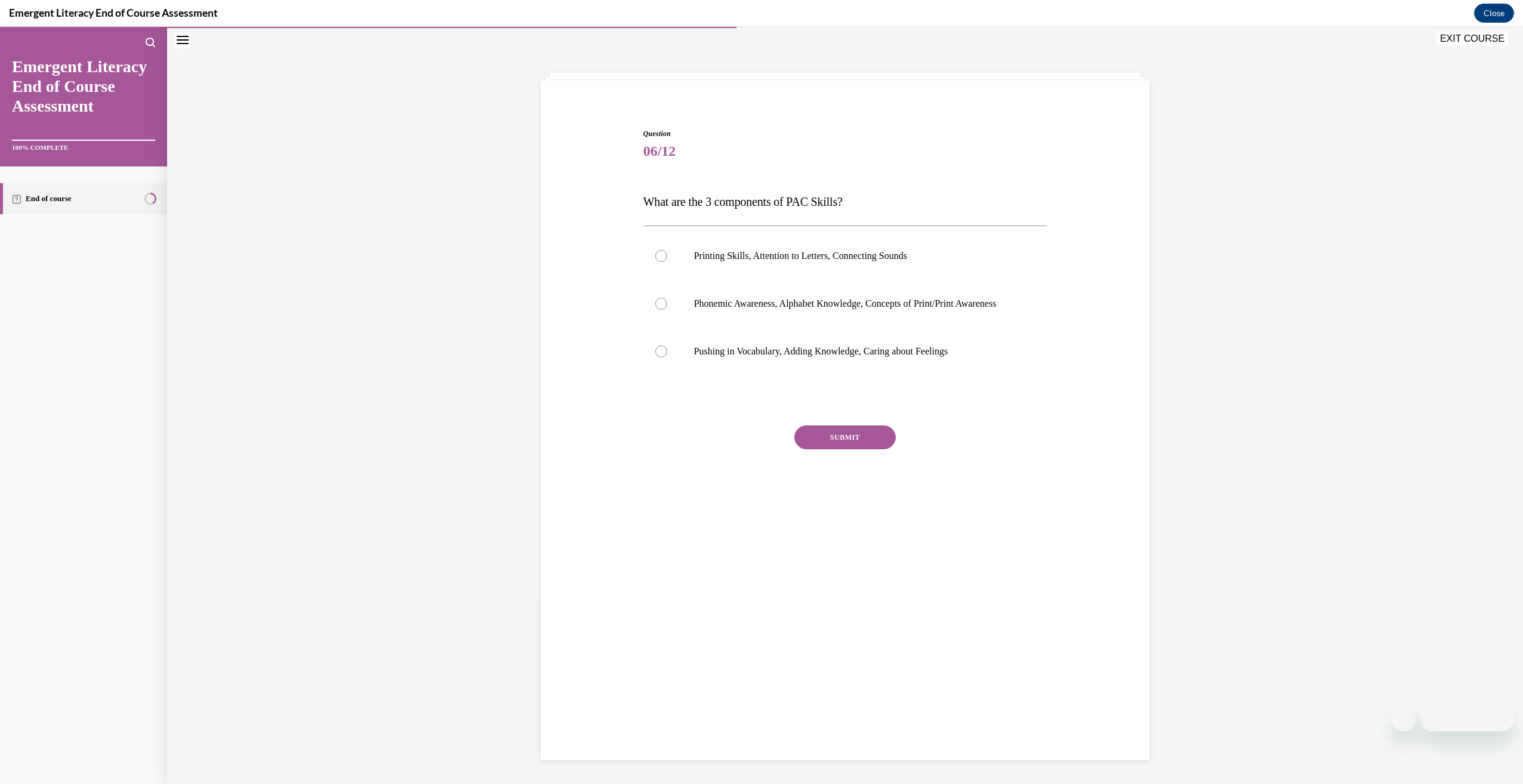
click at [660, 194] on p "What are the 3 components of PAC Skills?" at bounding box center [845, 202] width 404 height 24
drag, startPoint x: 660, startPoint y: 194, endPoint x: 680, endPoint y: 214, distance: 28.3
click at [680, 214] on div "Question 06/12 What are the 3 components of PAC Skills? Printing Skills, Attent…" at bounding box center [845, 326] width 404 height 395
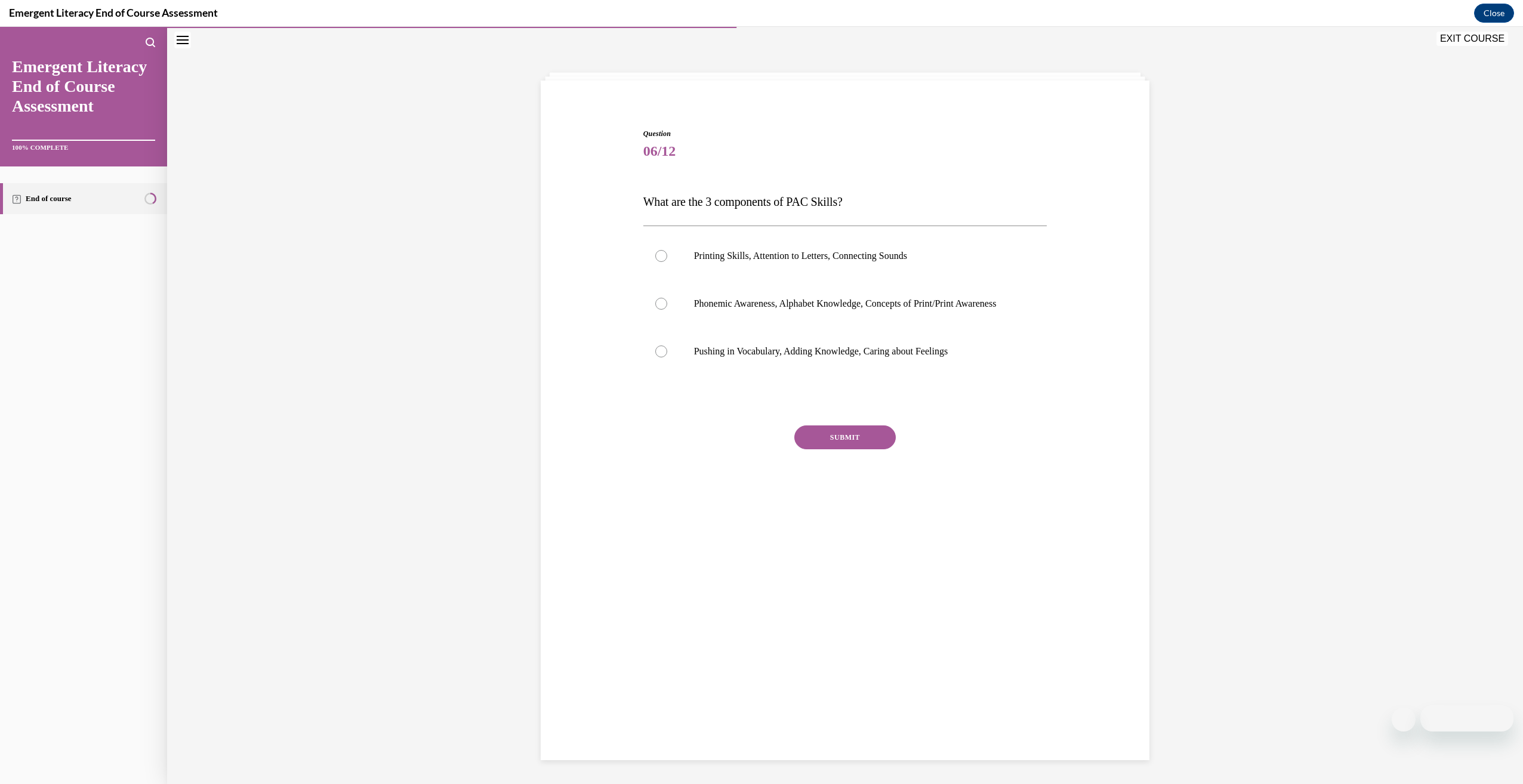
click at [688, 202] on span "What are the 3 components of PAC Skills?" at bounding box center [743, 201] width 200 height 13
click at [687, 198] on span "What are the 3 components of PAC Skills?" at bounding box center [743, 201] width 200 height 13
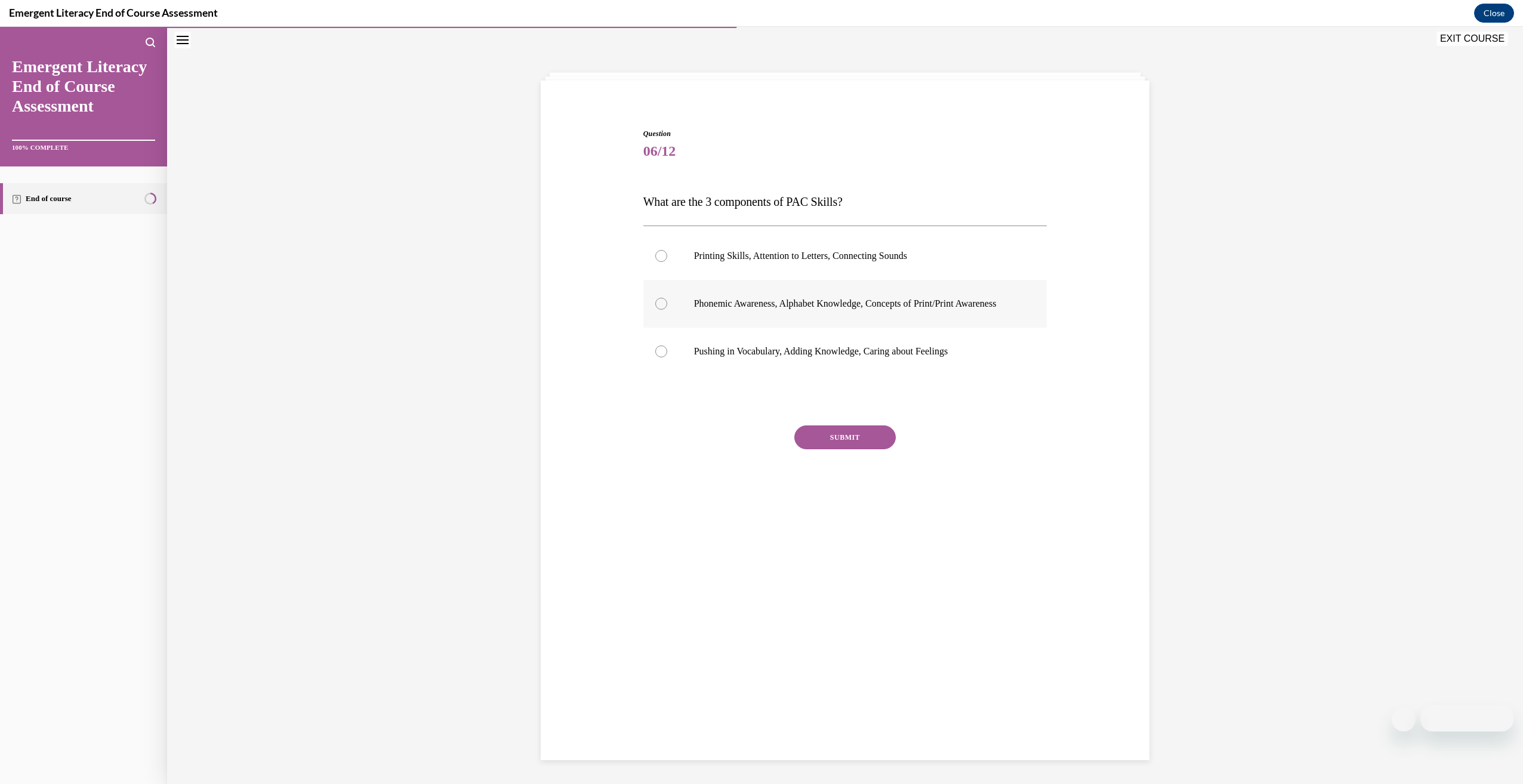
click at [778, 328] on label "Phonemic Awareness, Alphabet Knowledge, Concepts of Print/Print Awareness" at bounding box center [845, 304] width 404 height 48
click at [667, 310] on input "Phonemic Awareness, Alphabet Knowledge, Concepts of Print/Print Awareness" at bounding box center [661, 304] width 12 height 12
radio input "true"
click at [817, 433] on div "Question 06/12 What are the 3 components of PAC Skills? Printing Skills, Attent…" at bounding box center [845, 326] width 404 height 395
click at [817, 439] on button "SUBMIT" at bounding box center [845, 437] width 101 height 24
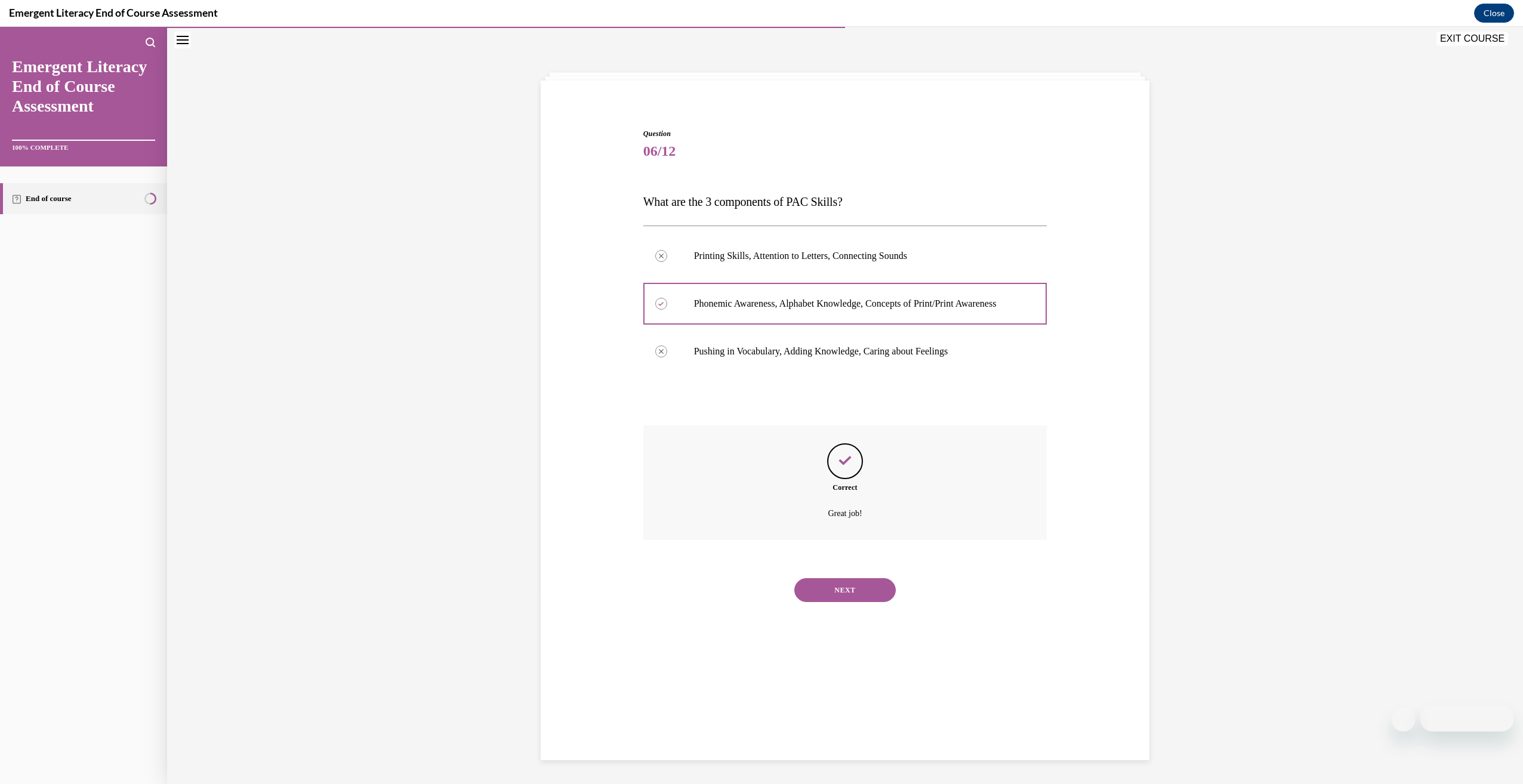
click at [846, 591] on button "NEXT" at bounding box center [845, 590] width 101 height 24
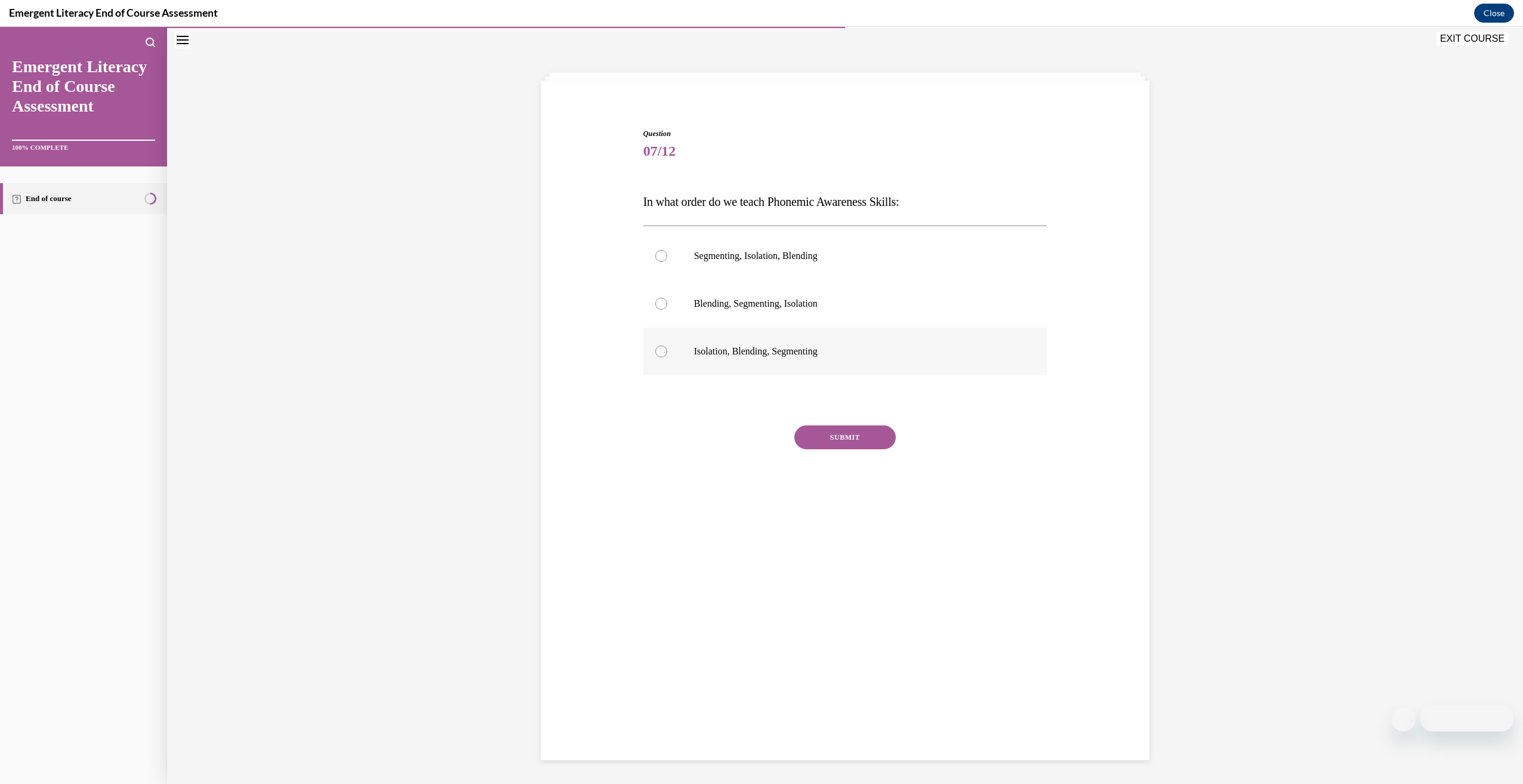
click at [779, 345] on label "Isolation, Blending, Segmenting" at bounding box center [845, 351] width 404 height 48
click at [667, 345] on input "Isolation, Blending, Segmenting" at bounding box center [661, 351] width 12 height 12
radio input "true"
click at [838, 441] on button "SUBMIT" at bounding box center [845, 437] width 101 height 24
click at [842, 588] on button "NEXT" at bounding box center [845, 590] width 101 height 24
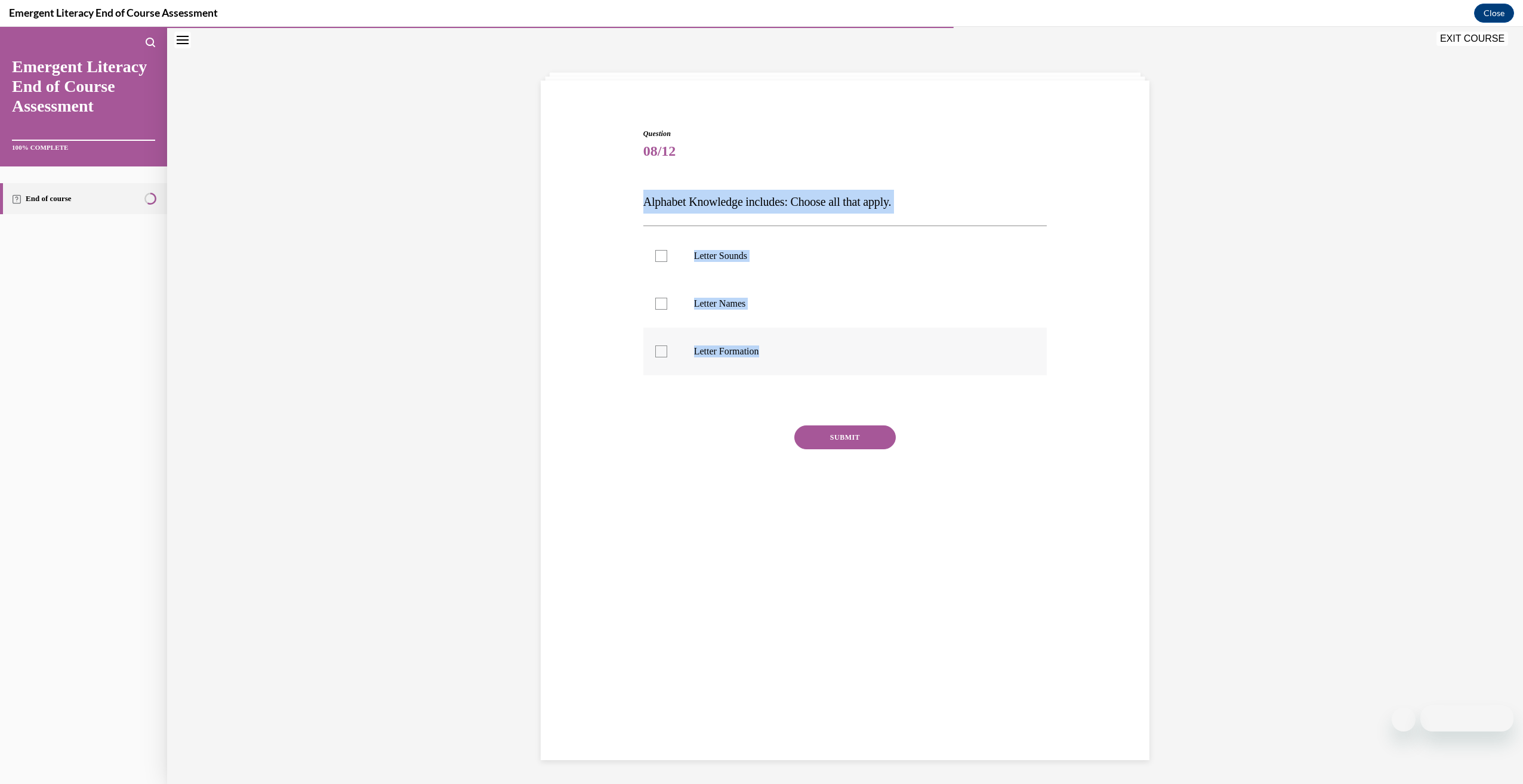
drag, startPoint x: 636, startPoint y: 188, endPoint x: 860, endPoint y: 338, distance: 269.6
click at [860, 338] on div "Question 08/12 Alphabet Knowledge includes: Choose all that apply. Letter Sound…" at bounding box center [845, 317] width 410 height 413
drag, startPoint x: 860, startPoint y: 338, endPoint x: 782, endPoint y: 295, distance: 89.1
click at [756, 247] on label "Letter Sounds" at bounding box center [845, 256] width 404 height 48
click at [667, 250] on input "Letter Sounds" at bounding box center [661, 256] width 12 height 12
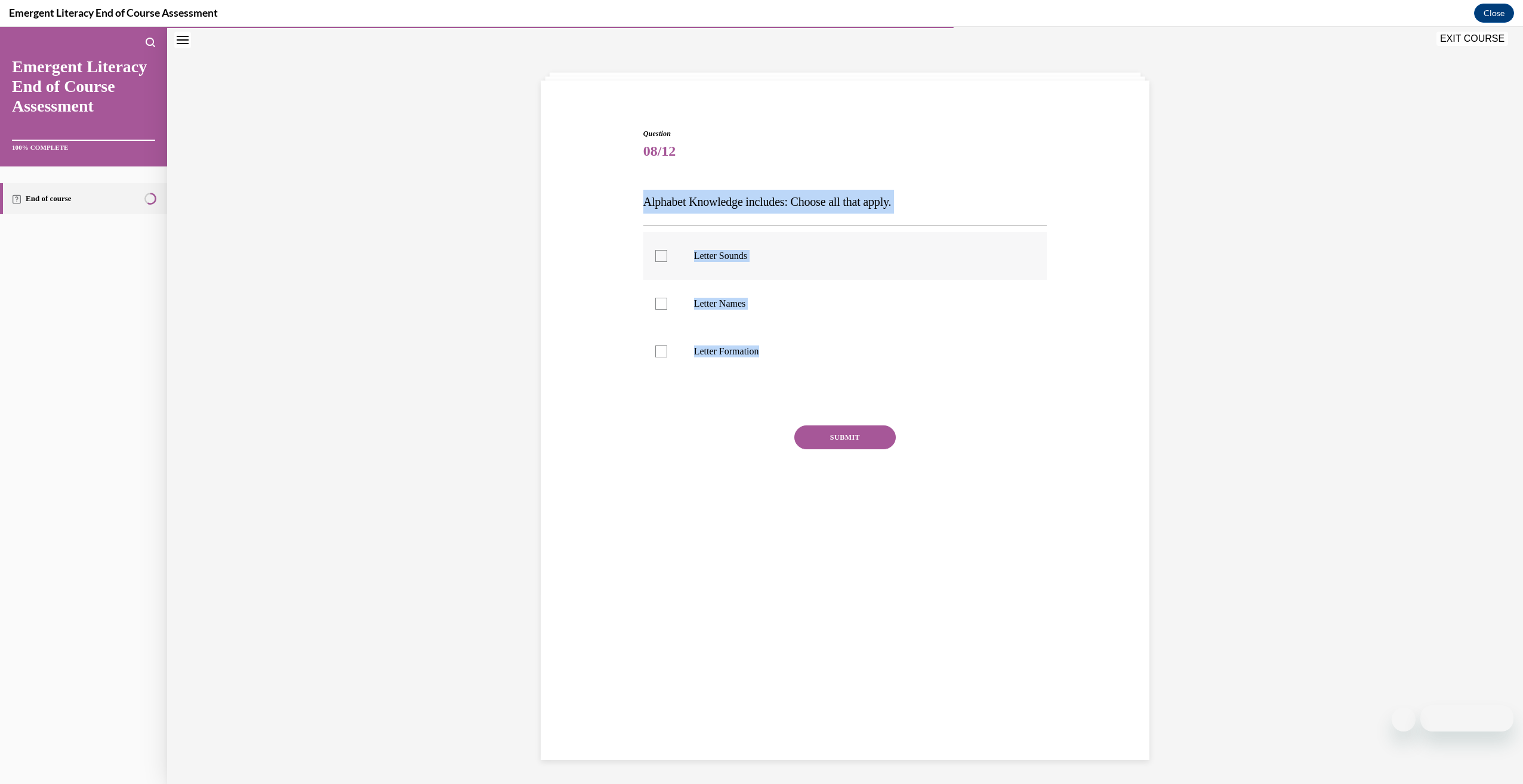
checkbox input "true"
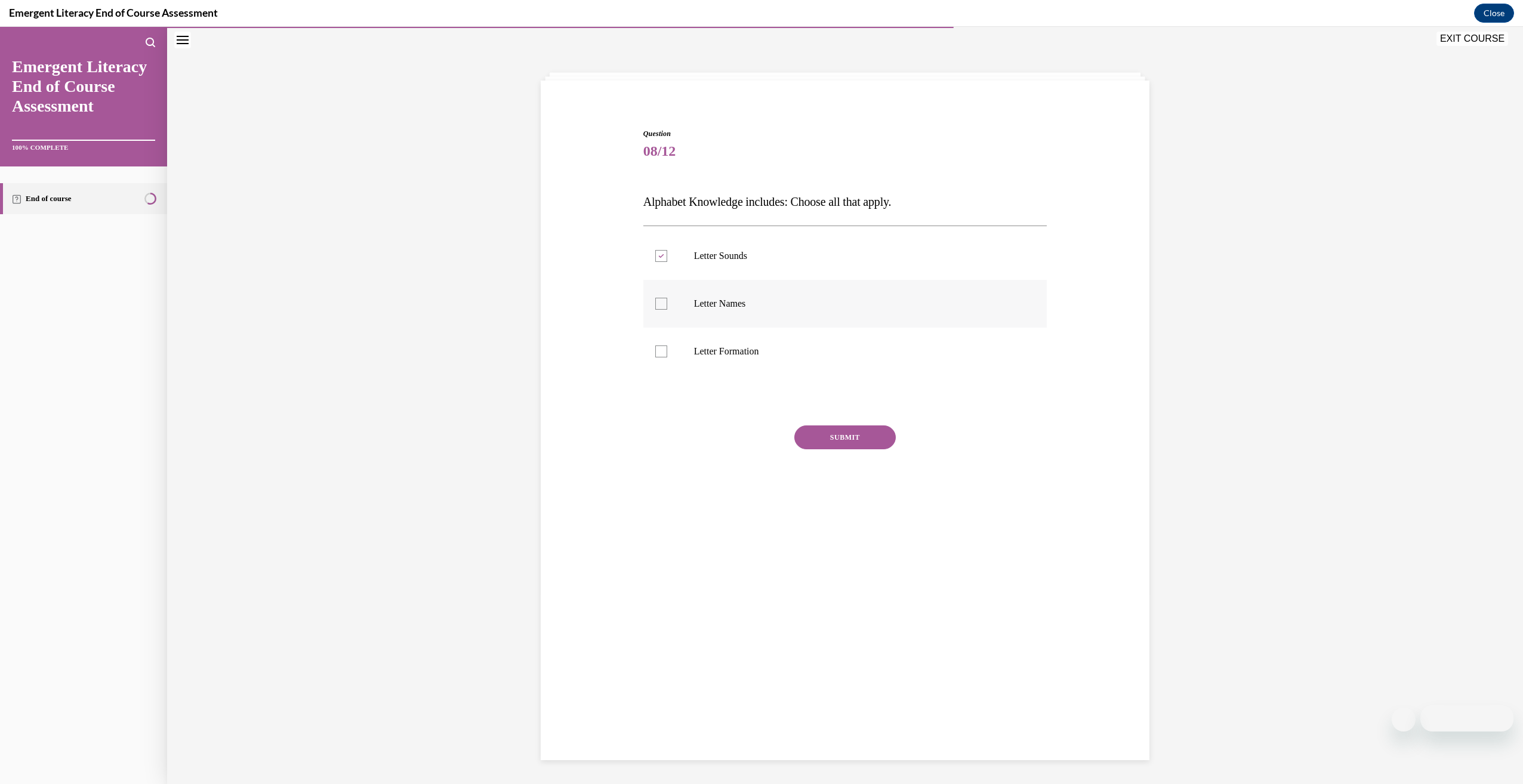
click at [754, 304] on p "Letter Names" at bounding box center [855, 304] width 324 height 12
click at [667, 304] on input "Letter Names" at bounding box center [661, 304] width 12 height 12
checkbox input "true"
click at [755, 354] on p "Letter Formation" at bounding box center [855, 351] width 324 height 12
click at [667, 354] on input "Letter Formation" at bounding box center [661, 351] width 12 height 12
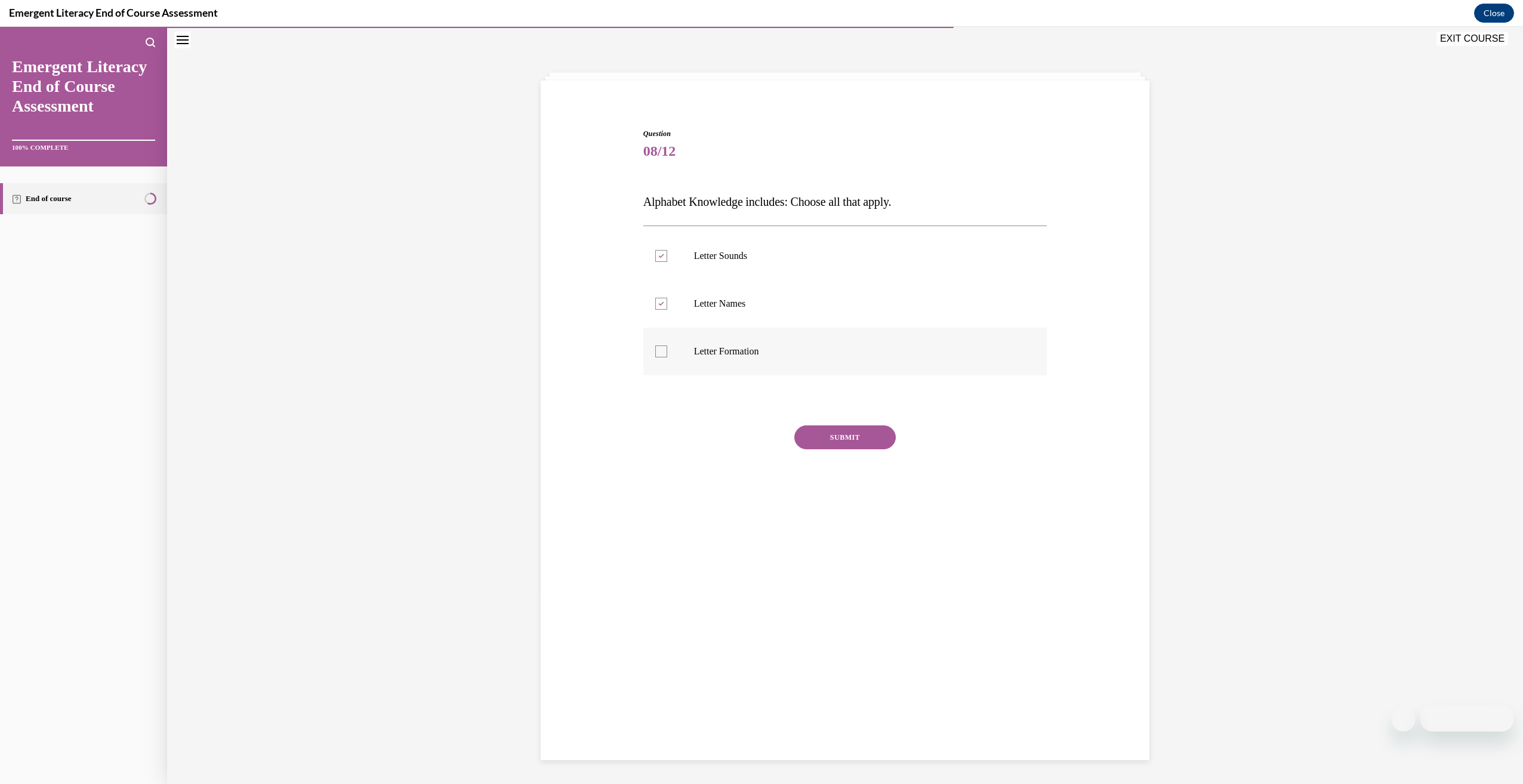
checkbox input "true"
click at [828, 443] on button "SUBMIT" at bounding box center [845, 437] width 101 height 24
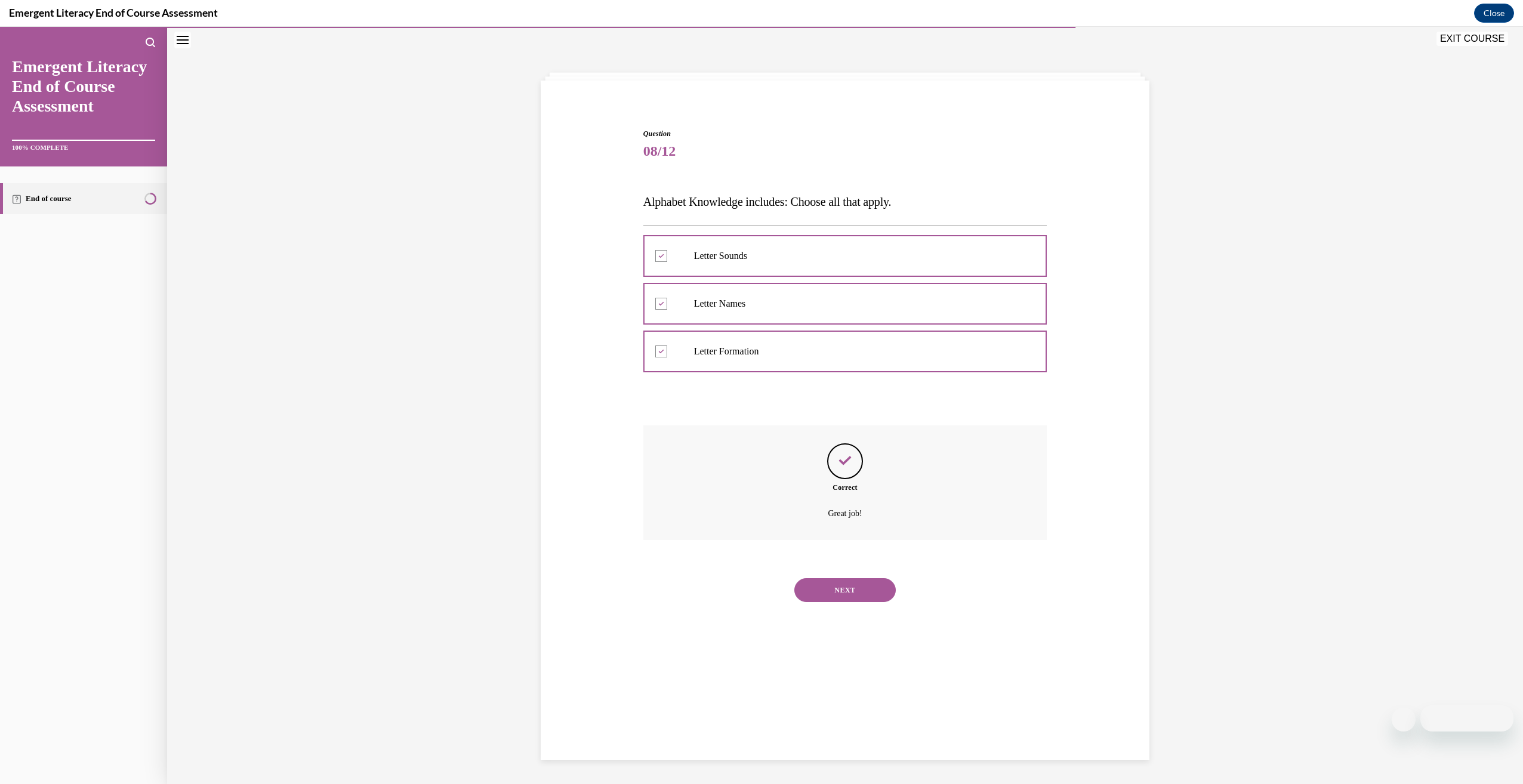
drag, startPoint x: 873, startPoint y: 584, endPoint x: 873, endPoint y: 591, distance: 7.0
click at [873, 591] on button "NEXT" at bounding box center [845, 590] width 101 height 24
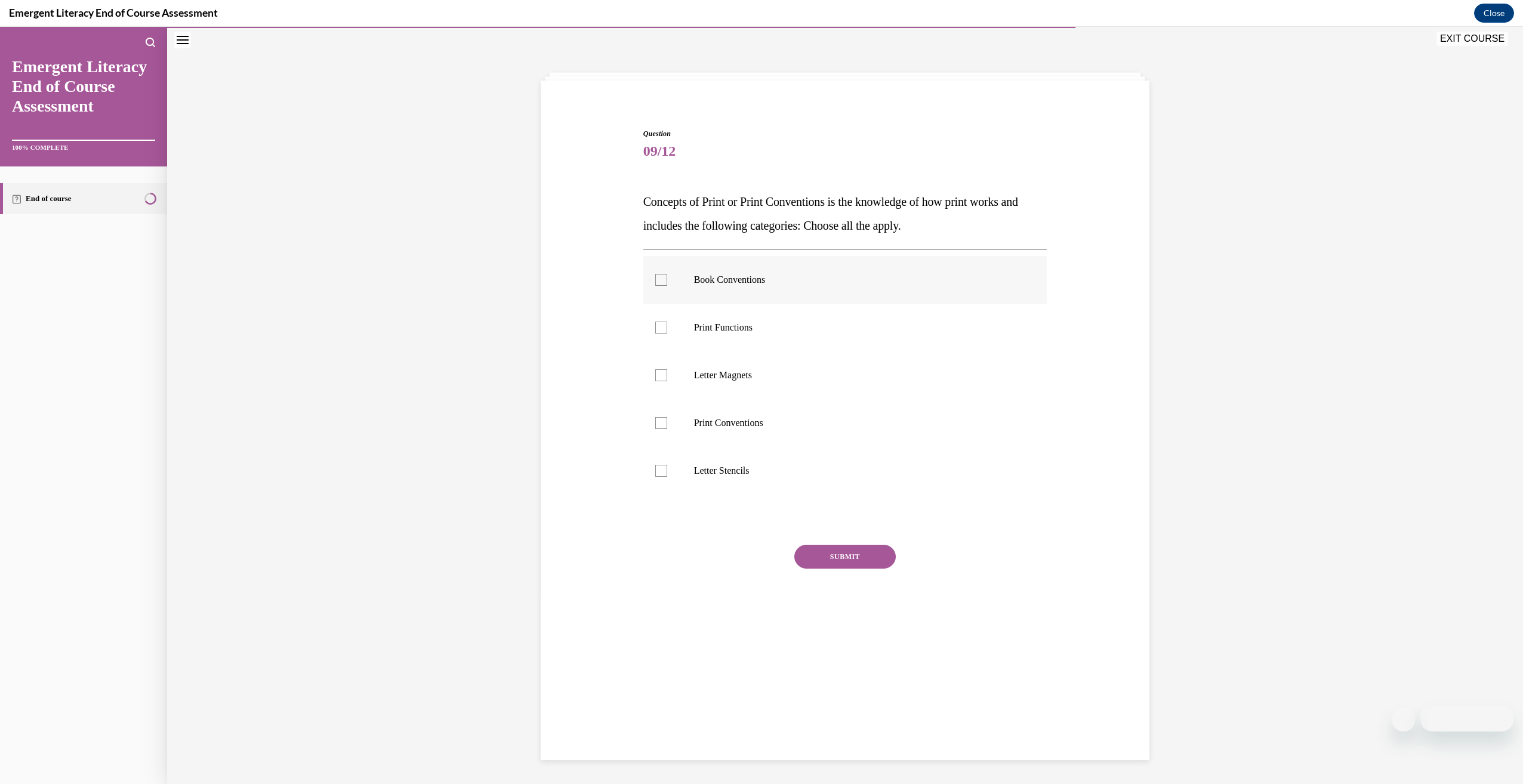
click at [725, 284] on p "Book Conventions" at bounding box center [855, 279] width 324 height 12
click at [667, 284] on input "Book Conventions" at bounding box center [661, 279] width 12 height 12
checkbox input "true"
click at [742, 324] on p "Print Functions" at bounding box center [855, 327] width 324 height 12
click at [667, 324] on input "Print Functions" at bounding box center [661, 327] width 12 height 12
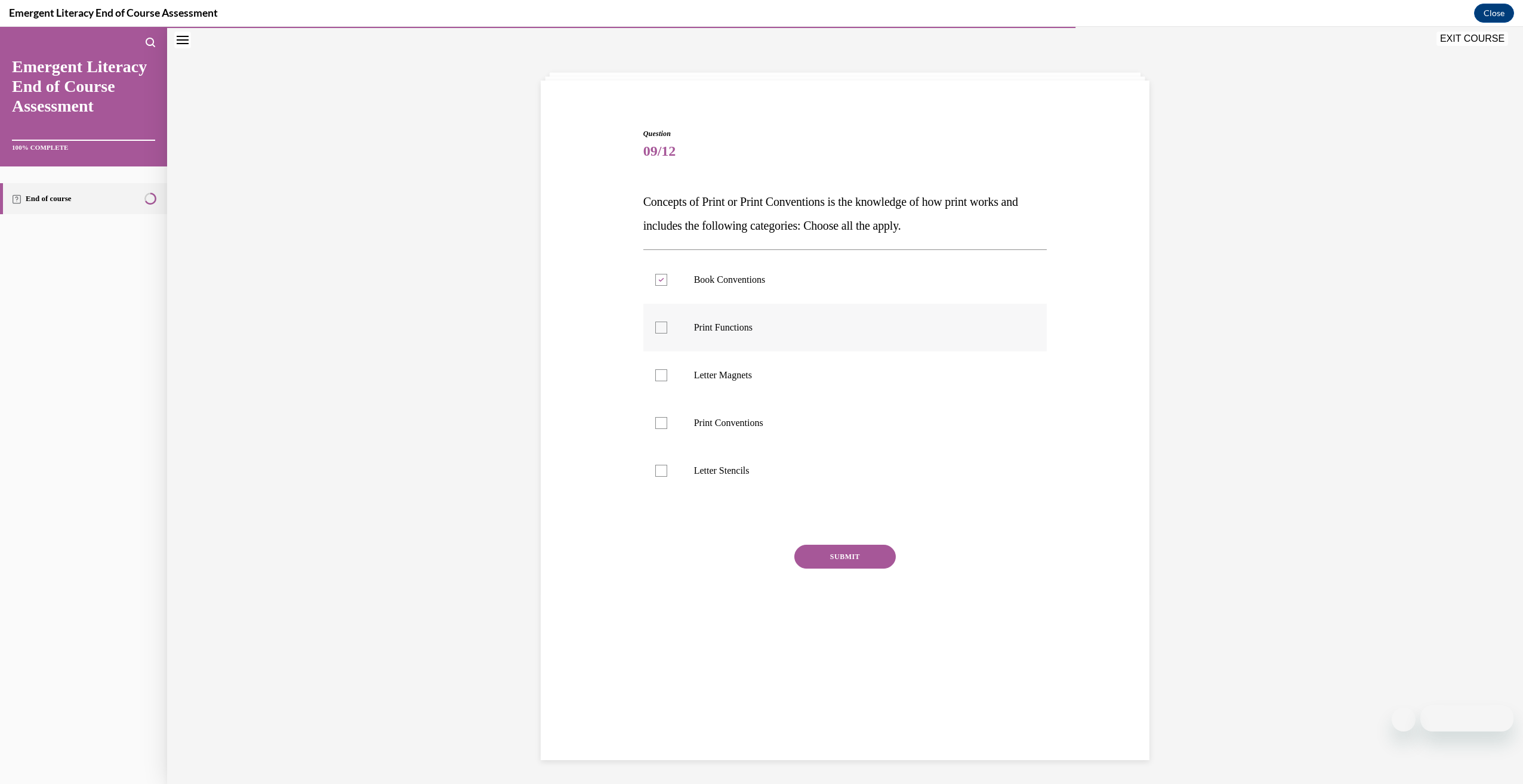
checkbox input "true"
click at [798, 441] on label "Print Conventions" at bounding box center [845, 423] width 404 height 48
click at [667, 429] on input "Print Conventions" at bounding box center [661, 423] width 12 height 12
checkbox input "true"
click at [844, 543] on div "Question 09/12 Concepts of Print or Print Conventions is the knowledge of how p…" at bounding box center [845, 385] width 404 height 514
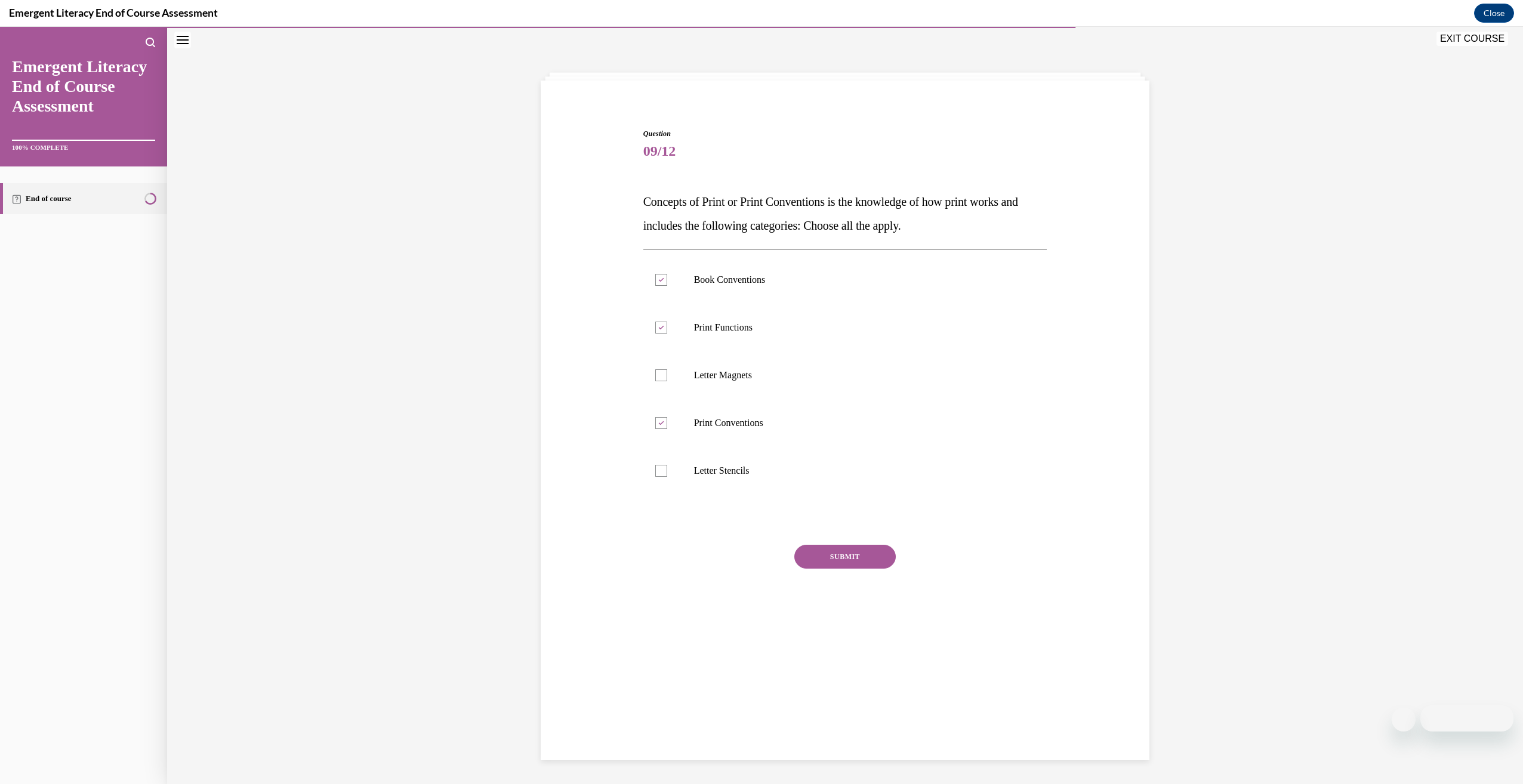
click at [842, 546] on button "SUBMIT" at bounding box center [845, 557] width 101 height 24
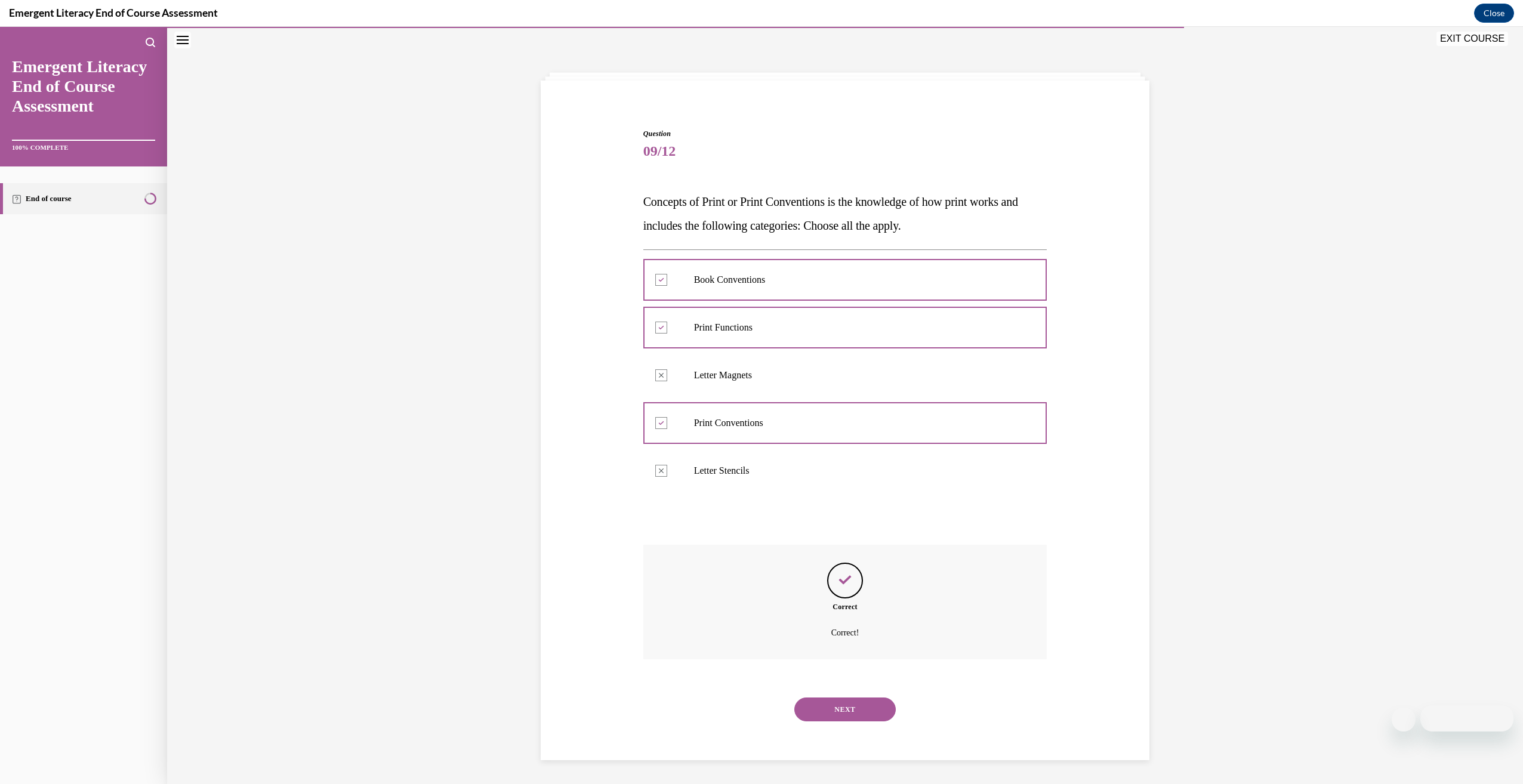
click at [834, 716] on button "NEXT" at bounding box center [845, 709] width 101 height 24
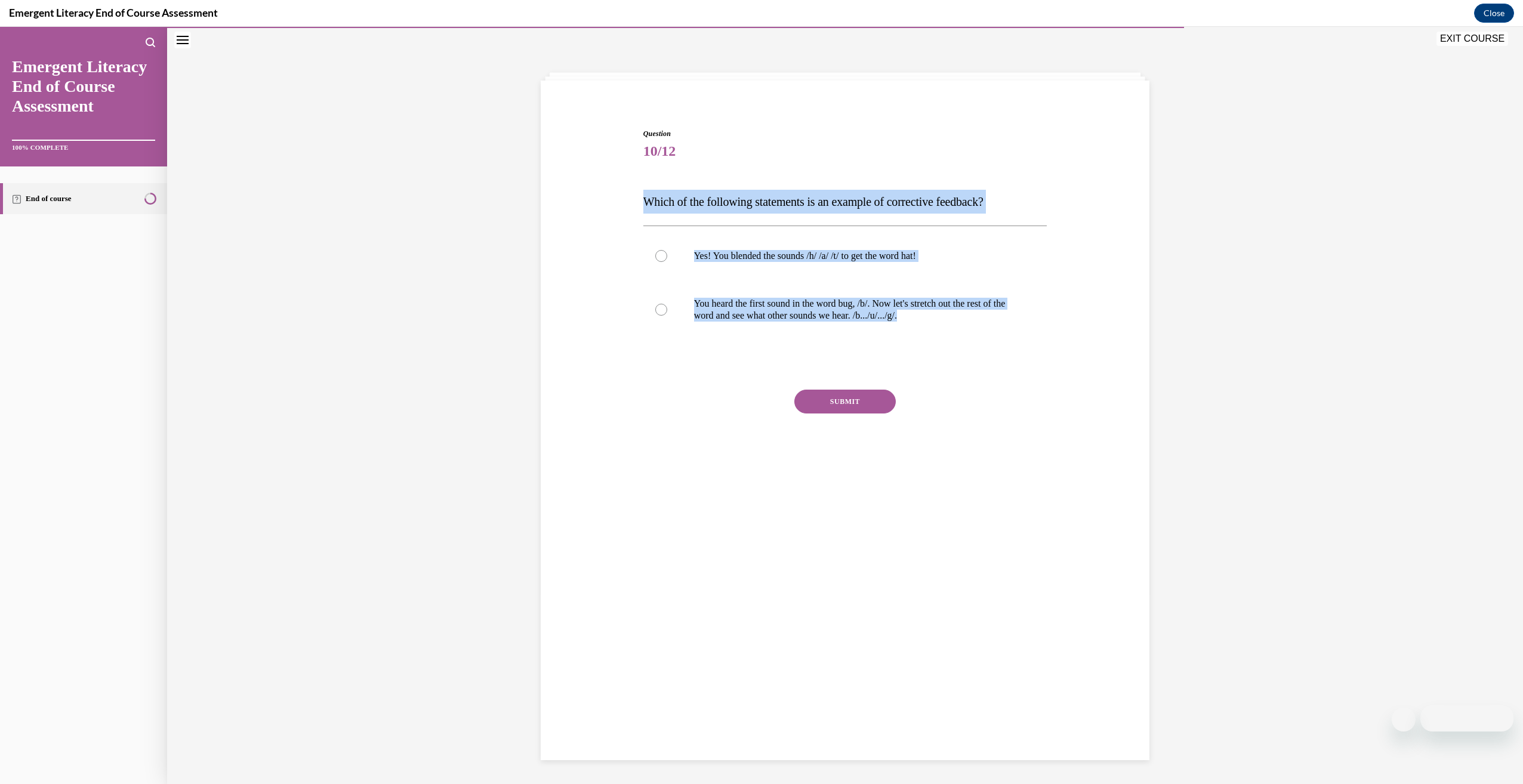
drag, startPoint x: 641, startPoint y: 192, endPoint x: 1168, endPoint y: 346, distance: 549.0
click at [1168, 346] on div "Question 10/12 Which of the following statements is an example of corrective fe…" at bounding box center [845, 406] width 1356 height 757
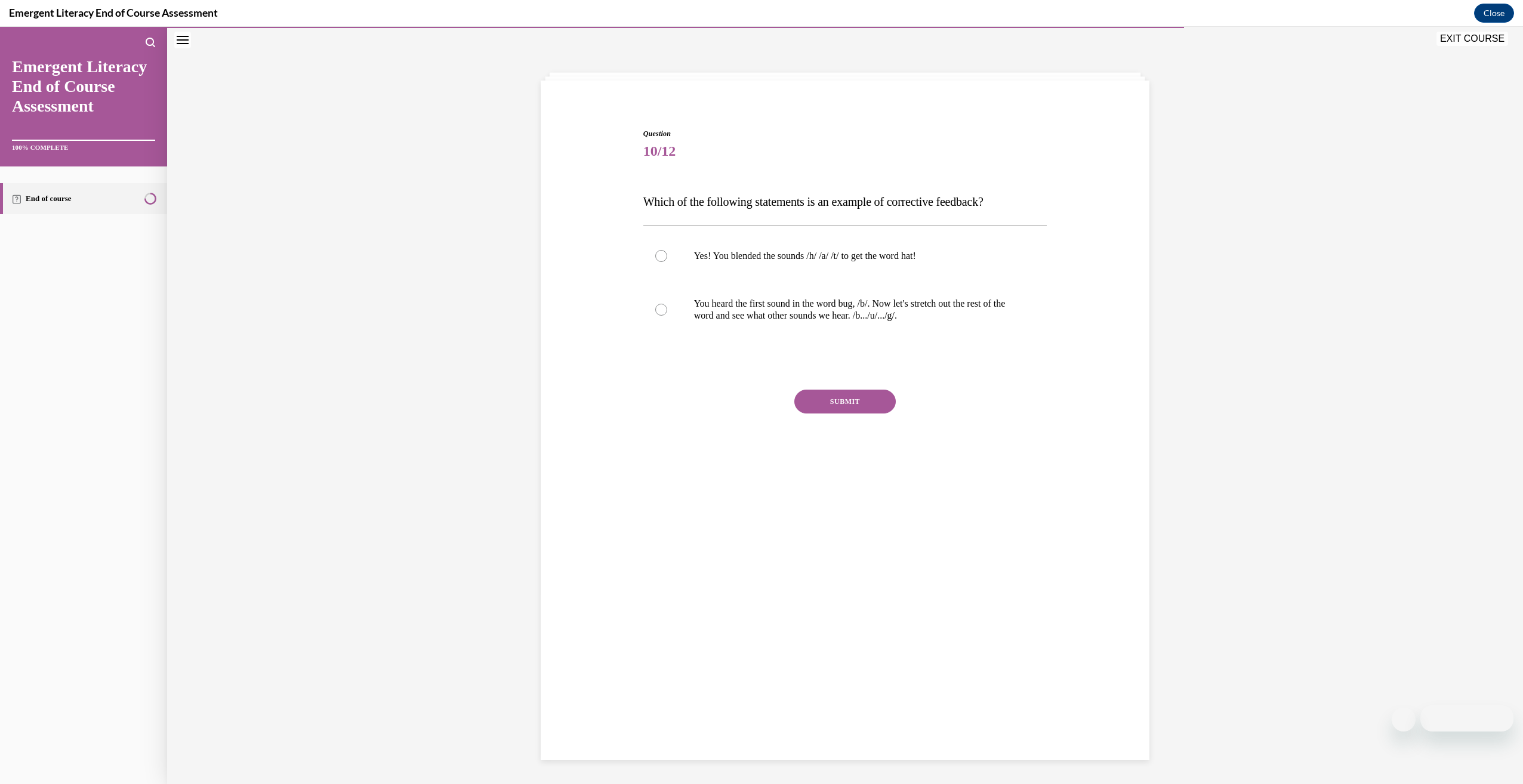
click at [717, 374] on div "Question 10/12 Which of the following statements is an example of corrective fe…" at bounding box center [845, 308] width 404 height 359
click at [779, 330] on label "You heard the first sound in the word bug, /b/. Now let's stretch out the rest …" at bounding box center [845, 310] width 404 height 60
click at [667, 315] on input "You heard the first sound in the word bug, /b/. Now let's stretch out the rest …" at bounding box center [661, 309] width 12 height 12
radio input "true"
click at [853, 406] on button "SUBMIT" at bounding box center [845, 401] width 101 height 24
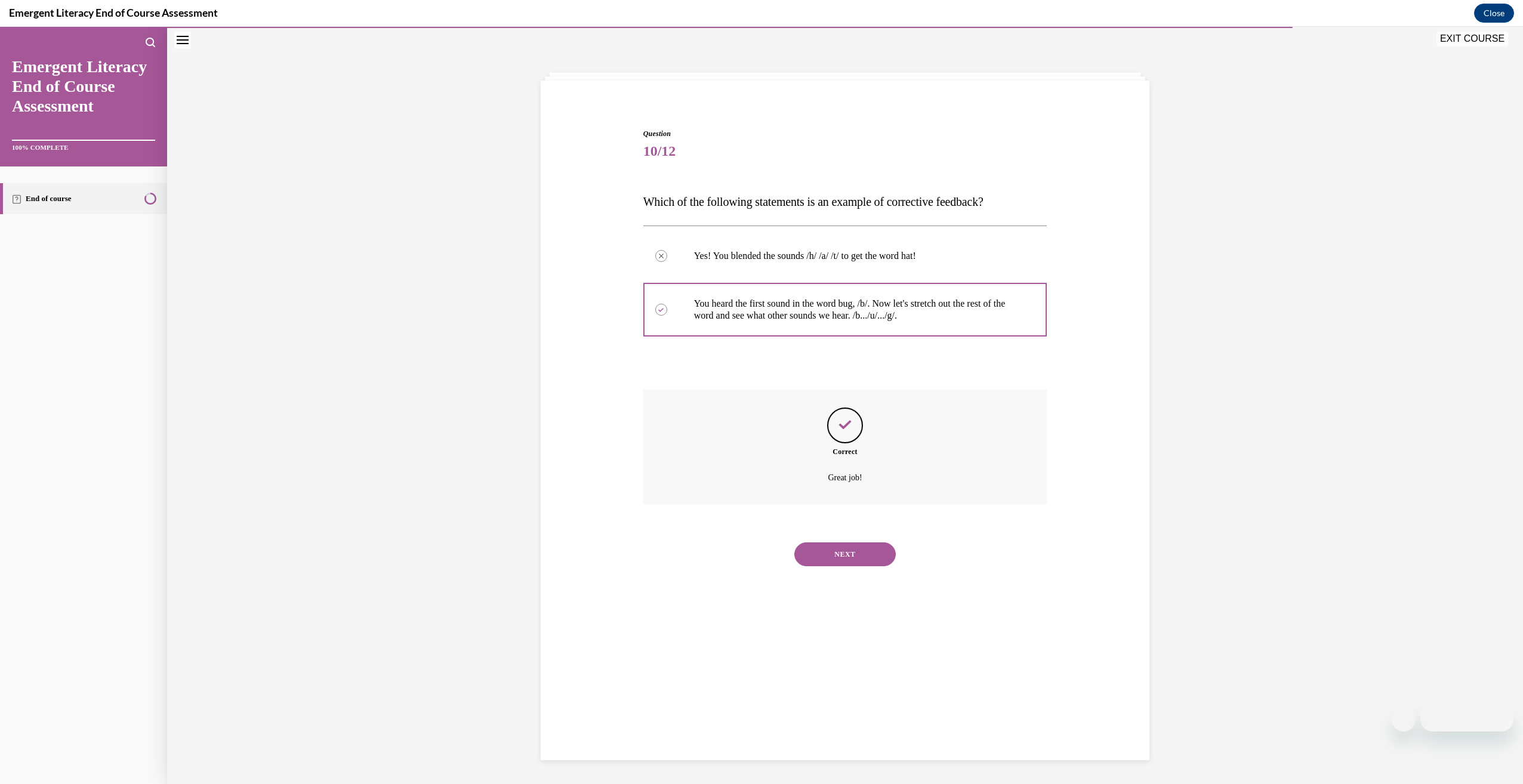
click at [878, 549] on button "NEXT" at bounding box center [845, 554] width 101 height 24
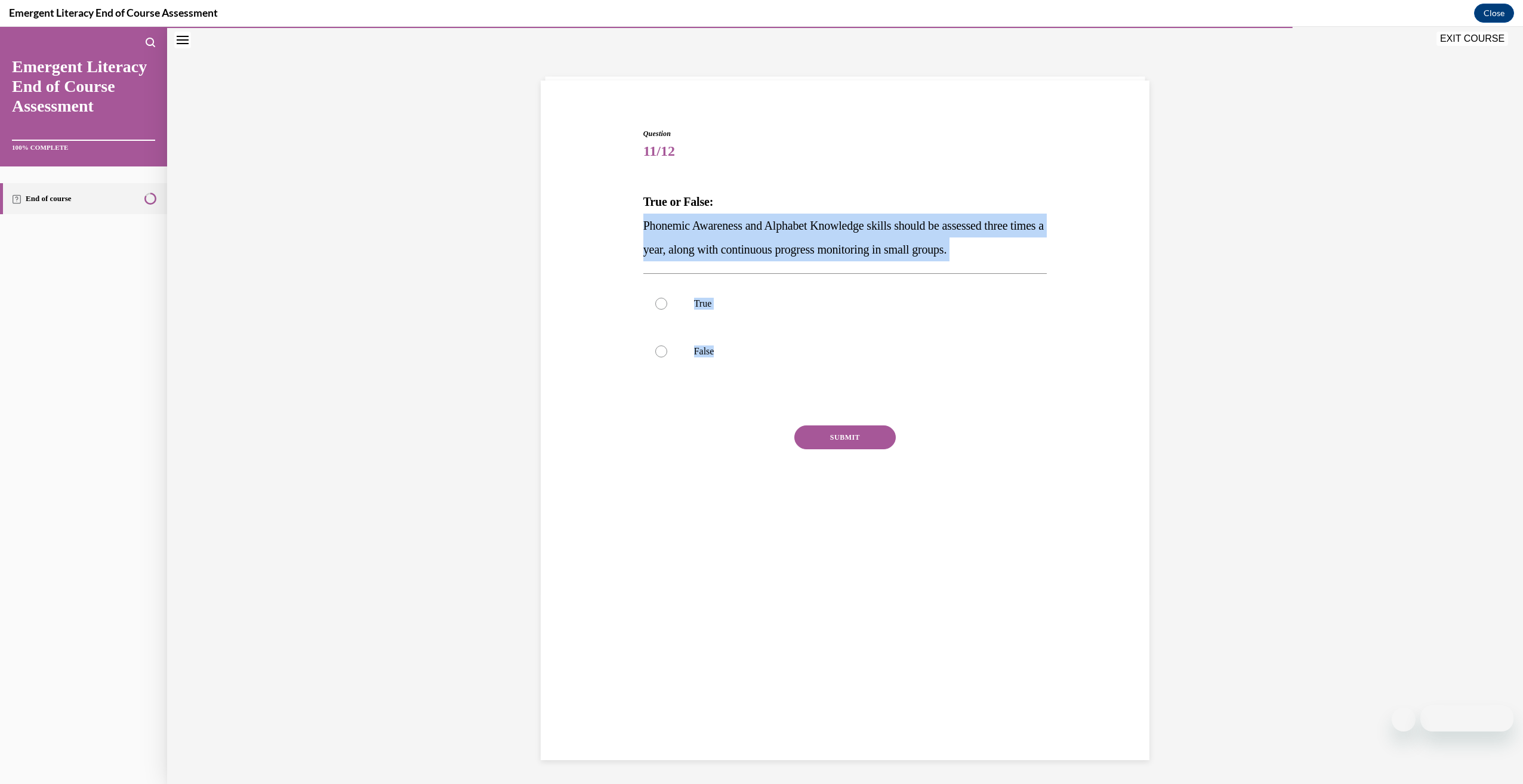
drag, startPoint x: 635, startPoint y: 218, endPoint x: 775, endPoint y: 402, distance: 231.2
click at [775, 402] on div "Question 11/12 True or False: Phonemic Awareness and Alphabet Knowledge skills …" at bounding box center [845, 307] width 615 height 430
drag, startPoint x: 775, startPoint y: 402, endPoint x: 755, endPoint y: 238, distance: 165.2
click at [968, 296] on label "True" at bounding box center [845, 304] width 404 height 48
click at [667, 298] on input "True" at bounding box center [661, 304] width 12 height 12
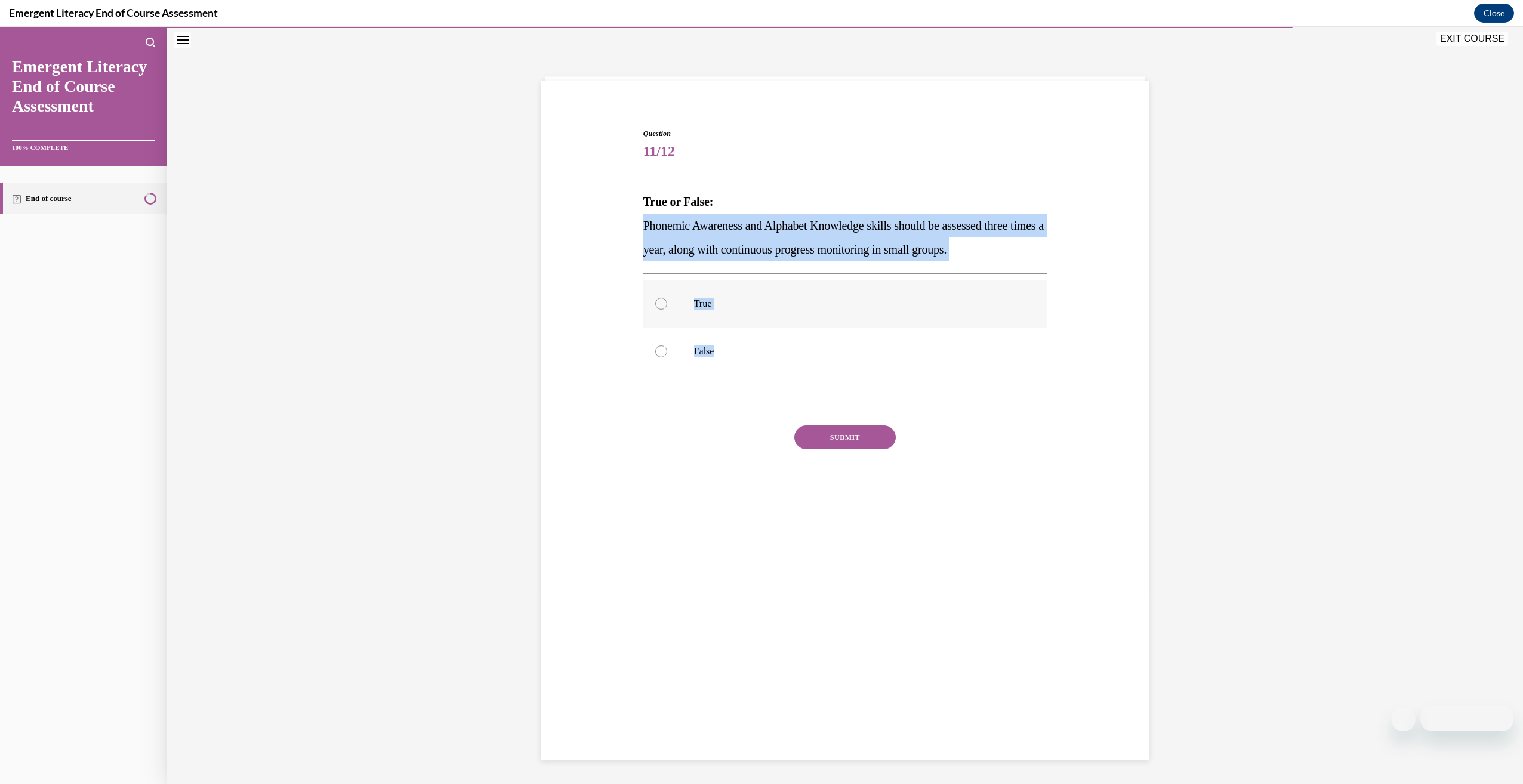
radio input "true"
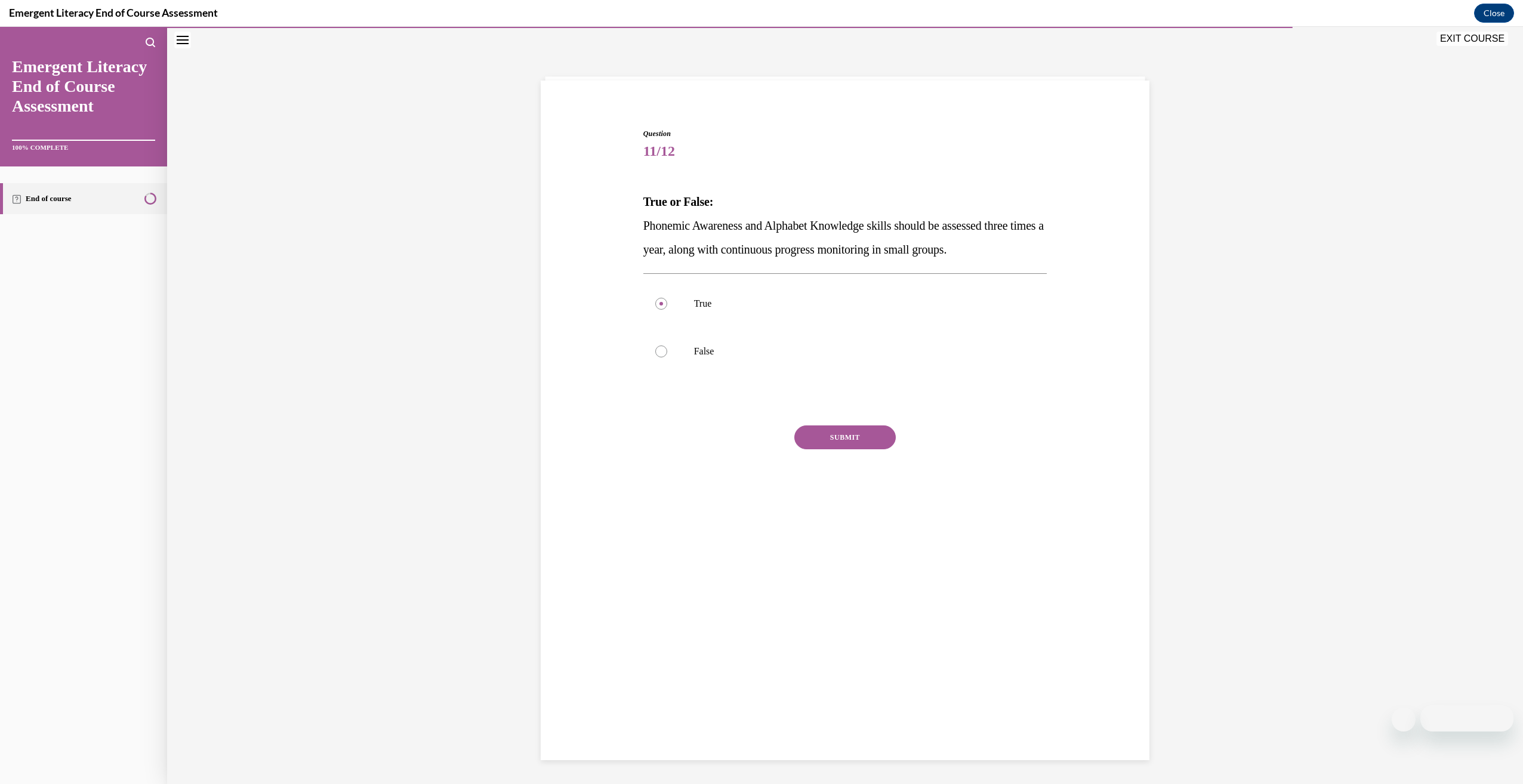
click at [825, 445] on button "SUBMIT" at bounding box center [845, 437] width 101 height 24
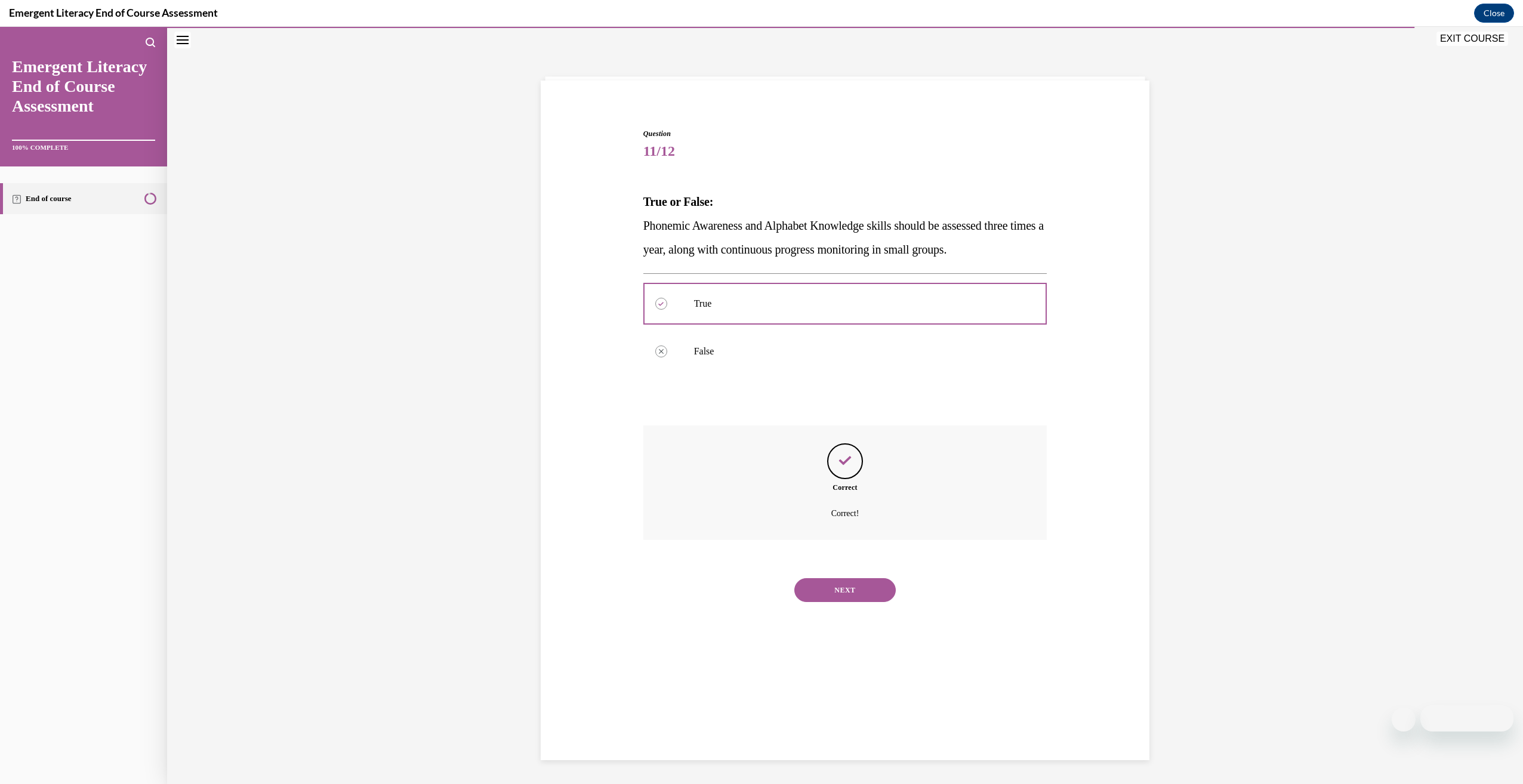
click at [860, 585] on button "NEXT" at bounding box center [845, 590] width 101 height 24
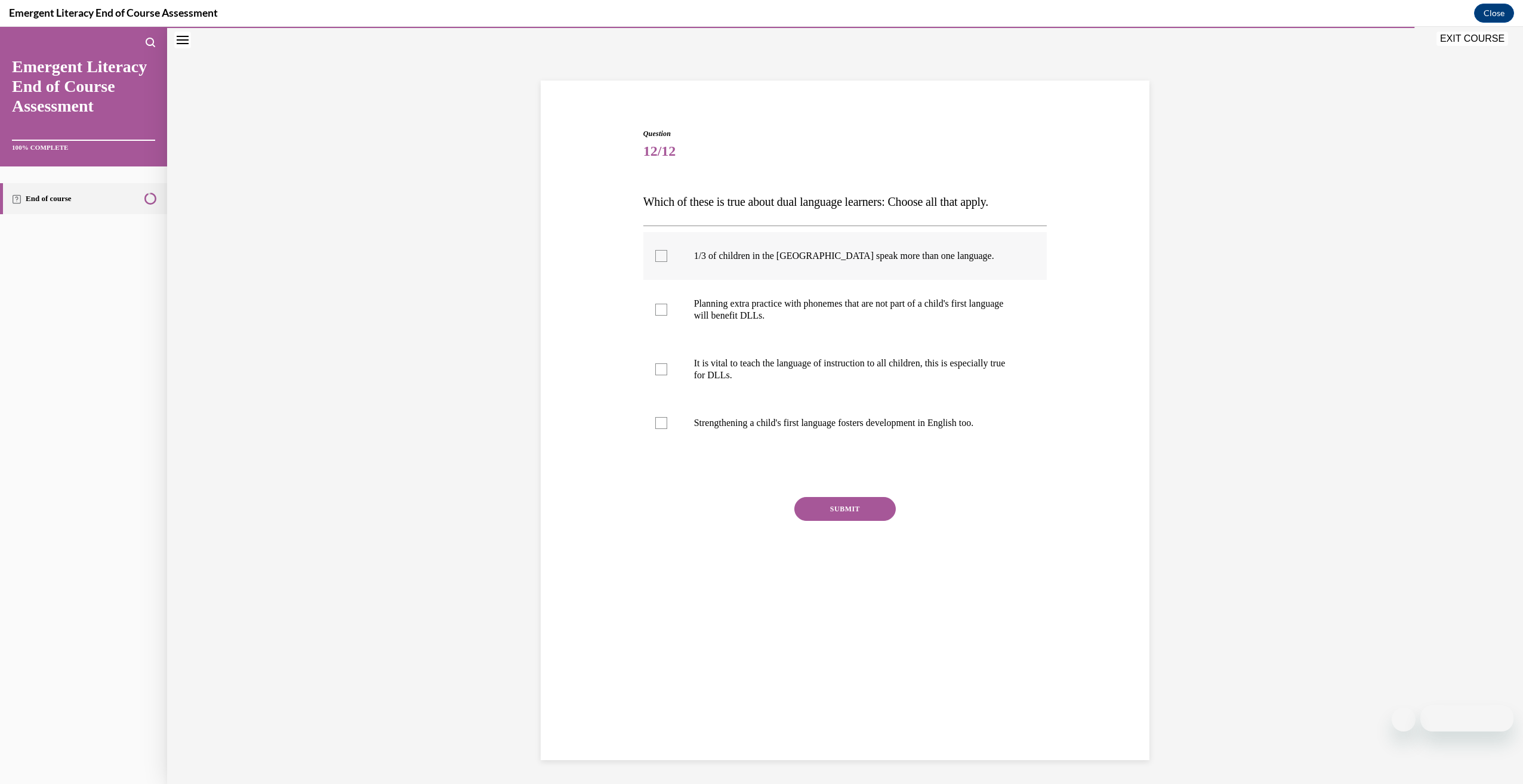
click at [740, 241] on label "1/3 of children in the US speak more than one language." at bounding box center [845, 256] width 404 height 48
click at [667, 250] on input "1/3 of children in the US speak more than one language." at bounding box center [661, 256] width 12 height 12
checkbox input "true"
click at [756, 289] on label "Planning extra practice with phonemes that are not part of a child's first lang…" at bounding box center [845, 310] width 404 height 60
click at [667, 304] on input "Planning extra practice with phonemes that are not part of a child's first lang…" at bounding box center [661, 309] width 12 height 12
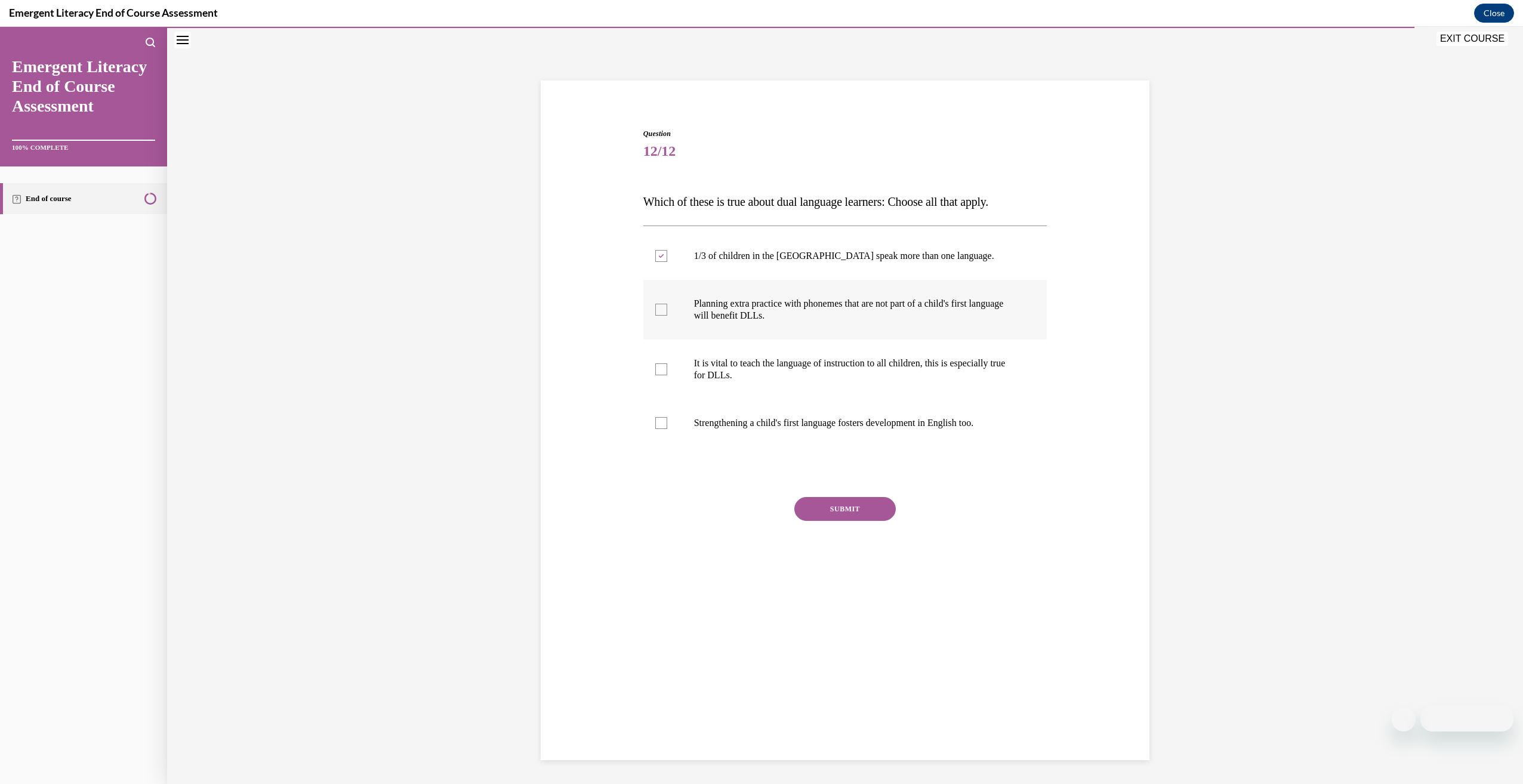
checkbox input "true"
click at [760, 365] on p "It is vital to teach the language of instruction to all children, this is espec…" at bounding box center [855, 369] width 324 height 24
click at [667, 365] on input "It is vital to teach the language of instruction to all children, this is espec…" at bounding box center [661, 369] width 12 height 12
checkbox input "true"
click at [774, 430] on label "Strengthening a child's first language fosters development in English too." at bounding box center [845, 423] width 404 height 48
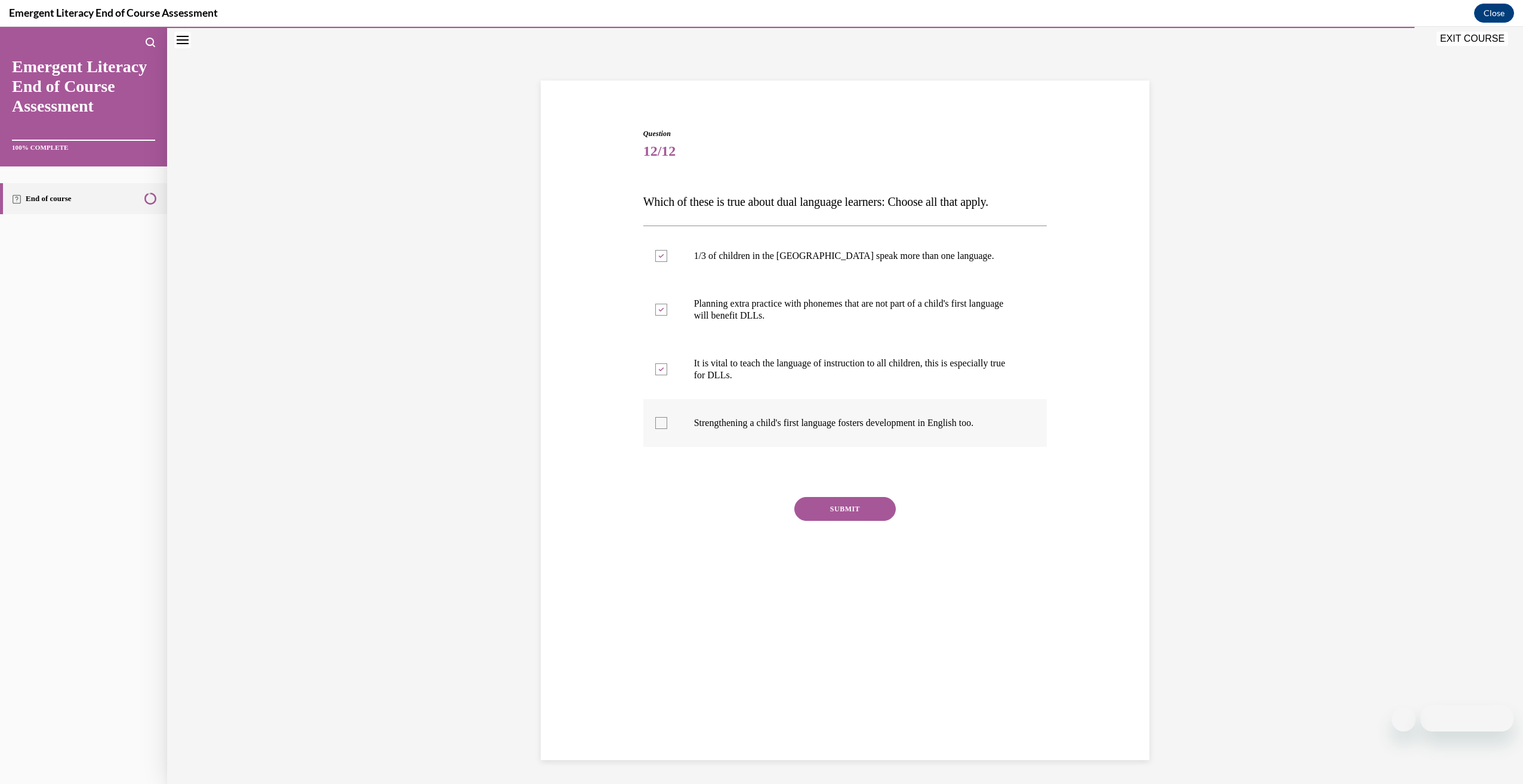
click at [667, 429] on input "Strengthening a child's first language fosters development in English too." at bounding box center [661, 423] width 12 height 12
checkbox input "true"
click at [812, 508] on button "SUBMIT" at bounding box center [845, 509] width 101 height 24
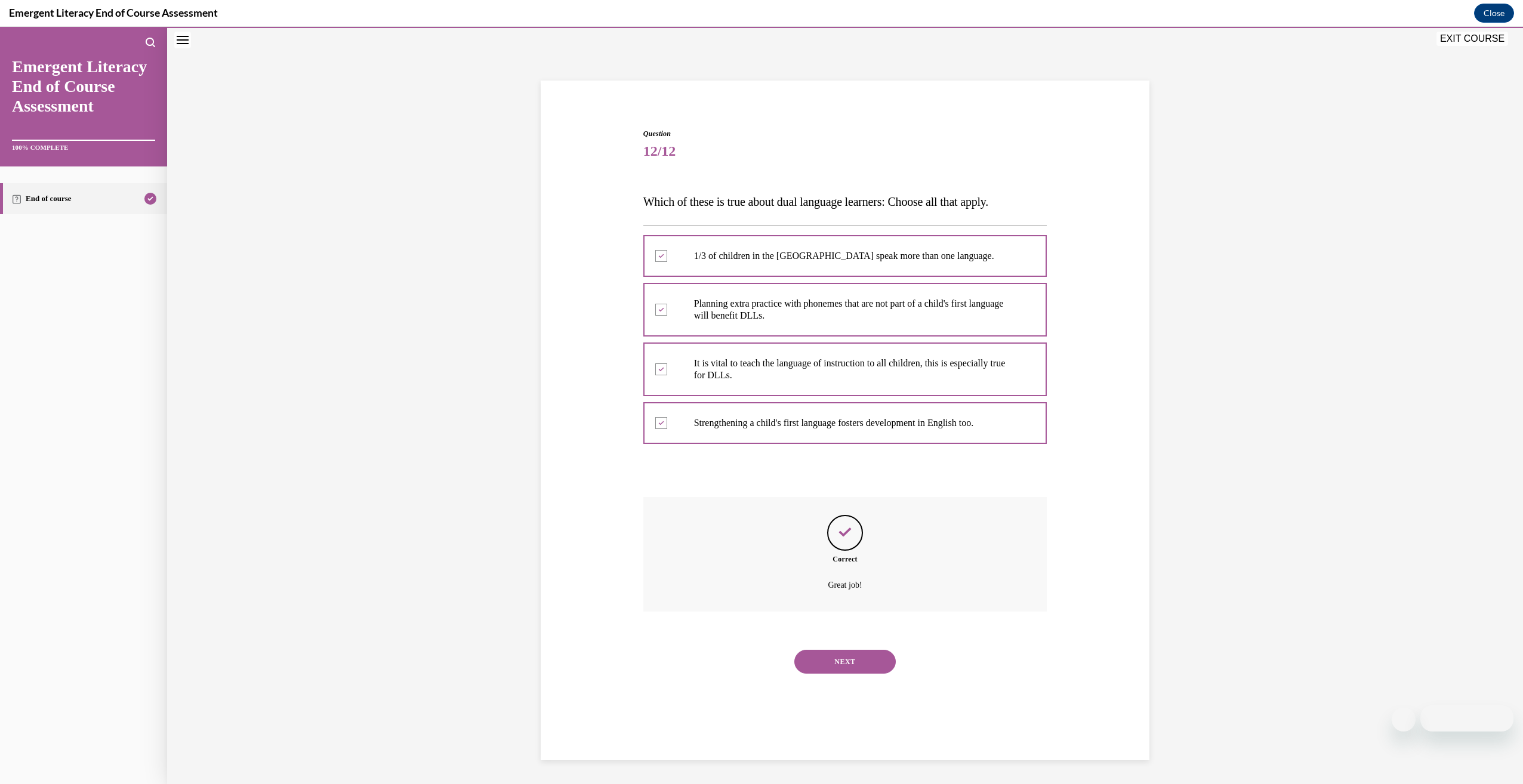
click at [853, 656] on button "NEXT" at bounding box center [845, 661] width 101 height 24
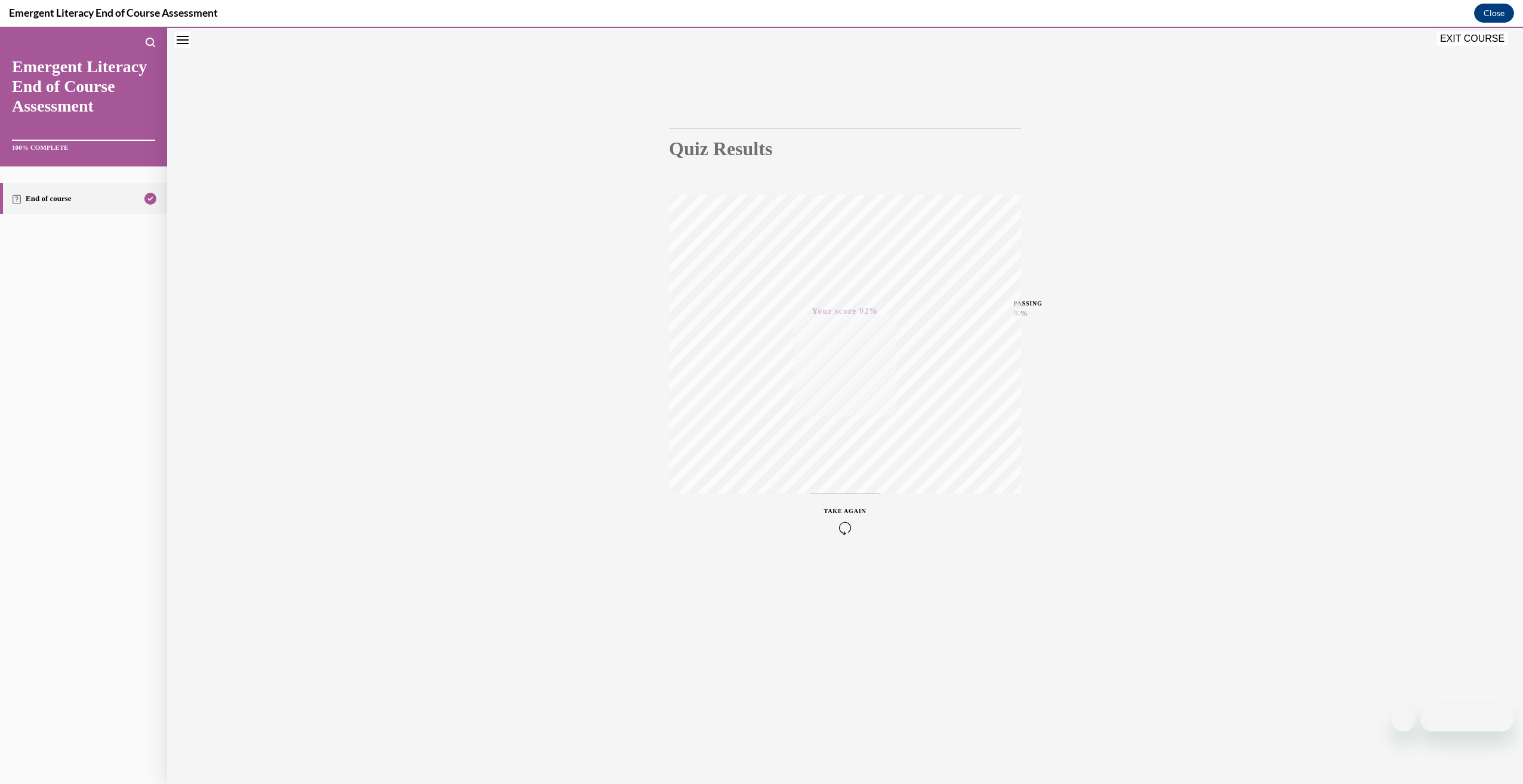
drag, startPoint x: 1490, startPoint y: 37, endPoint x: 1438, endPoint y: 79, distance: 66.8
click at [1490, 37] on button "EXIT COURSE" at bounding box center [1472, 39] width 71 height 15
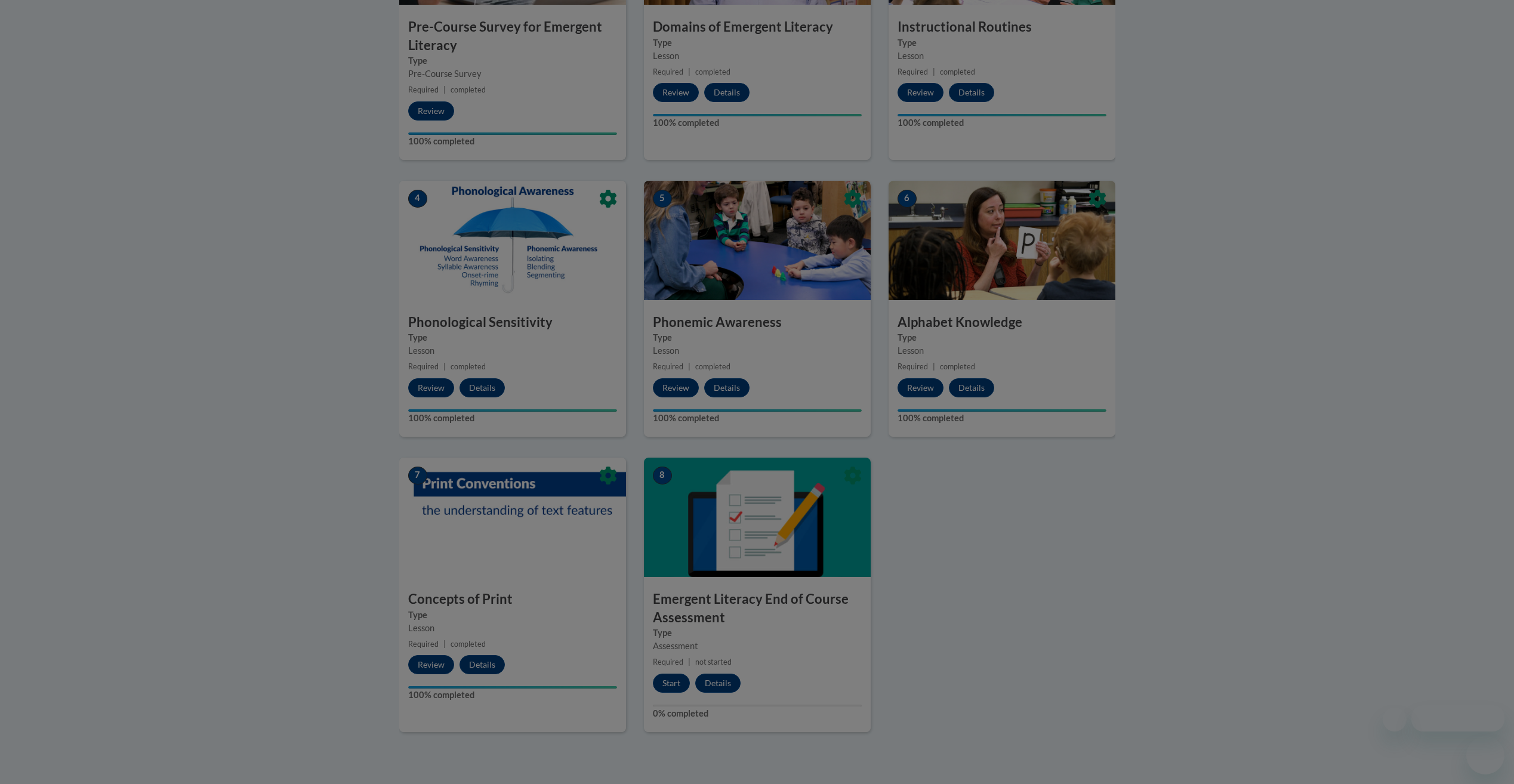
scroll to position [546, 0]
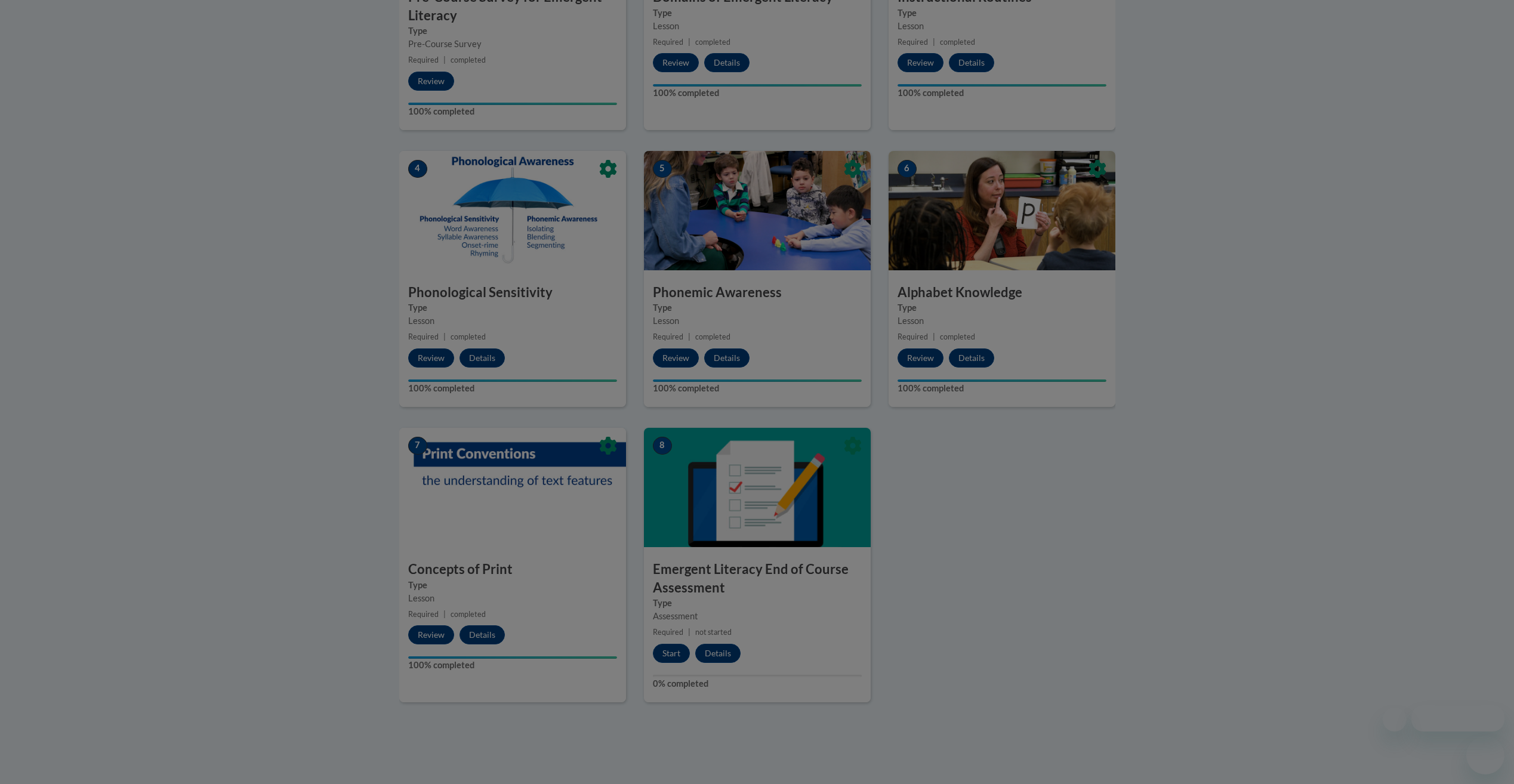
click at [977, 545] on div at bounding box center [757, 392] width 1514 height 784
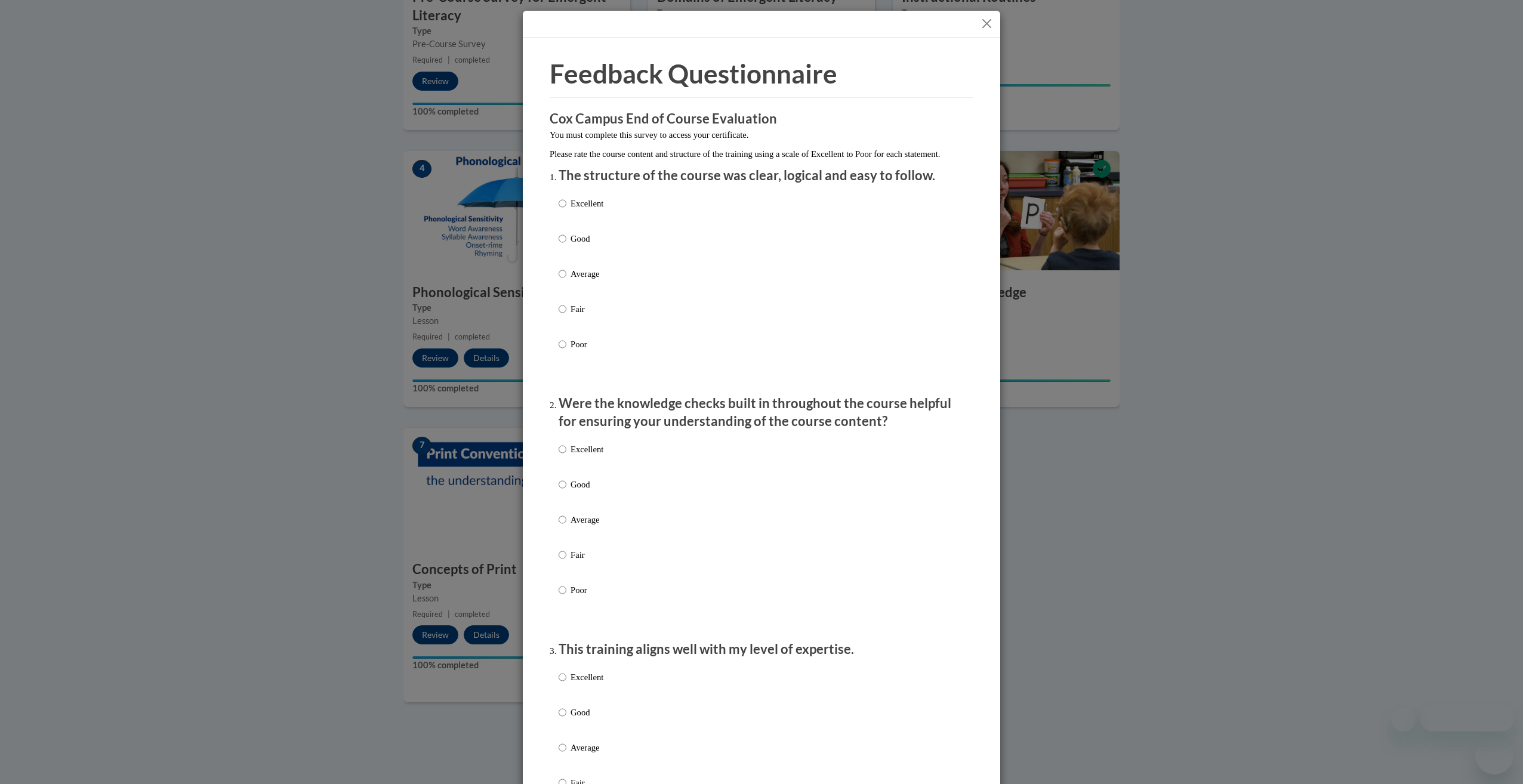
click at [600, 210] on p "Excellent" at bounding box center [586, 203] width 33 height 13
click at [566, 210] on input "Excellent" at bounding box center [562, 203] width 8 height 13
radio input "true"
click at [589, 469] on label "Excellent" at bounding box center [581, 459] width 45 height 32
click at [566, 456] on input "Excellent" at bounding box center [562, 449] width 8 height 13
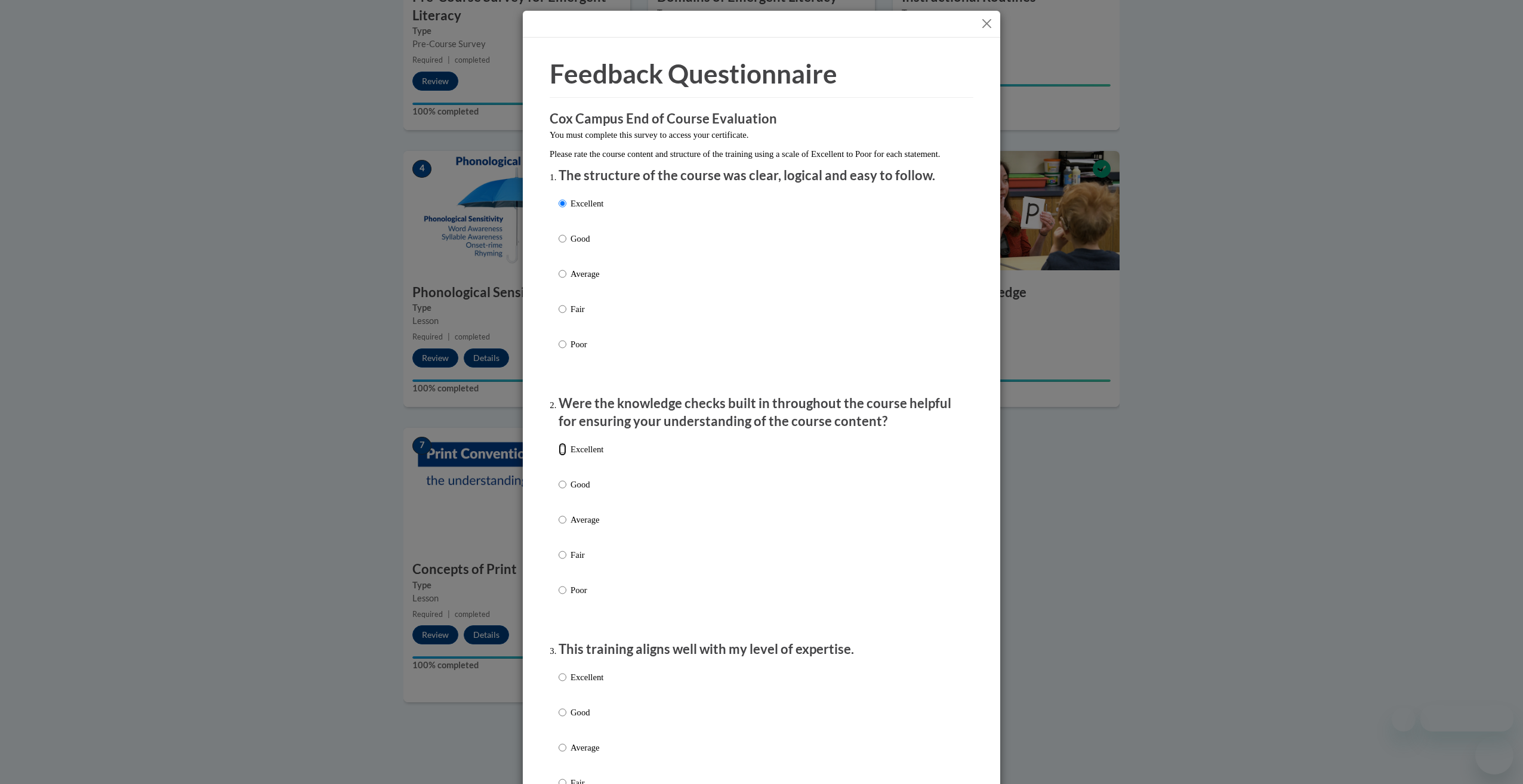
radio input "true"
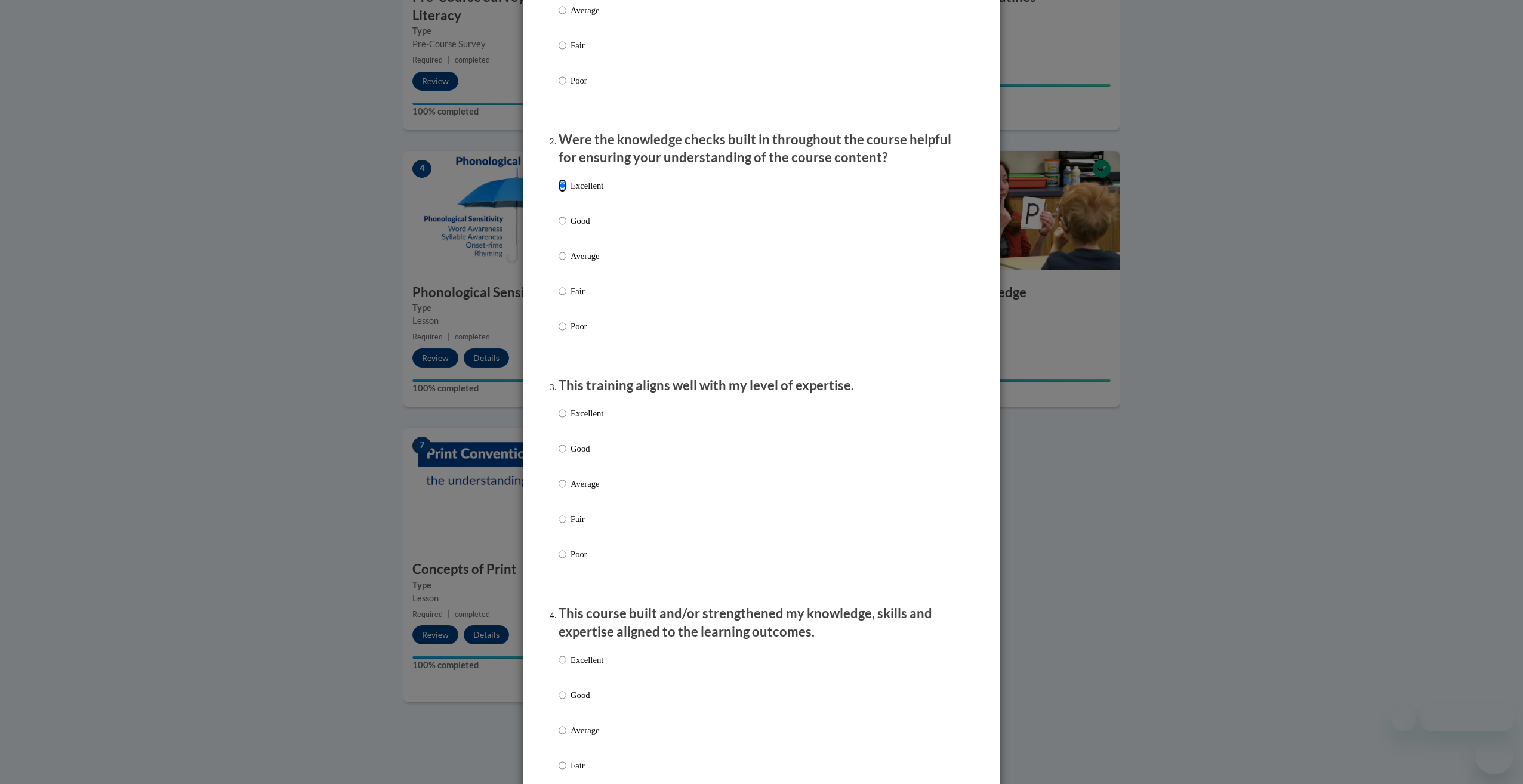
scroll to position [537, 0]
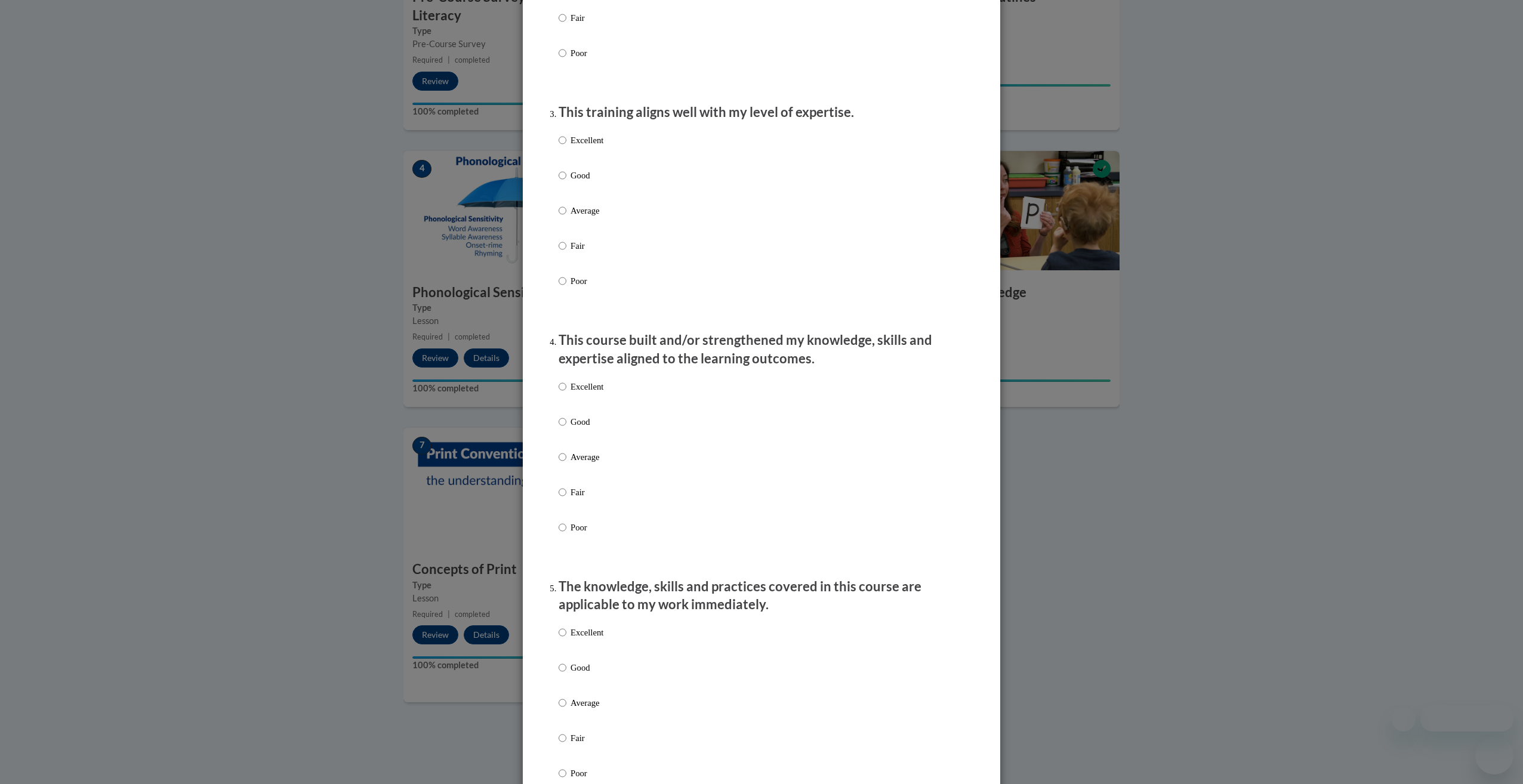
click at [612, 159] on div "Excellent Good Average Fair Poor" at bounding box center [761, 225] width 406 height 195
click at [608, 155] on div "Excellent Good Average Fair Poor" at bounding box center [761, 225] width 406 height 195
click at [598, 147] on p "Excellent" at bounding box center [586, 140] width 33 height 13
click at [566, 147] on input "Excellent" at bounding box center [562, 140] width 8 height 13
radio input "true"
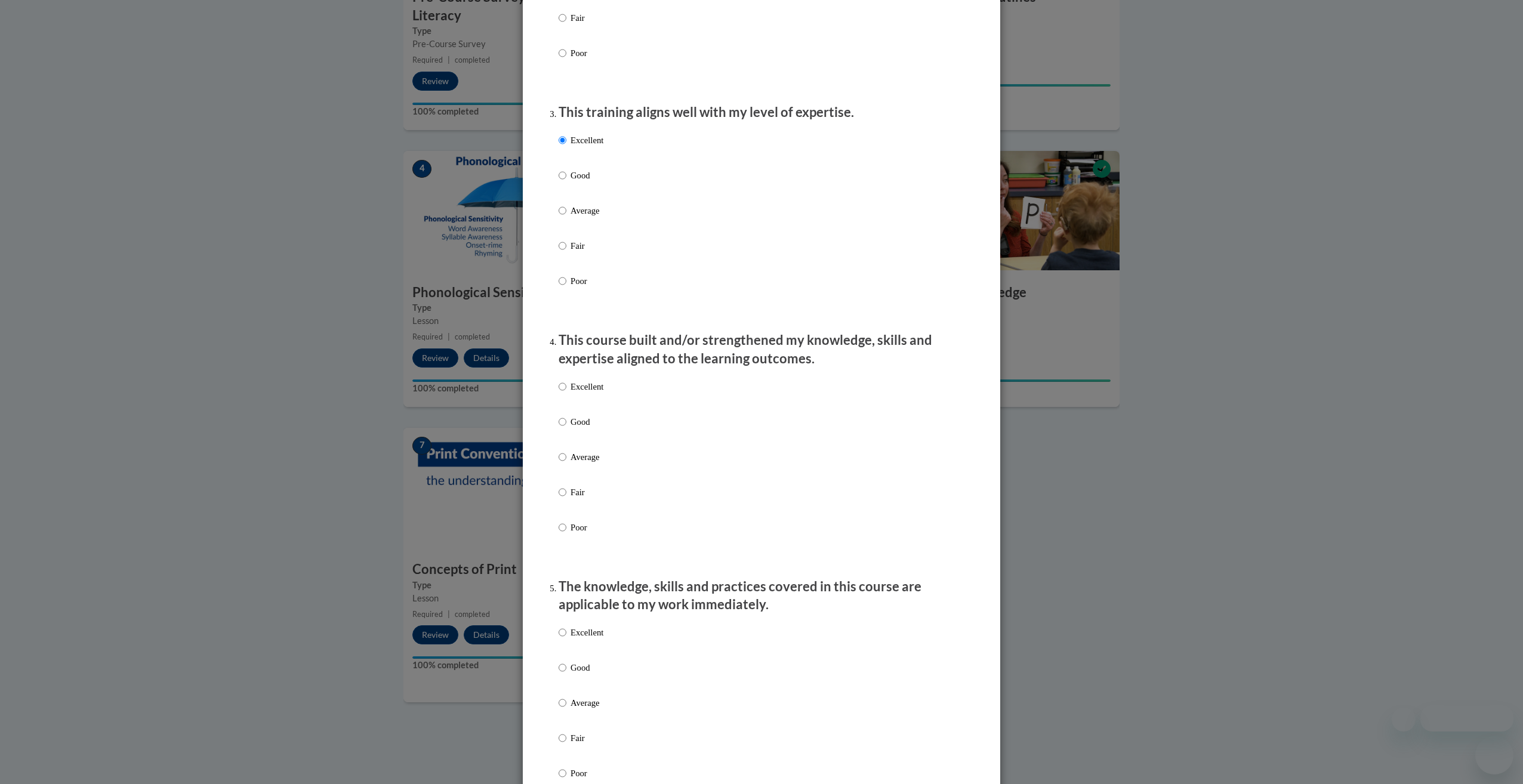
click at [580, 393] on p "Excellent" at bounding box center [586, 386] width 33 height 13
click at [566, 393] on input "Excellent" at bounding box center [562, 386] width 8 height 13
radio input "true"
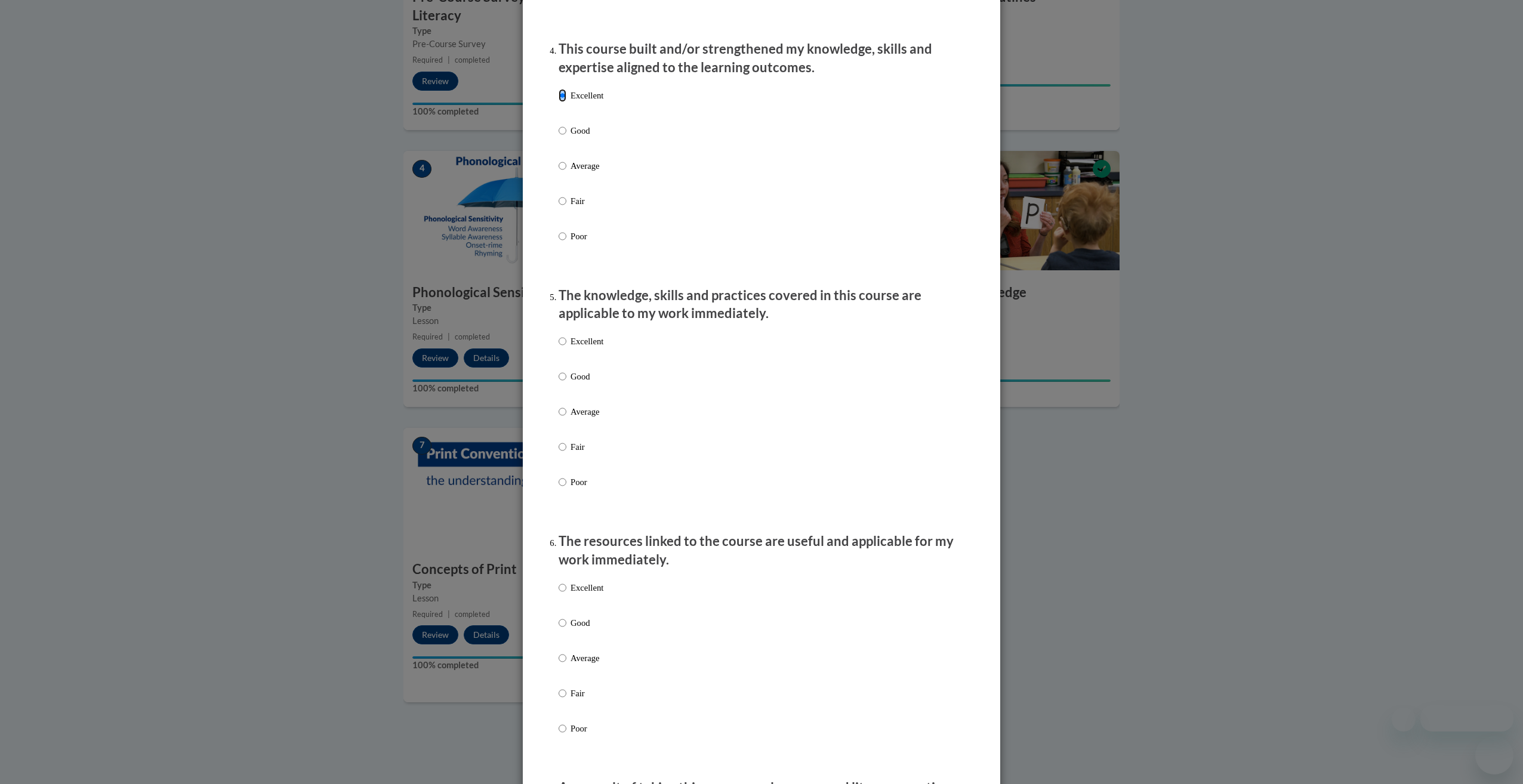
scroll to position [835, 0]
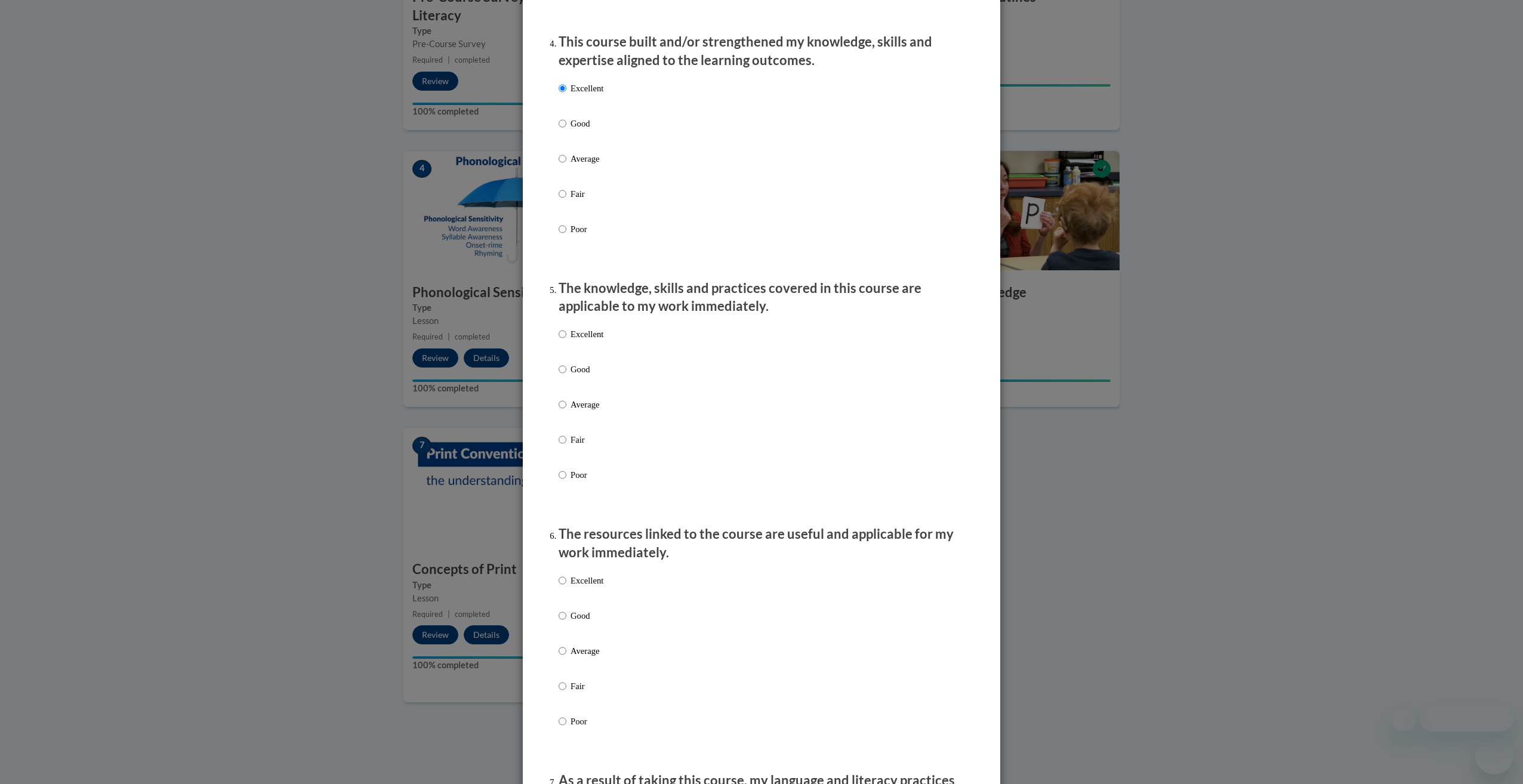
click at [585, 341] on p "Excellent" at bounding box center [586, 334] width 33 height 13
click at [566, 341] on input "Excellent" at bounding box center [562, 334] width 8 height 13
radio input "true"
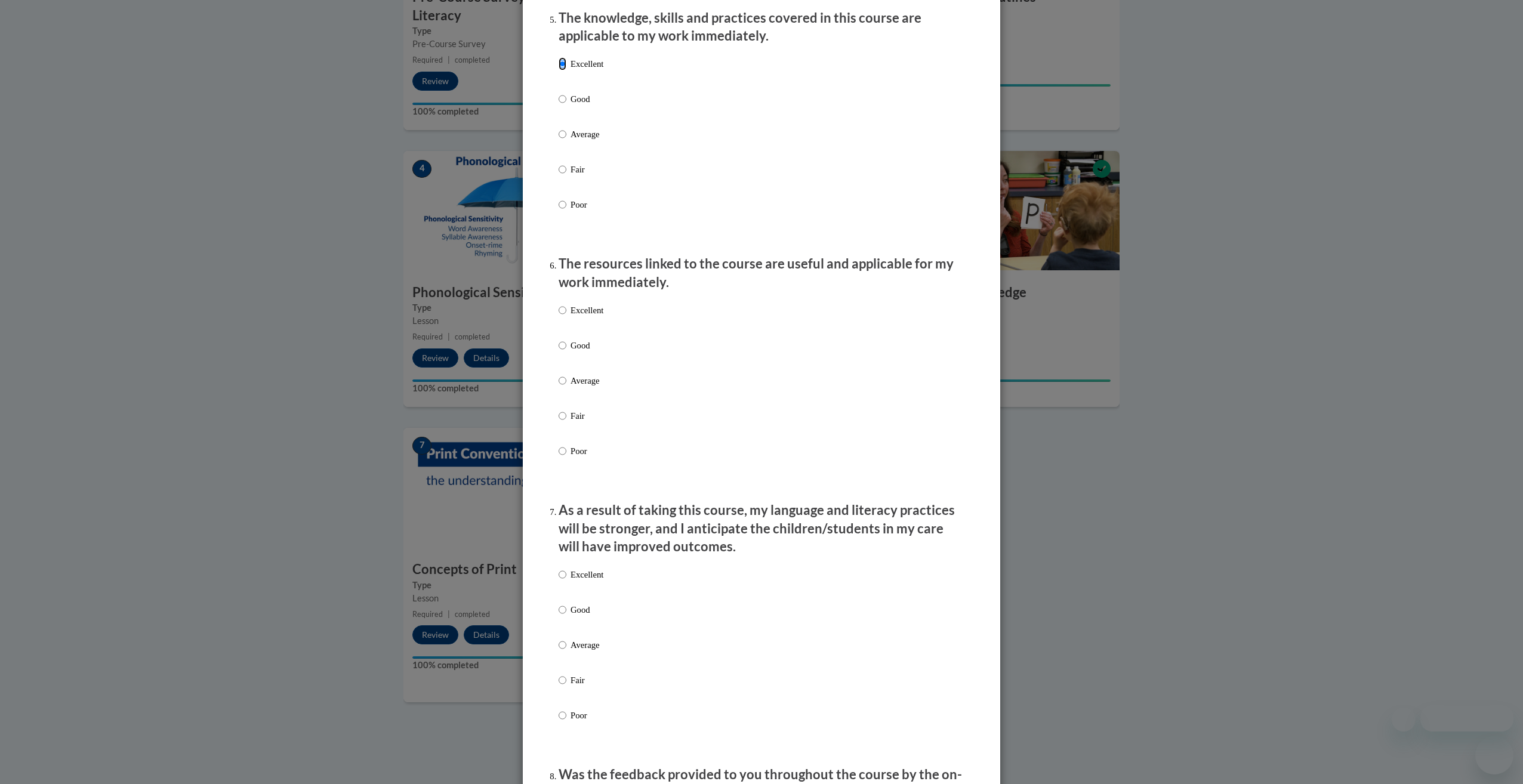
scroll to position [1133, 0]
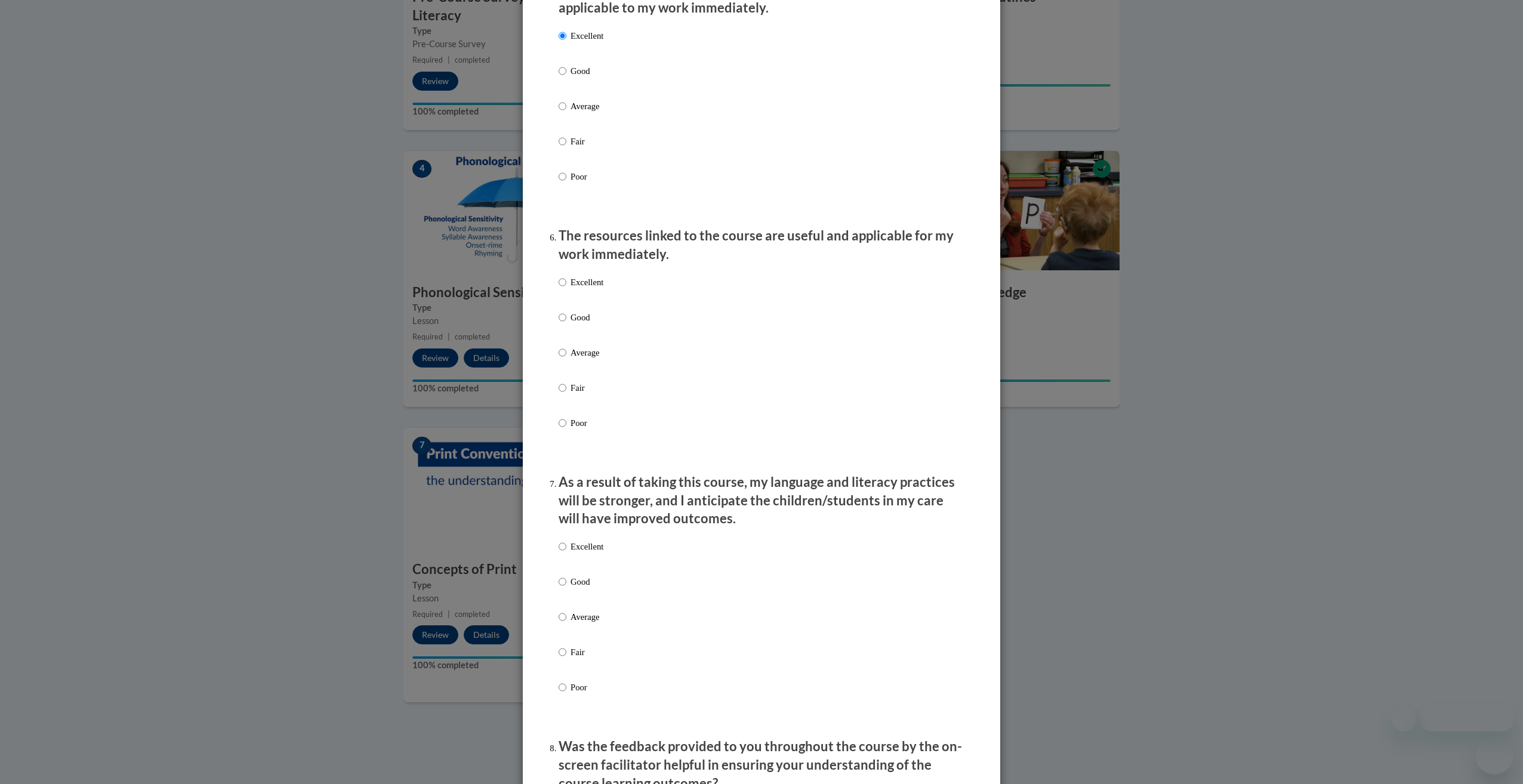
click at [590, 289] on p "Excellent" at bounding box center [586, 282] width 33 height 13
click at [566, 289] on input "Excellent" at bounding box center [562, 282] width 8 height 13
radio input "true"
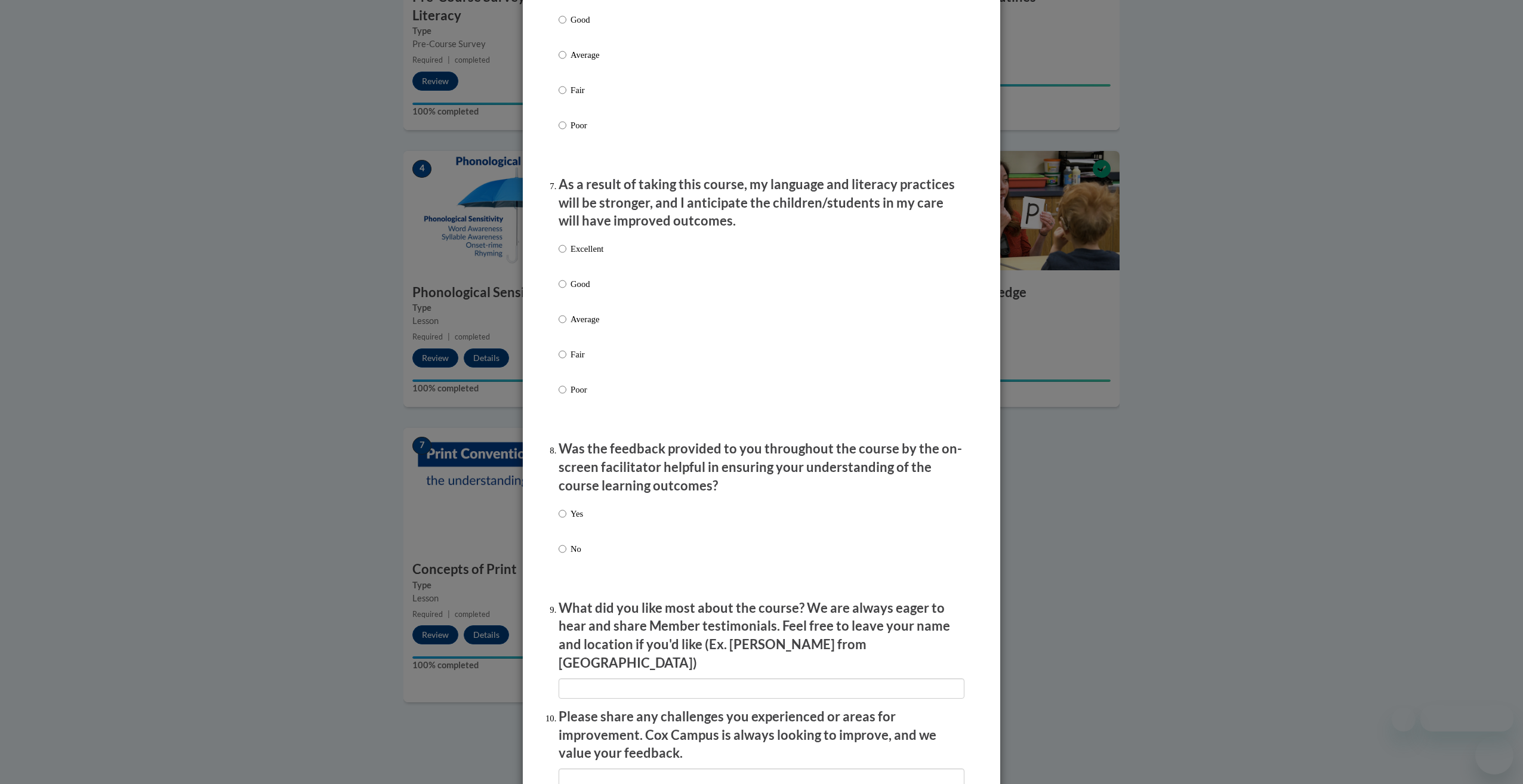
scroll to position [1432, 0]
click at [607, 264] on div "Excellent Good Average Fair Poor" at bounding box center [761, 333] width 406 height 195
click at [585, 252] on p "Excellent" at bounding box center [586, 248] width 33 height 13
click at [566, 252] on input "Excellent" at bounding box center [562, 248] width 8 height 13
radio input "true"
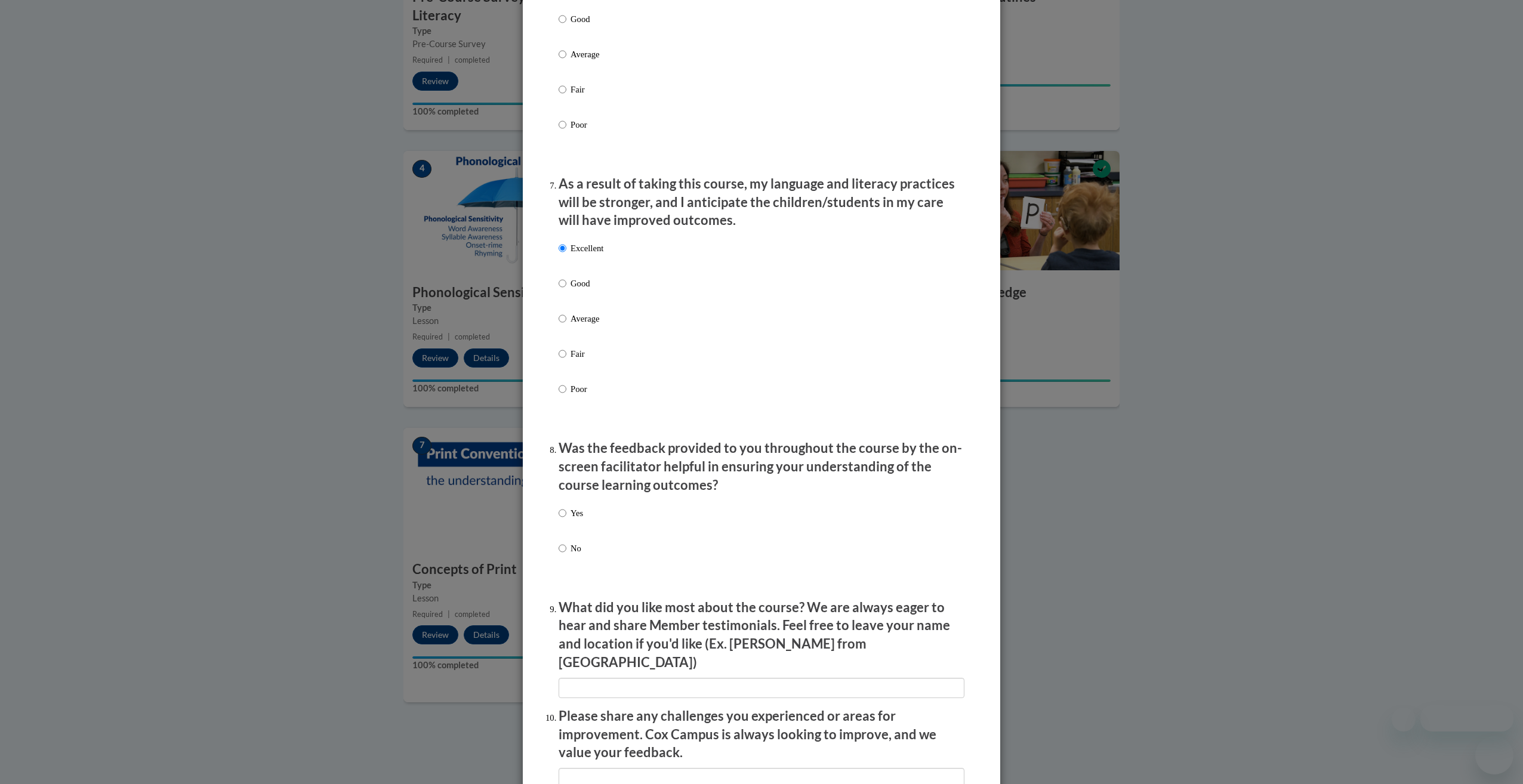
click at [564, 521] on label "Yes" at bounding box center [571, 523] width 24 height 32
click at [564, 520] on input "Yes" at bounding box center [562, 513] width 8 height 13
radio input "true"
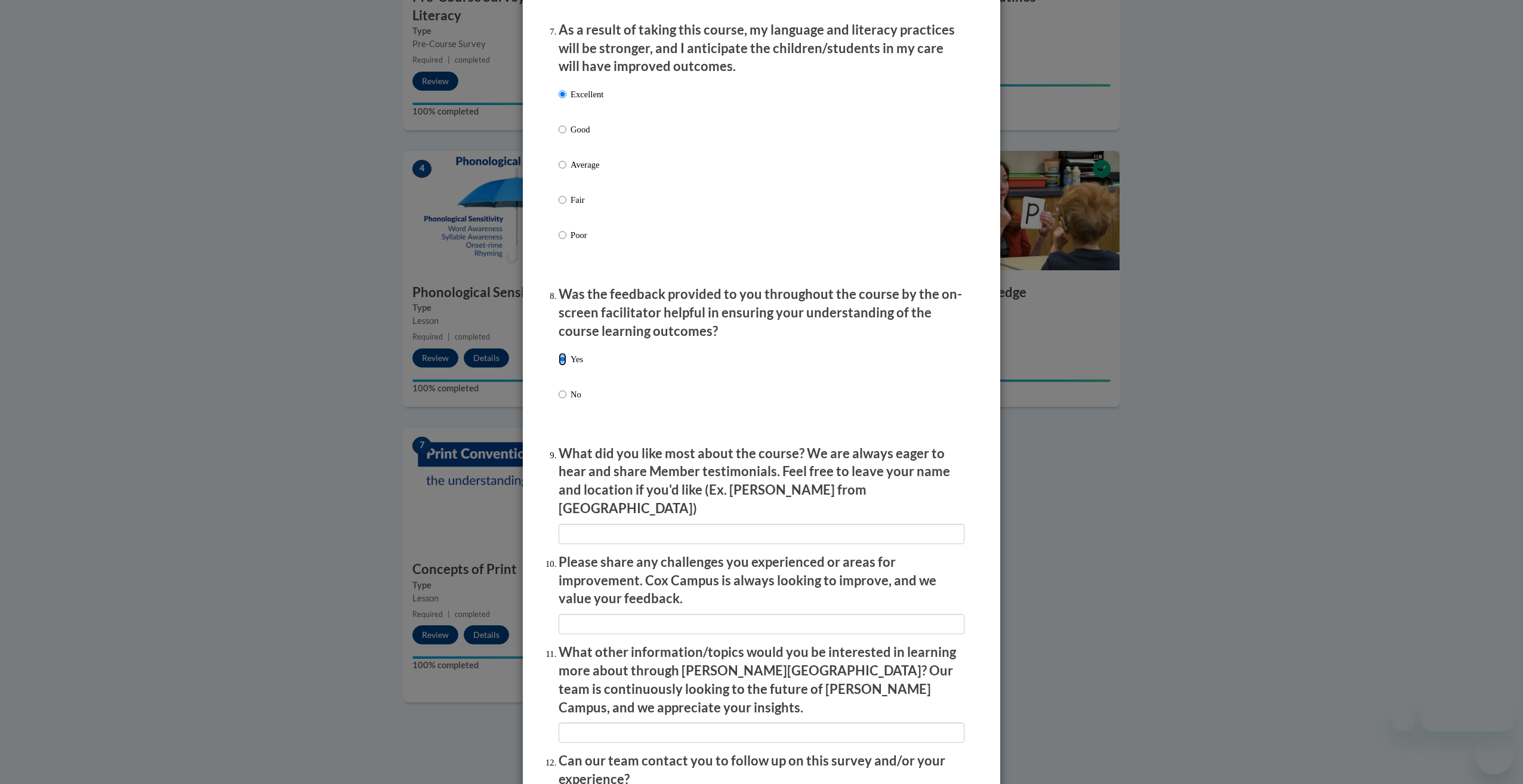
scroll to position [1695, 0]
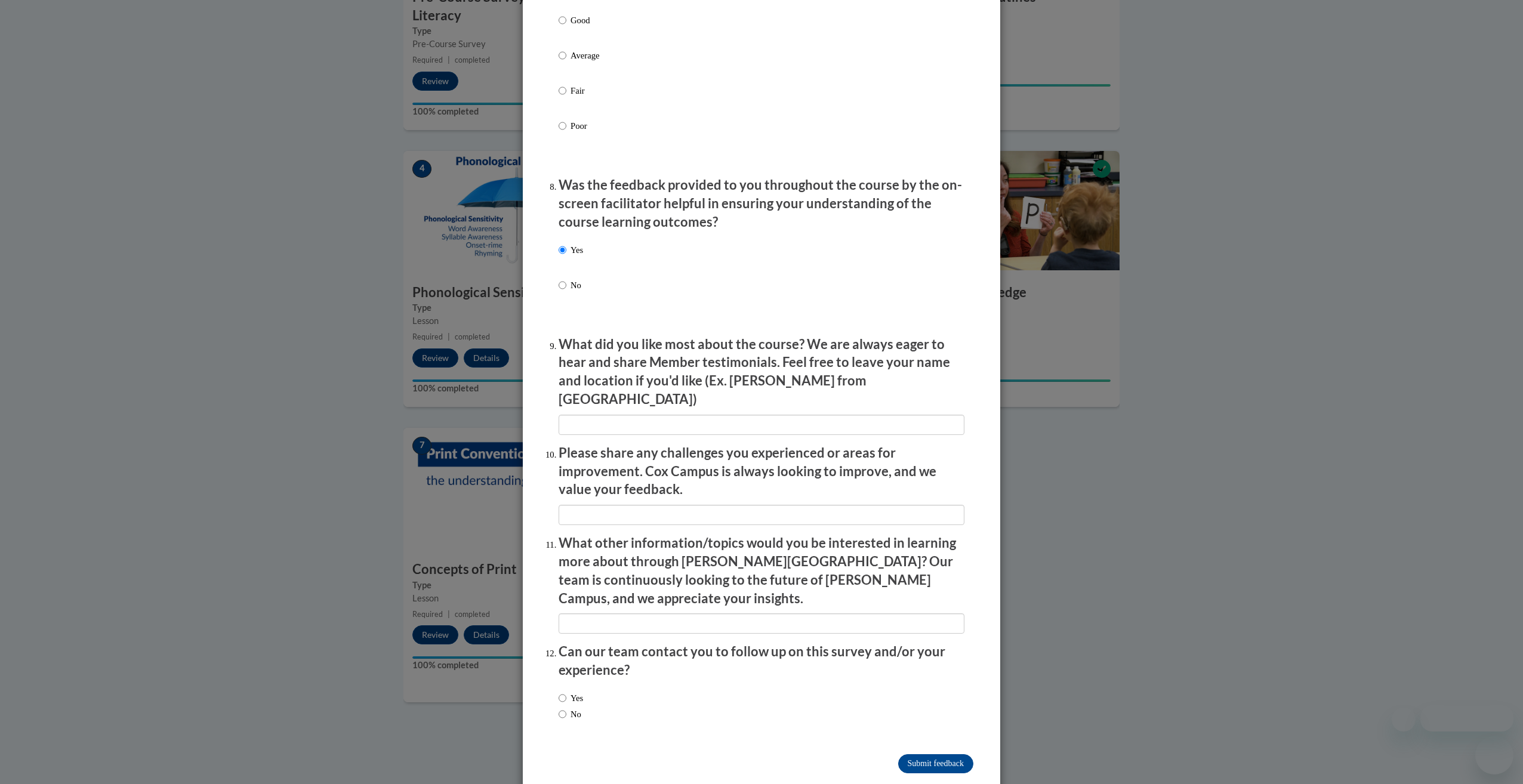
click at [568, 692] on label "Yes" at bounding box center [571, 698] width 24 height 13
click at [566, 692] on input "Yes" at bounding box center [562, 698] width 8 height 13
radio input "true"
click at [907, 754] on input "Submit feedback" at bounding box center [935, 764] width 75 height 19
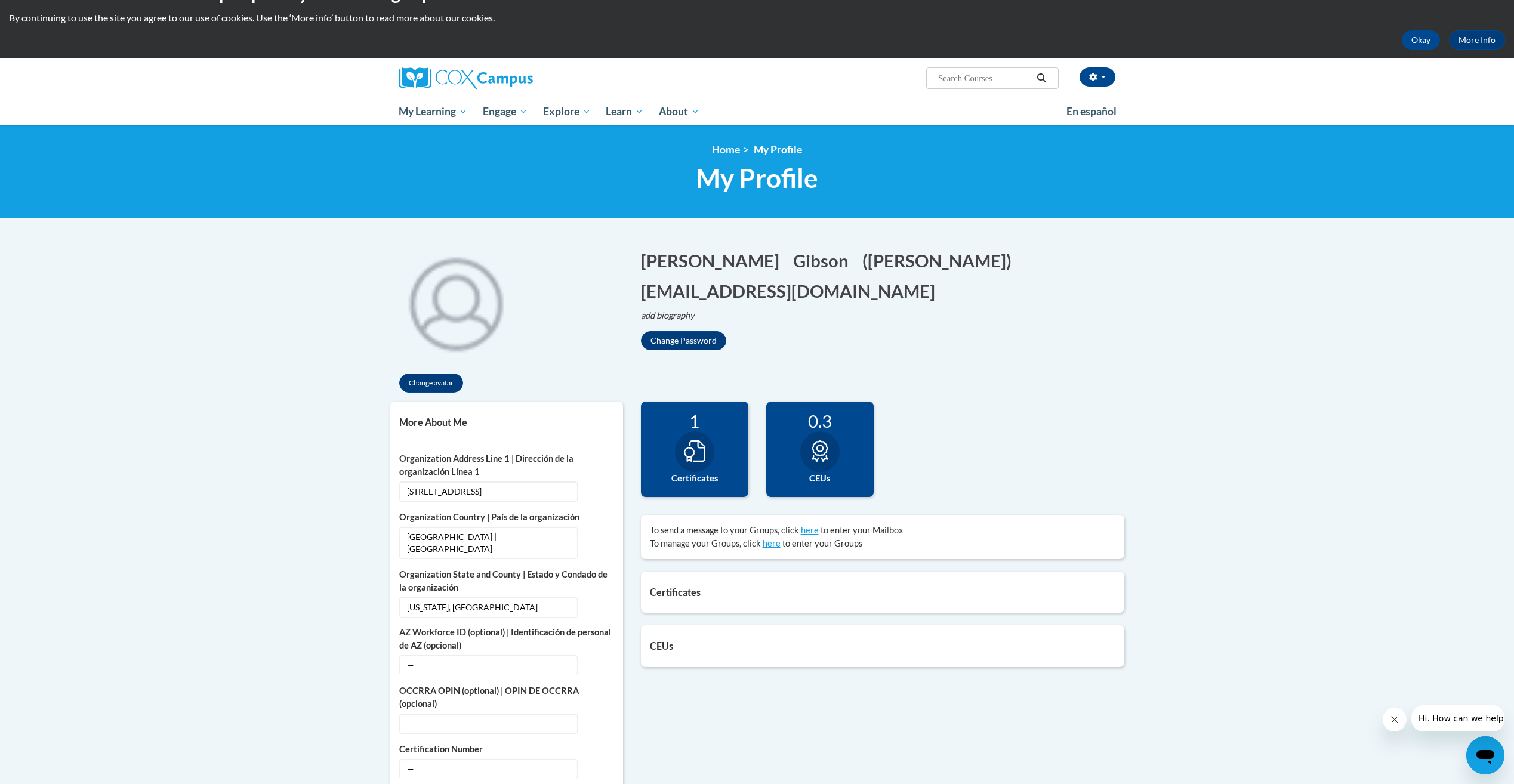
scroll to position [60, 0]
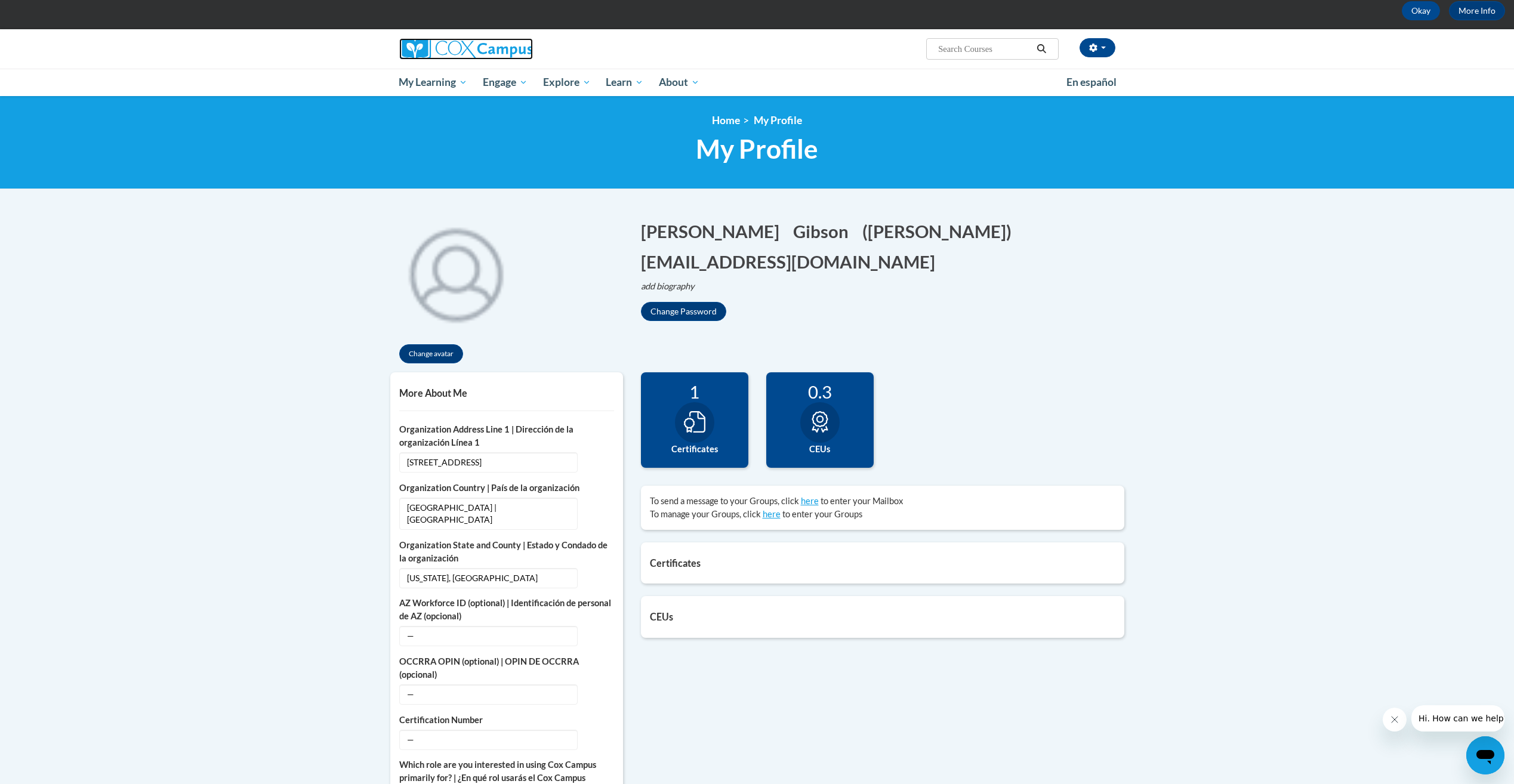
click at [437, 51] on img at bounding box center [466, 49] width 134 height 21
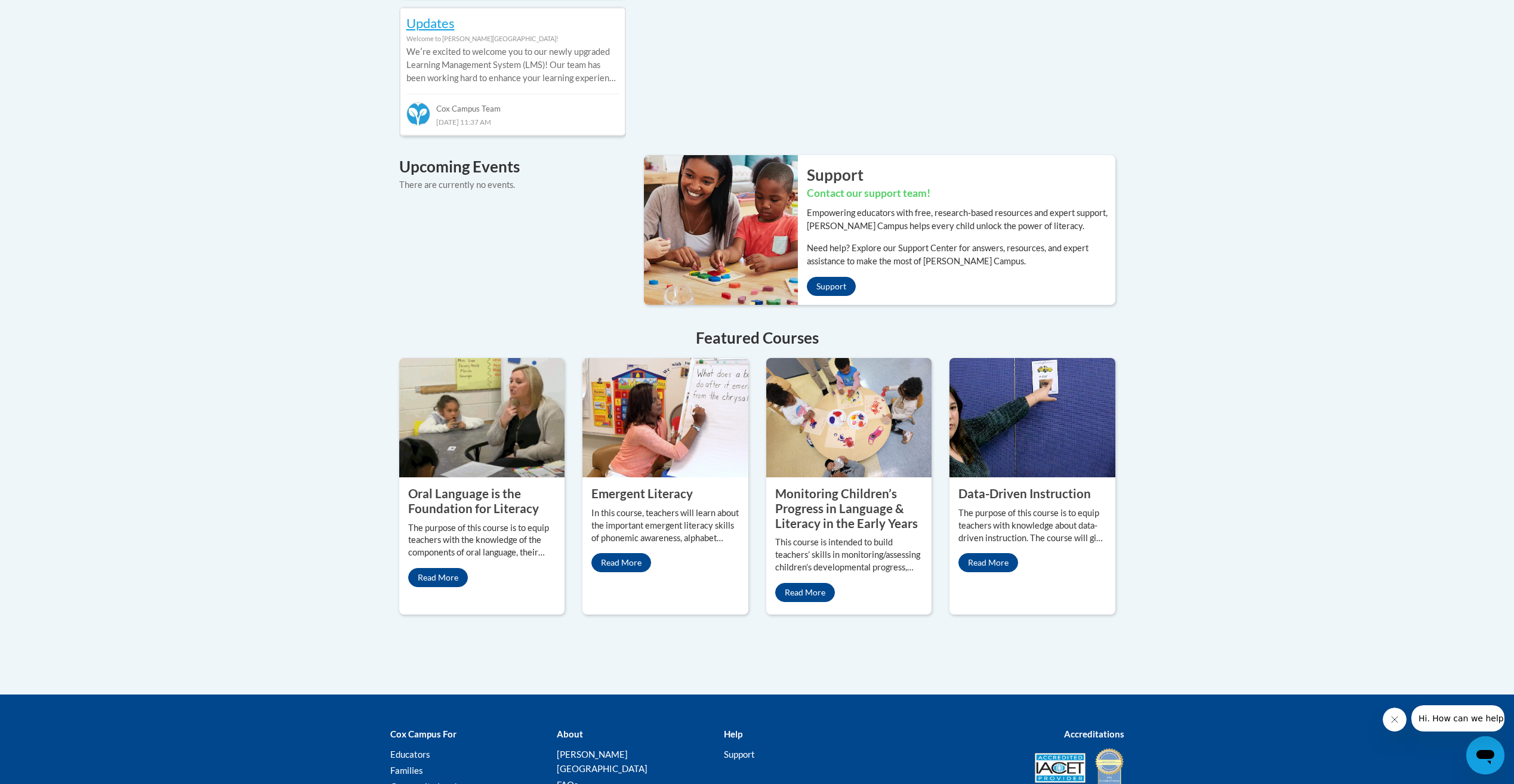
scroll to position [776, 0]
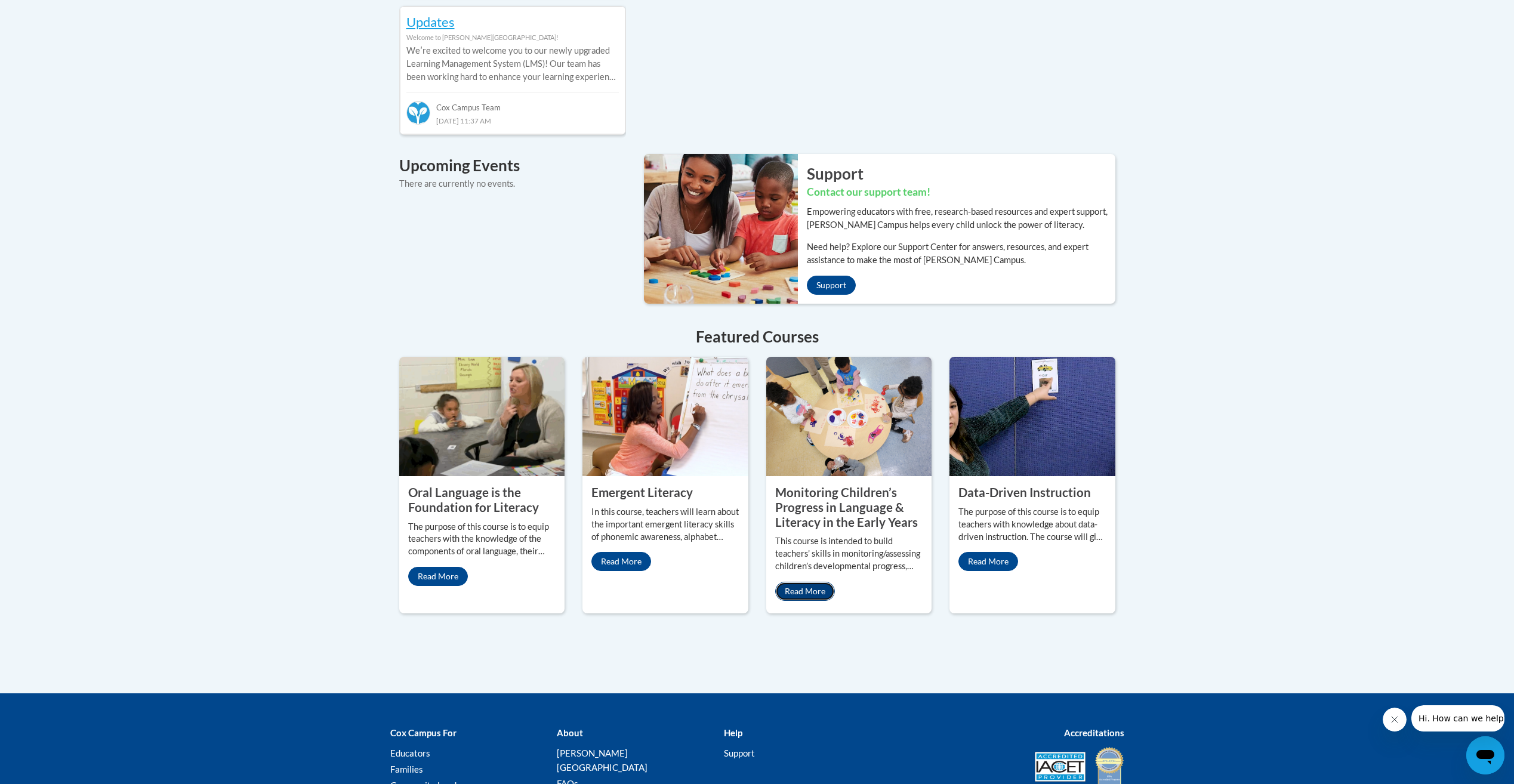
click at [815, 582] on link "Read More" at bounding box center [805, 591] width 60 height 19
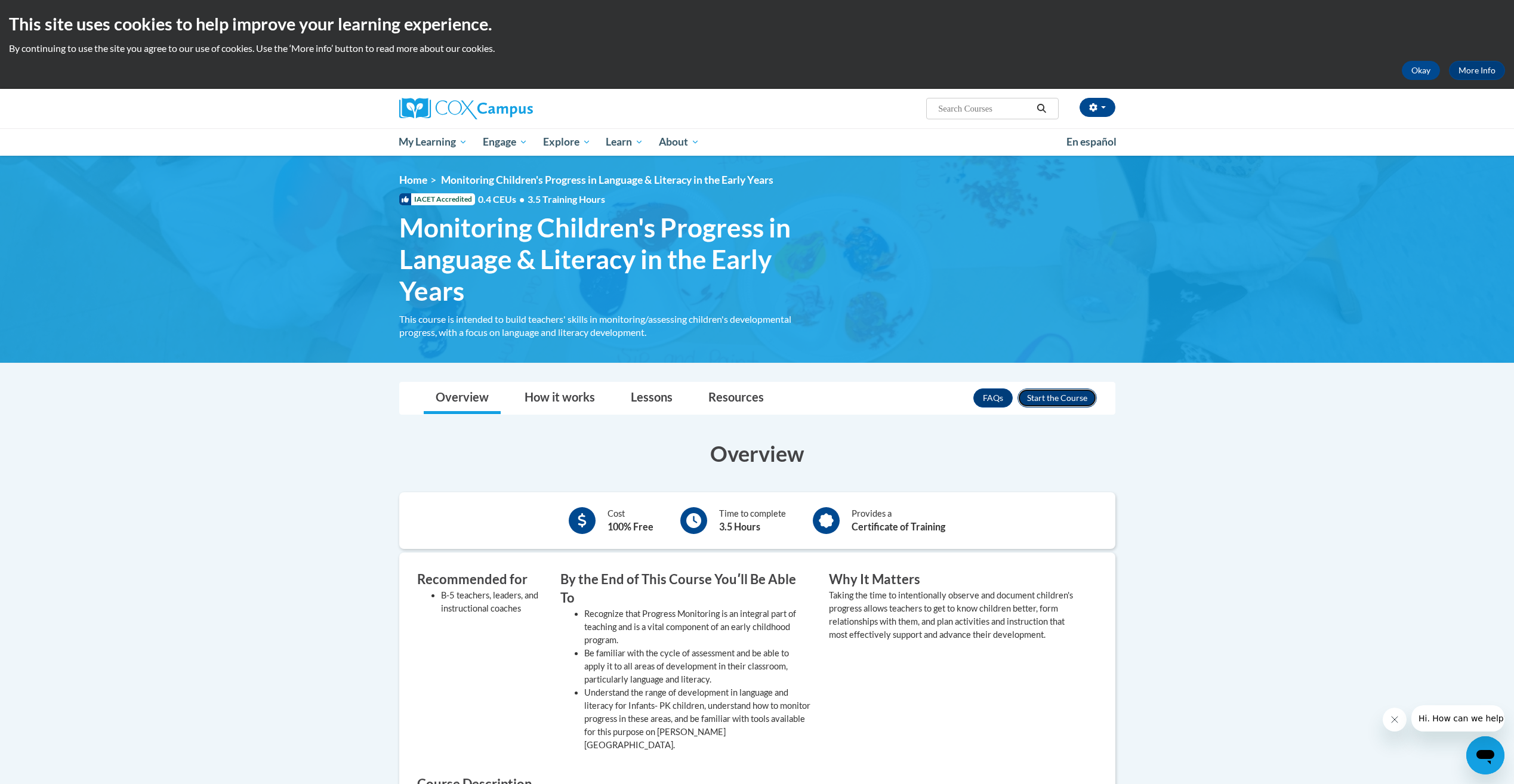
click at [1018, 394] on button "Enroll" at bounding box center [1057, 398] width 79 height 19
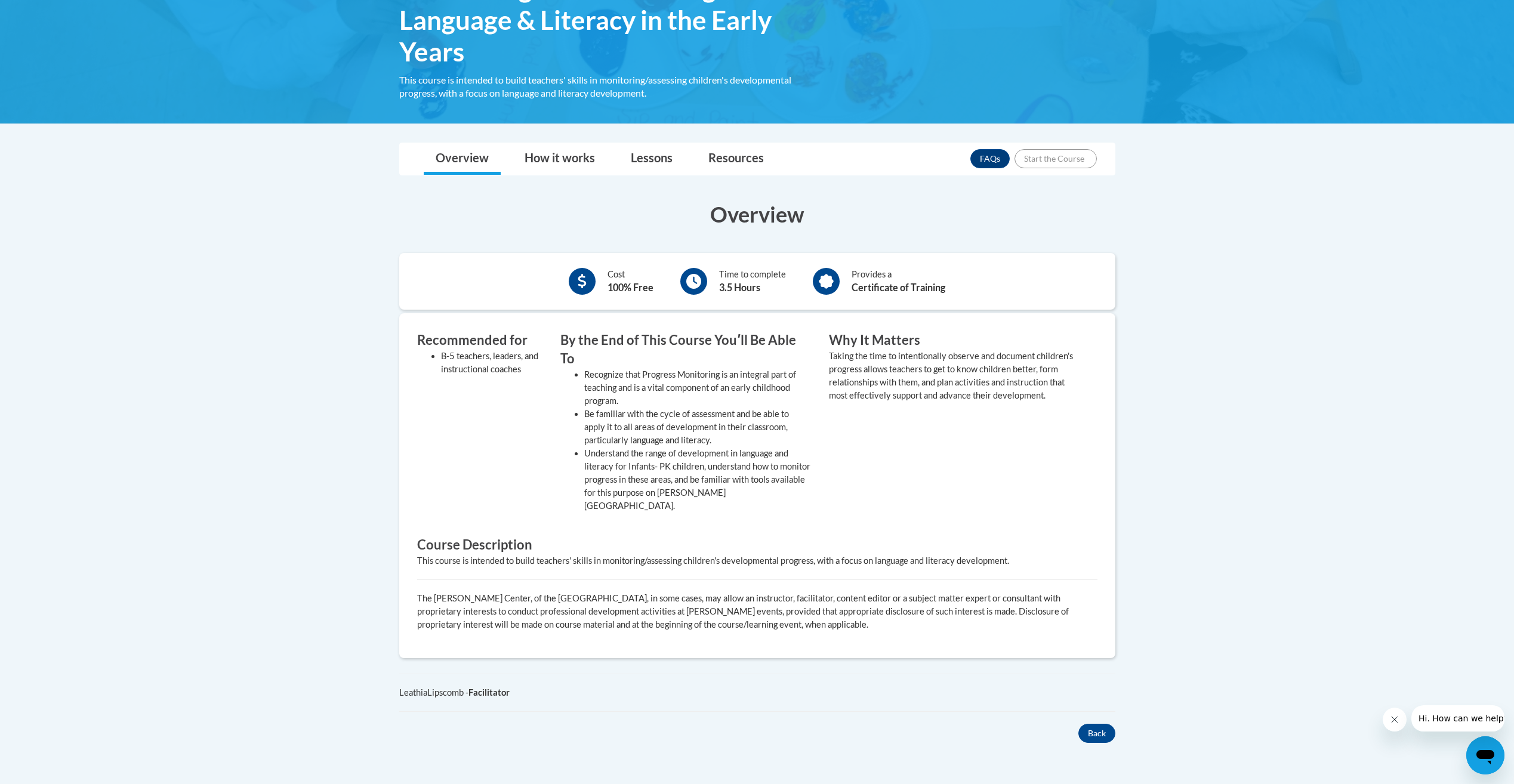
scroll to position [358, 0]
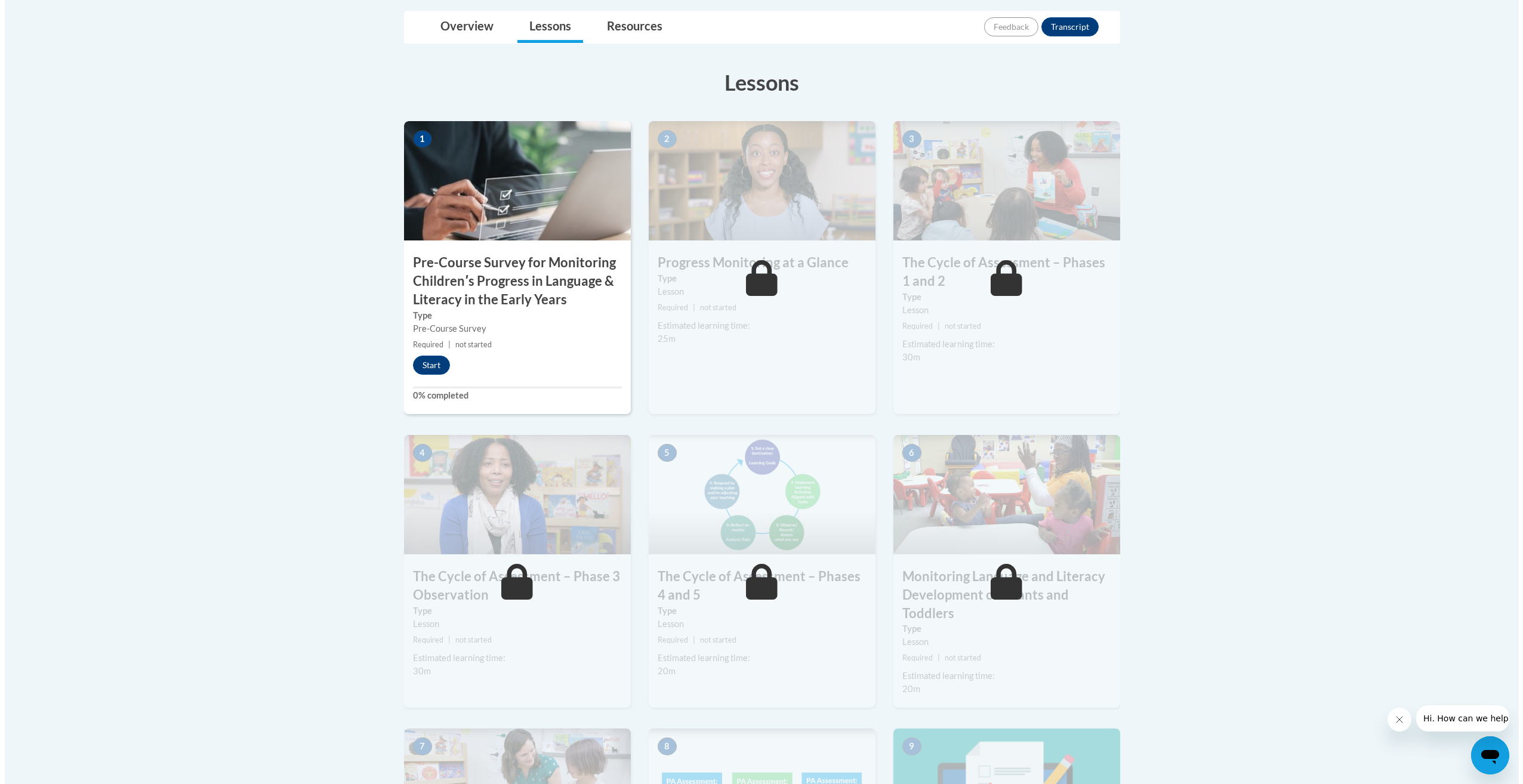
scroll to position [238, 0]
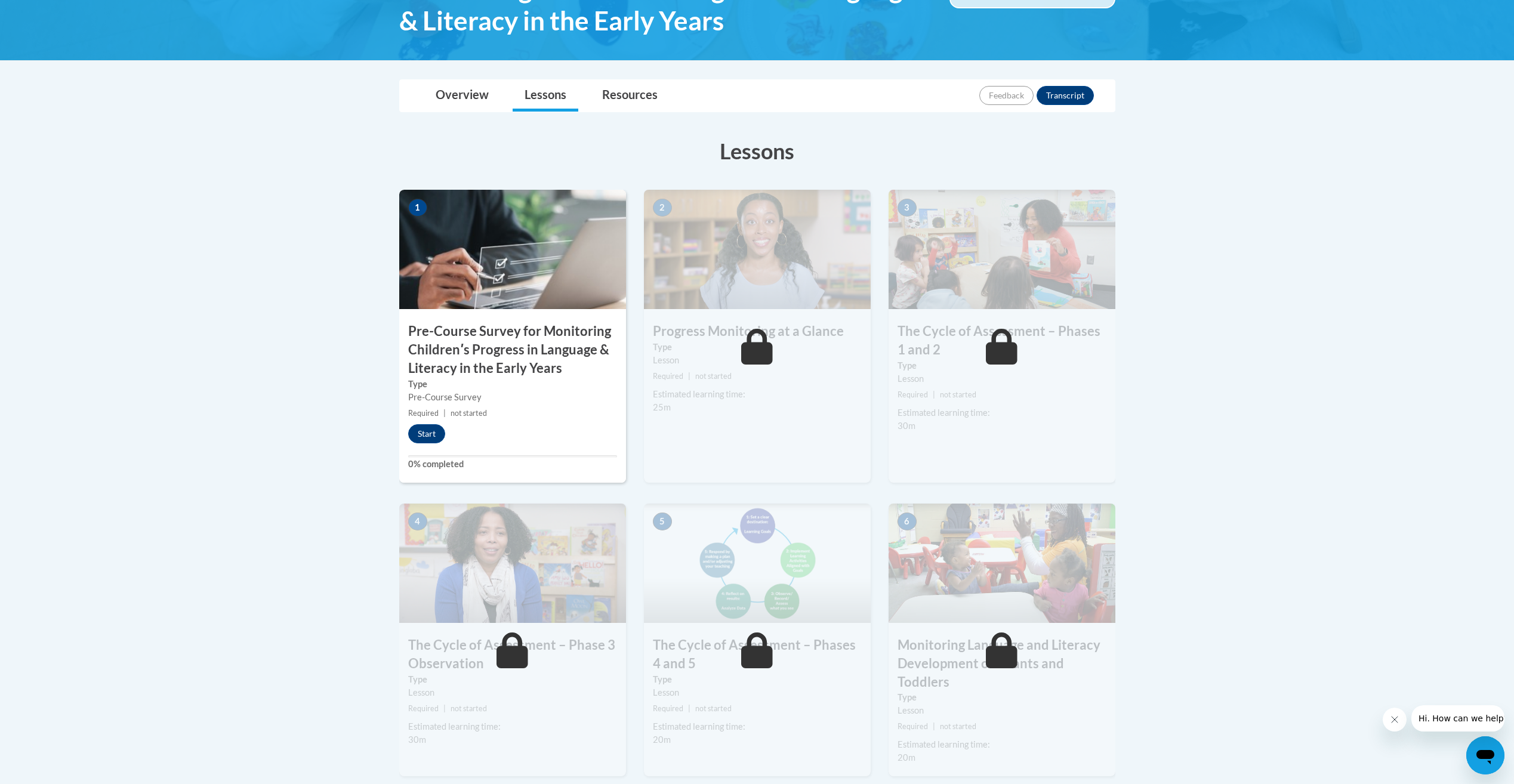
click at [557, 397] on div "Pre-Course Survey" at bounding box center [512, 397] width 209 height 13
click at [432, 427] on button "Start" at bounding box center [426, 434] width 37 height 19
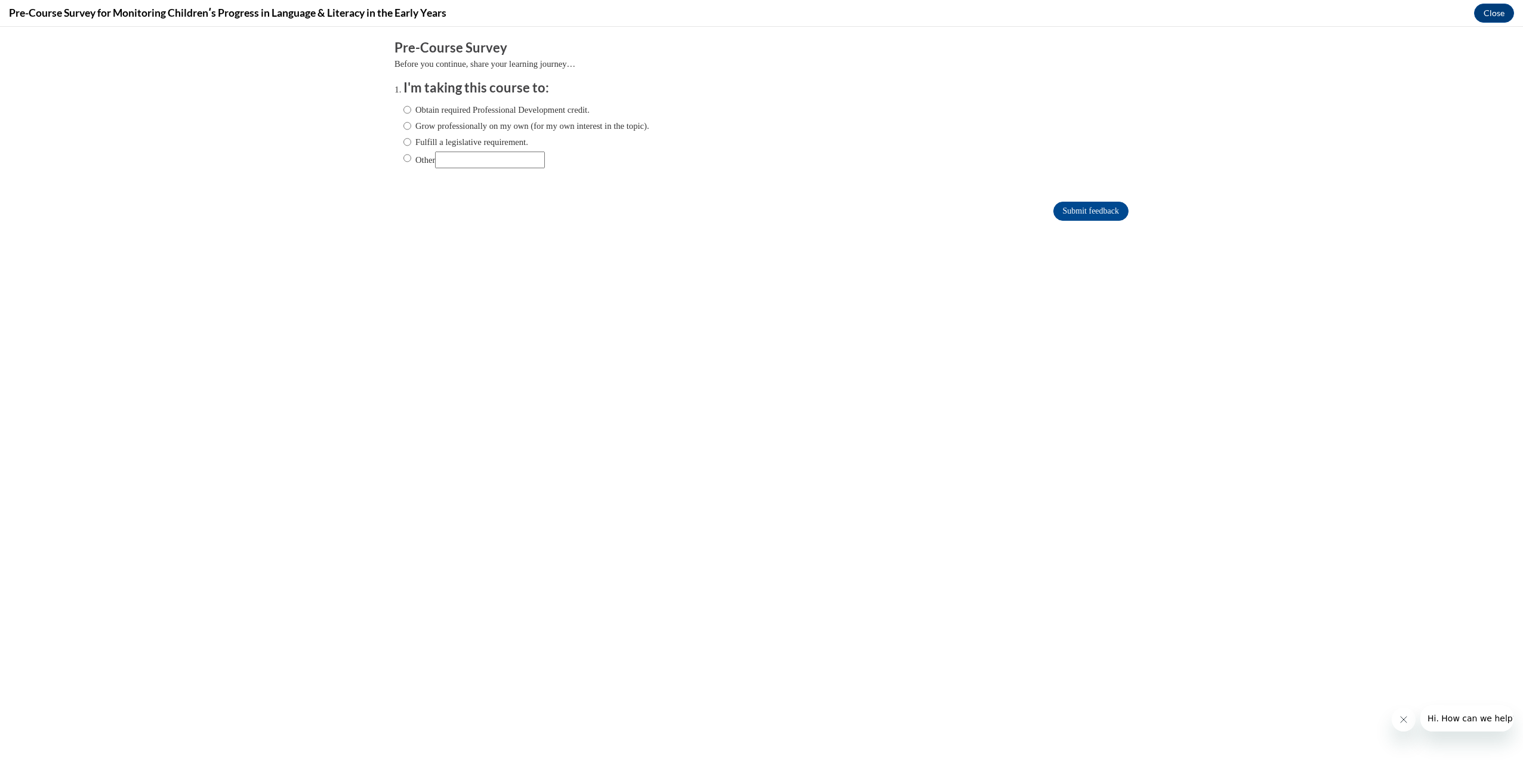
scroll to position [0, 0]
click at [519, 110] on label "Obtain required Professional Development credit." at bounding box center [496, 110] width 186 height 13
click at [411, 110] on input "Obtain required Professional Development credit." at bounding box center [407, 110] width 8 height 13
radio input "true"
click at [1067, 212] on input "Submit feedback" at bounding box center [1090, 211] width 75 height 19
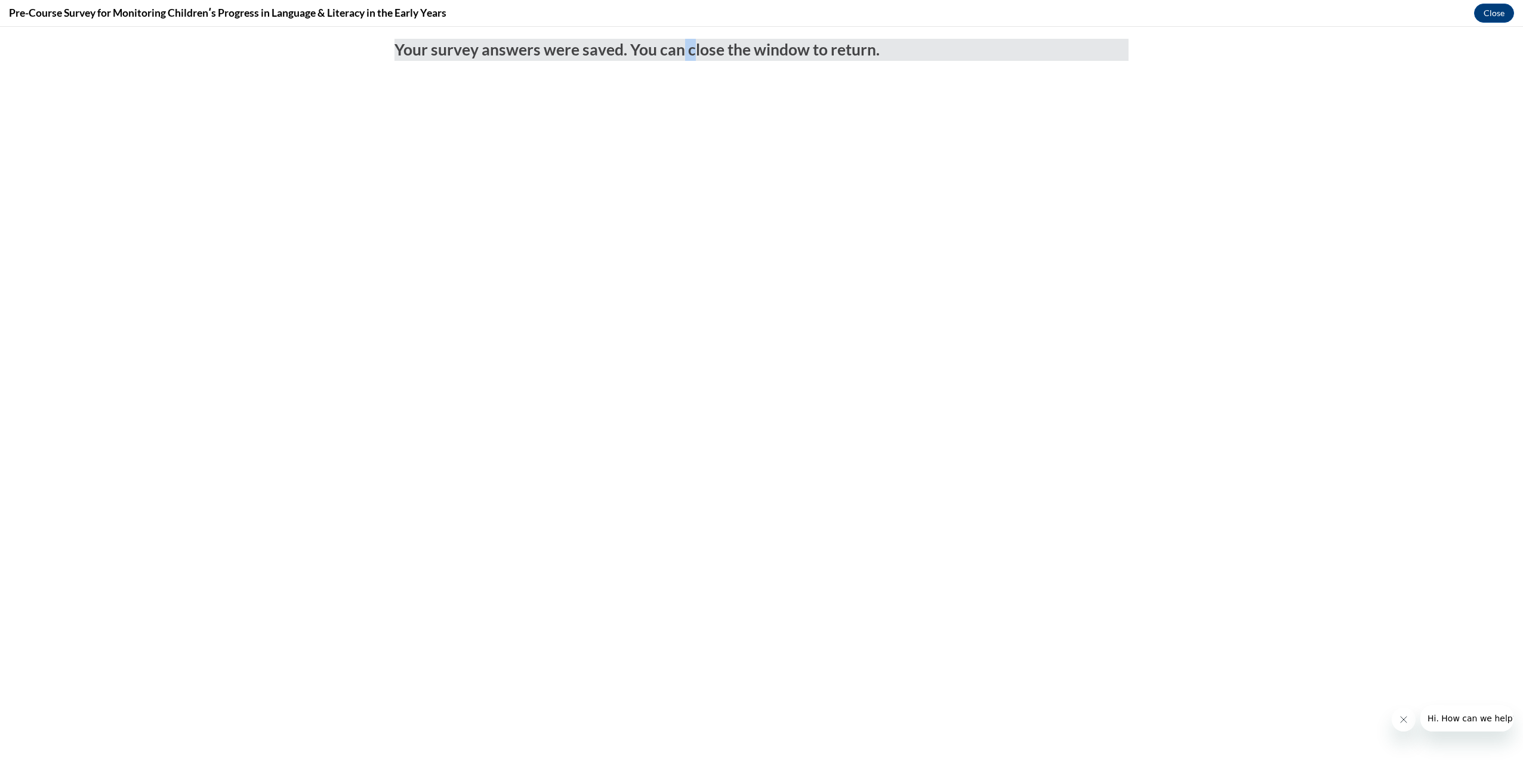
click at [675, 38] on div "Your survey answers were saved. You can close the window to return." at bounding box center [761, 47] width 752 height 40
click at [673, 37] on div "Your survey answers were saved. You can close the window to return." at bounding box center [761, 47] width 752 height 40
click at [498, 35] on div "Your survey answers were saved. You can close the window to return." at bounding box center [761, 47] width 752 height 40
click at [1395, 722] on button "Close message from company" at bounding box center [1402, 720] width 24 height 24
click at [1488, 6] on button "Close" at bounding box center [1494, 13] width 40 height 19
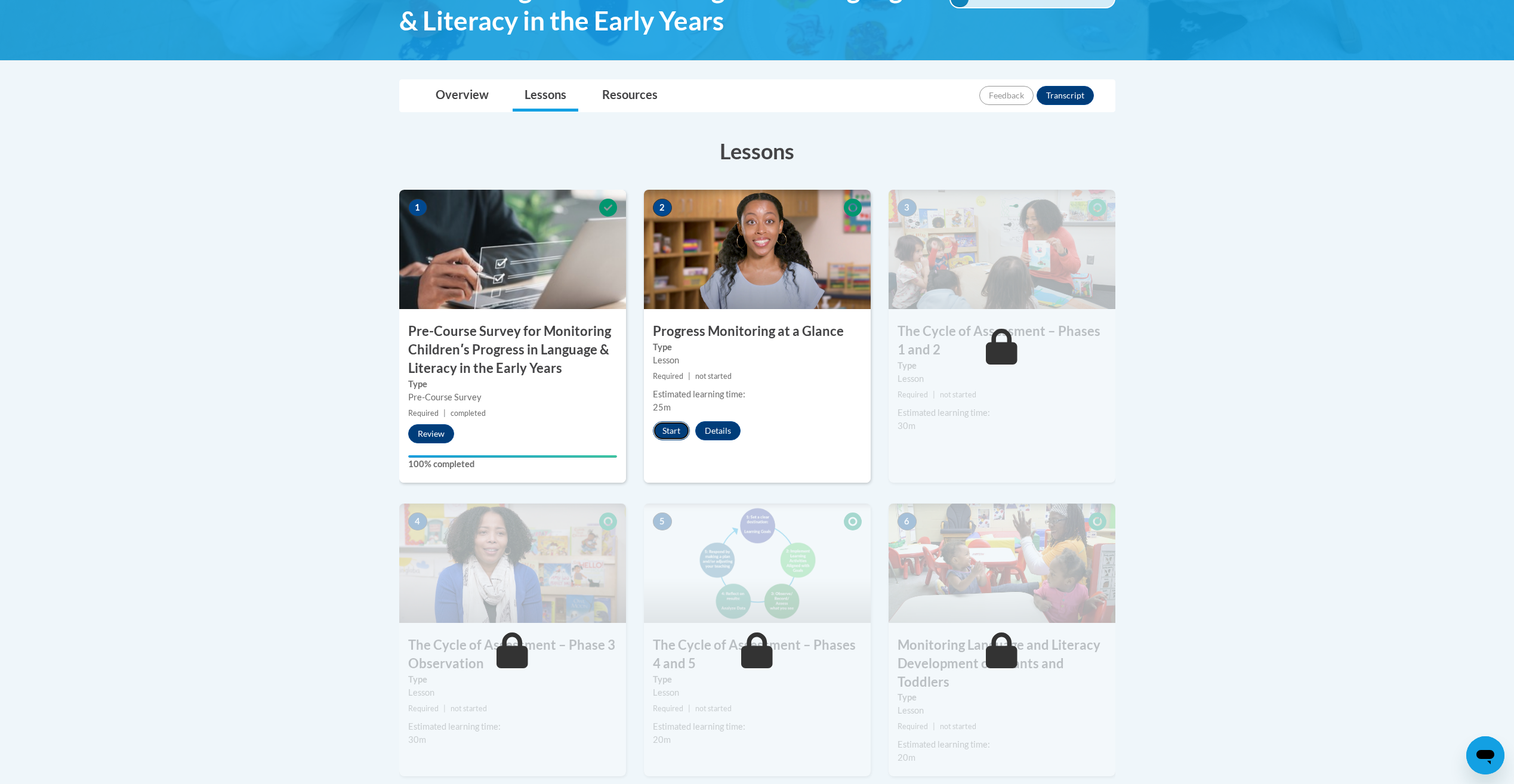
click at [656, 432] on button "Start" at bounding box center [671, 431] width 37 height 19
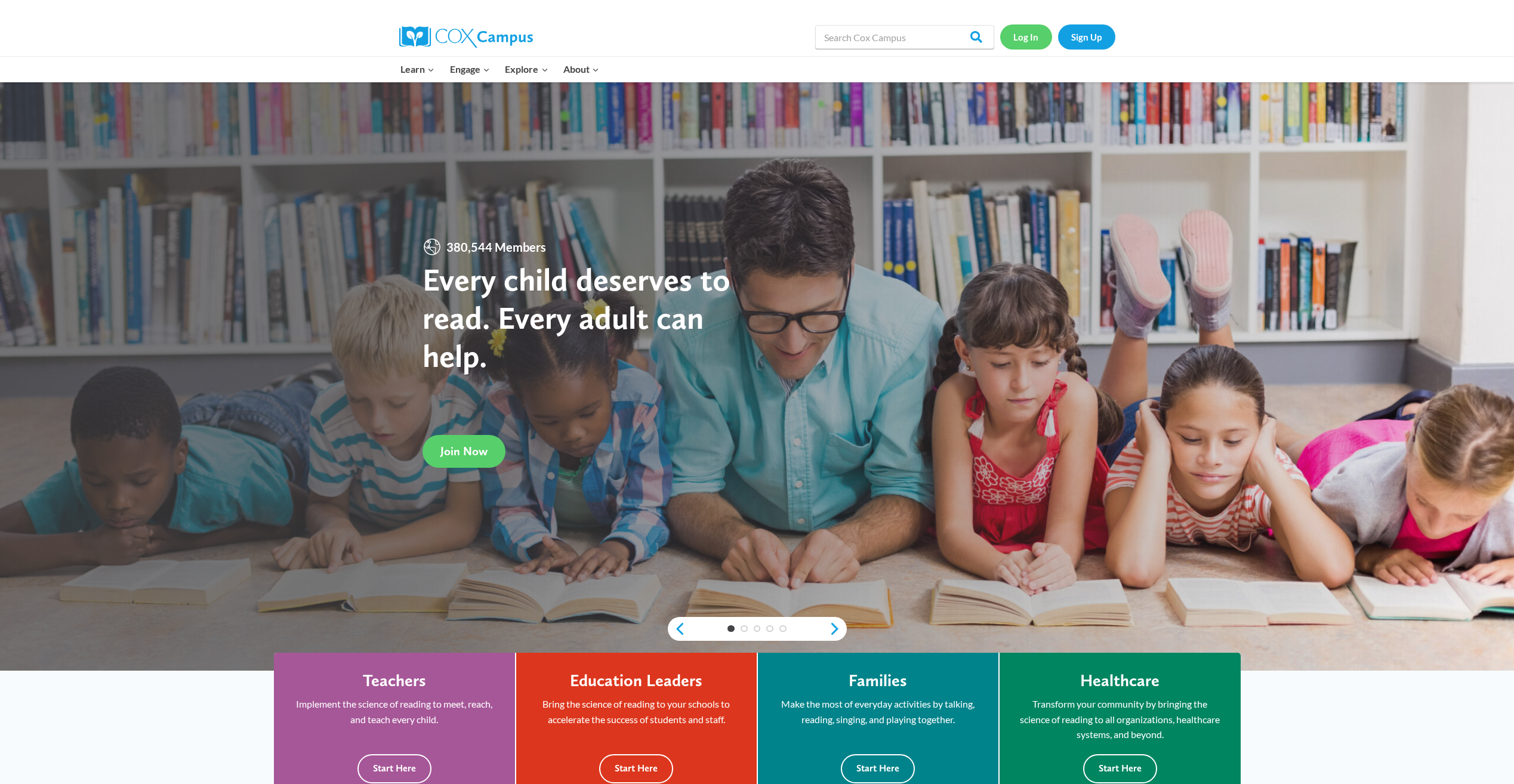
drag, startPoint x: 0, startPoint y: 0, endPoint x: 1032, endPoint y: 37, distance: 1032.7
click at [1032, 37] on link "Log In" at bounding box center [1026, 36] width 52 height 24
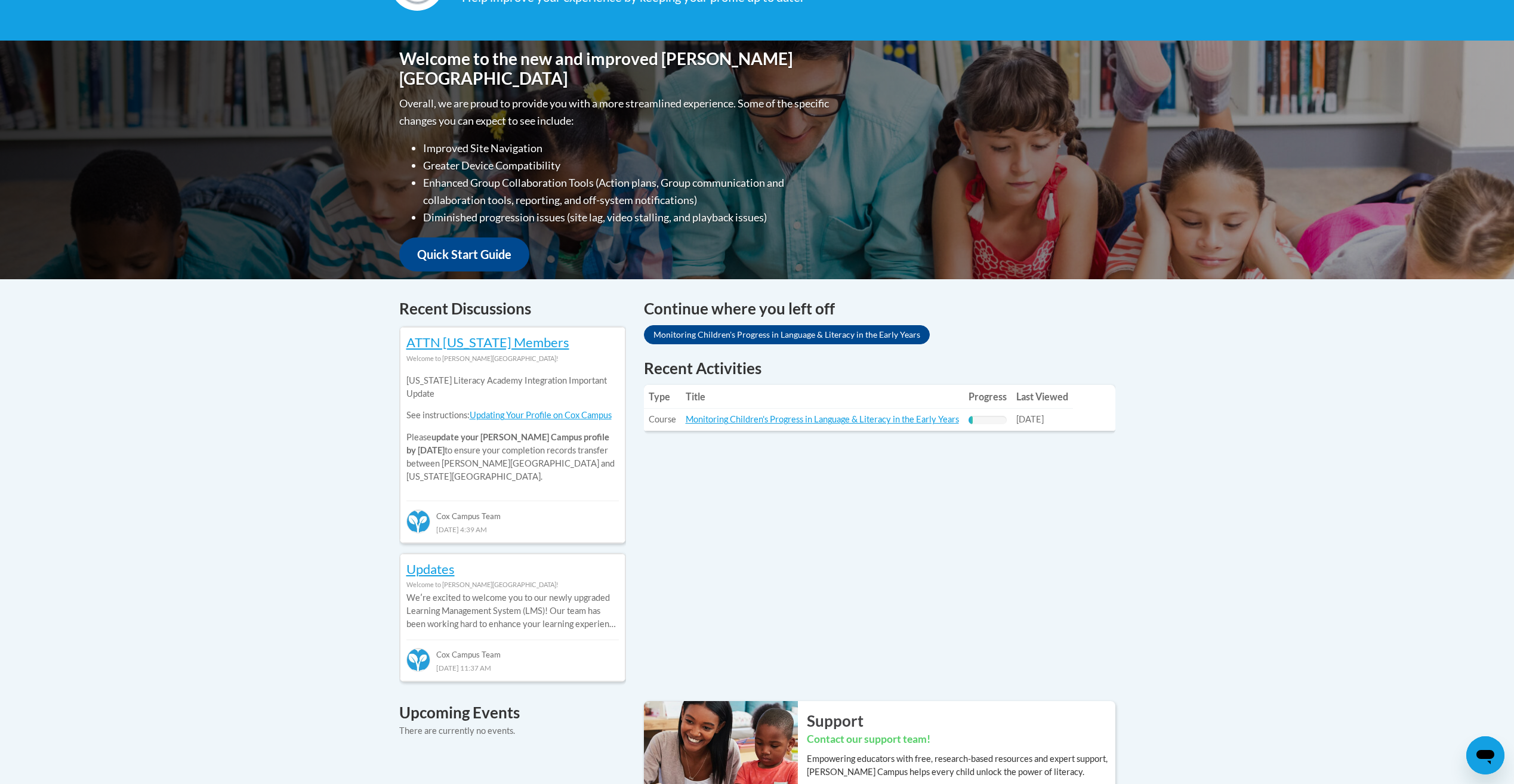
scroll to position [238, 0]
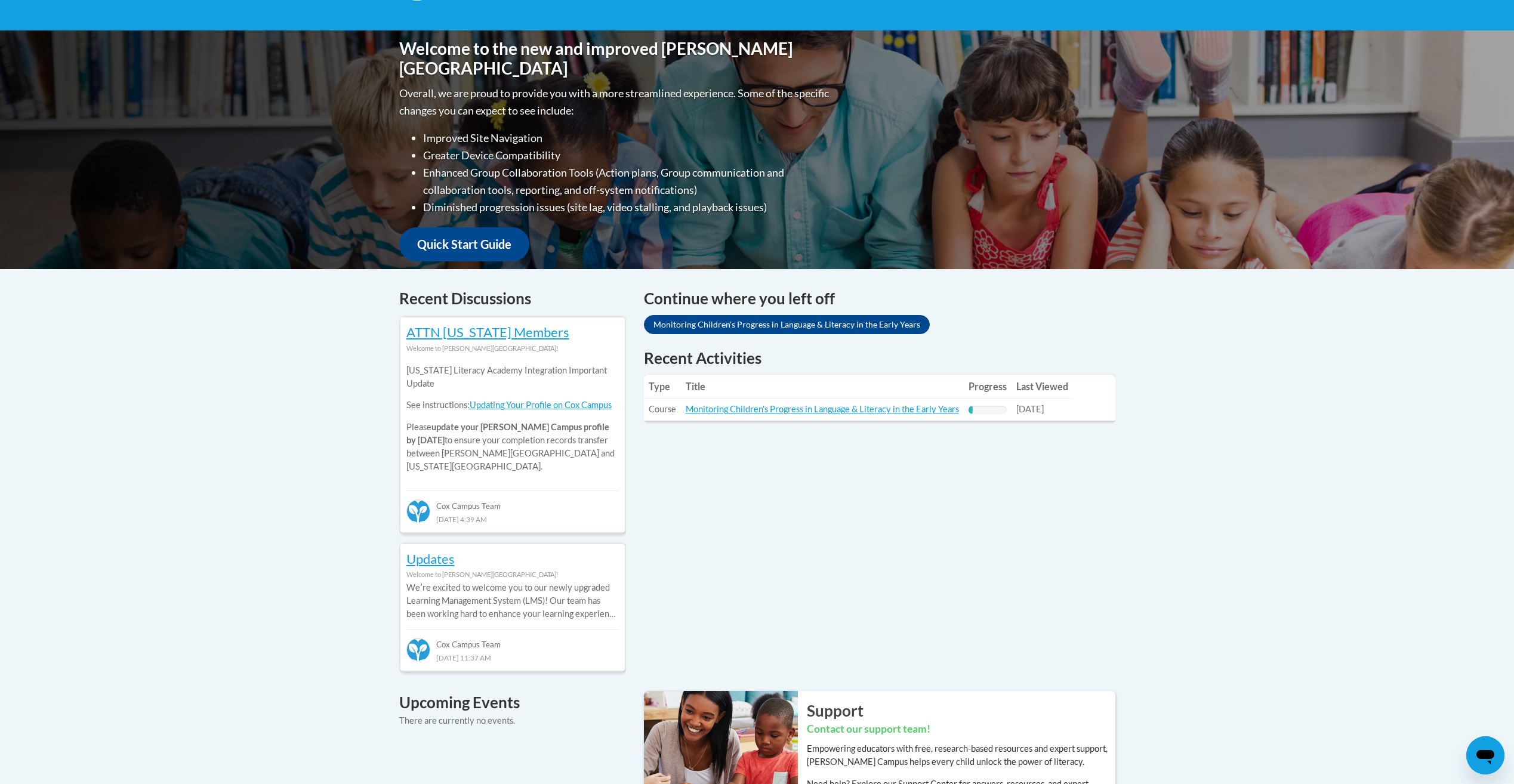
click at [808, 415] on td "Title: Monitoring Children's Progress in Language & Literacy in the Early Years" at bounding box center [822, 410] width 283 height 22
click at [812, 410] on td "Title: Monitoring Children's Progress in Language & Literacy in the Early Years" at bounding box center [822, 410] width 283 height 22
click at [812, 410] on link "Monitoring Children's Progress in Language & Literacy in the Early Years" at bounding box center [822, 409] width 273 height 10
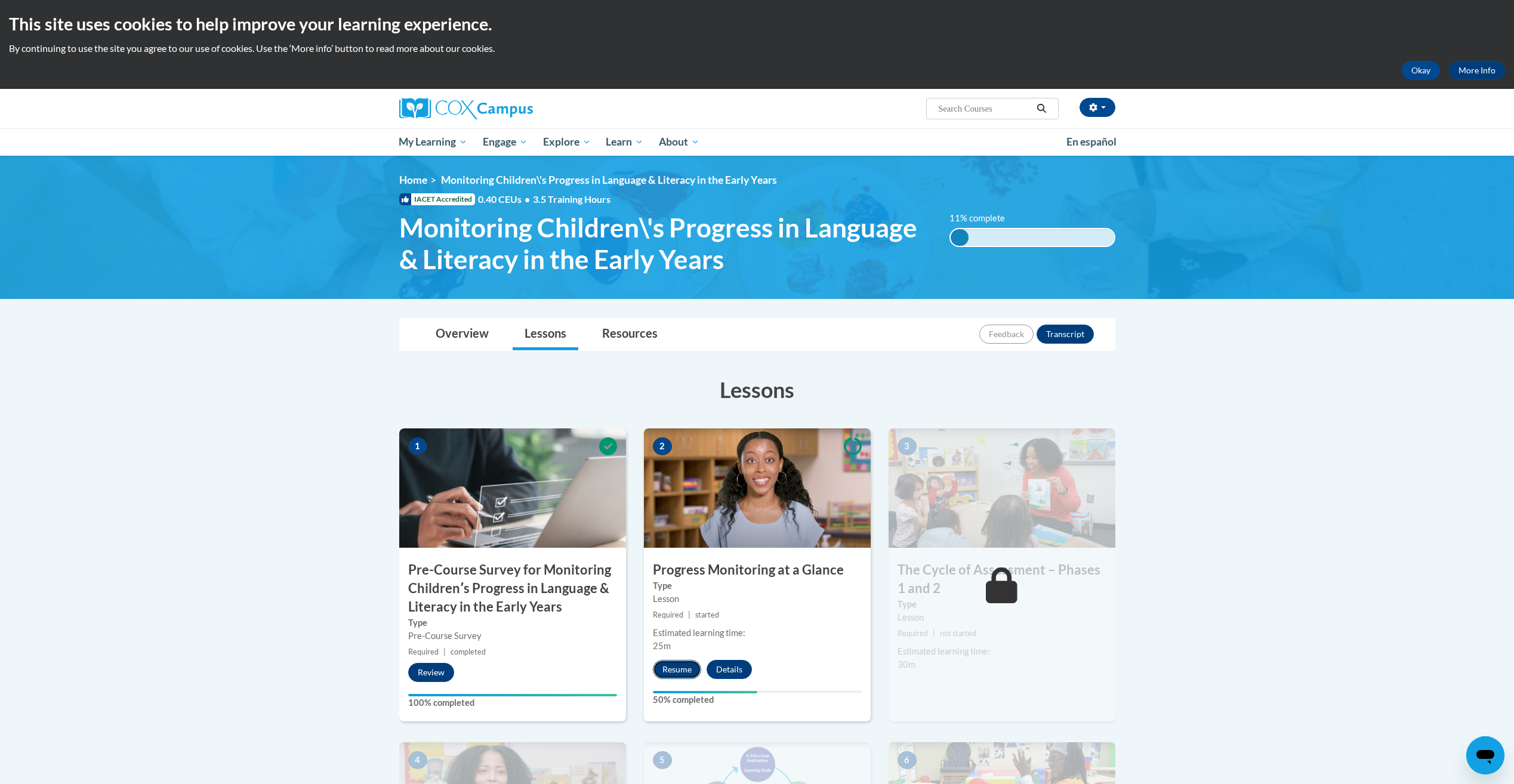
click at [679, 670] on button "Resume" at bounding box center [677, 670] width 49 height 19
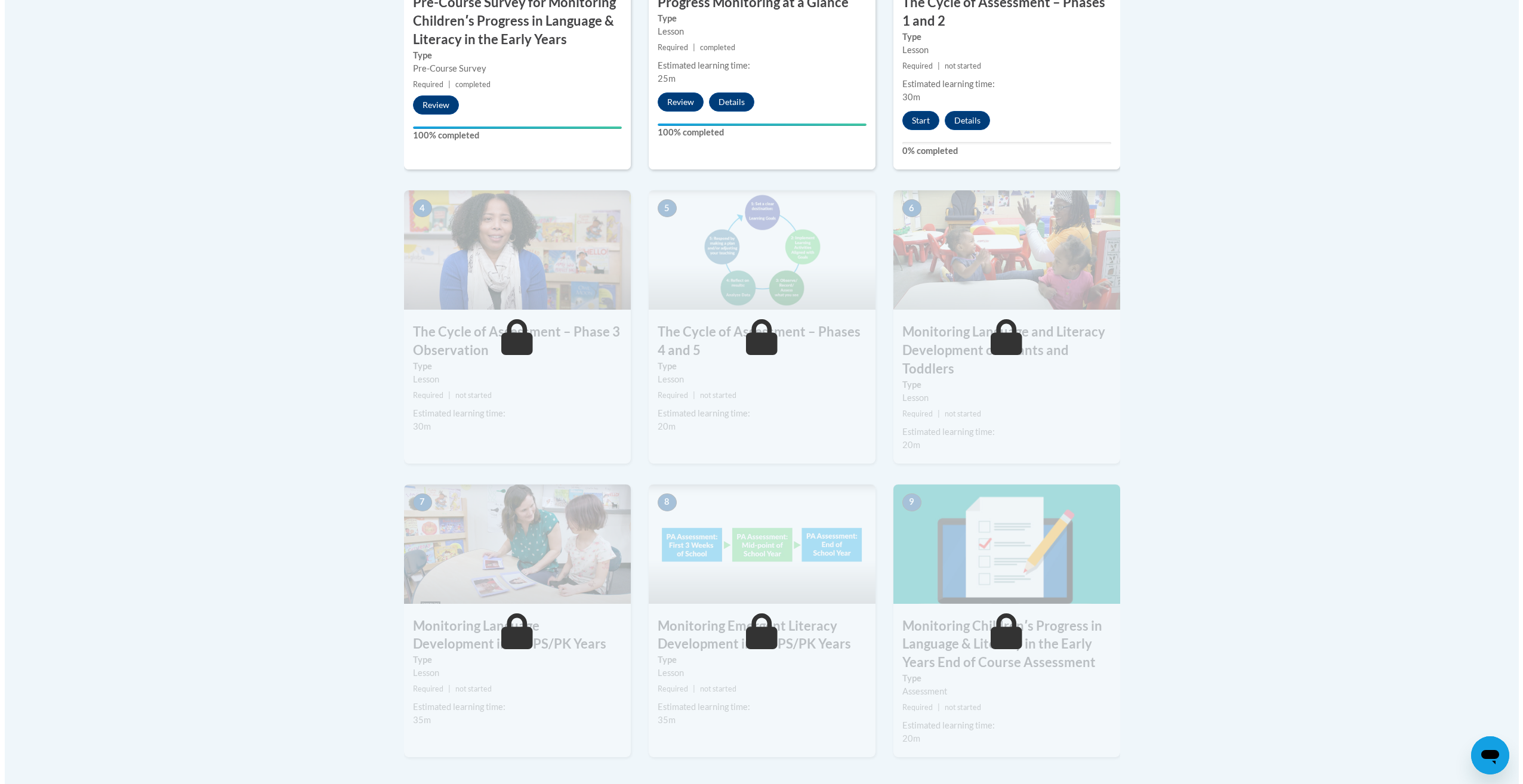
scroll to position [557, 0]
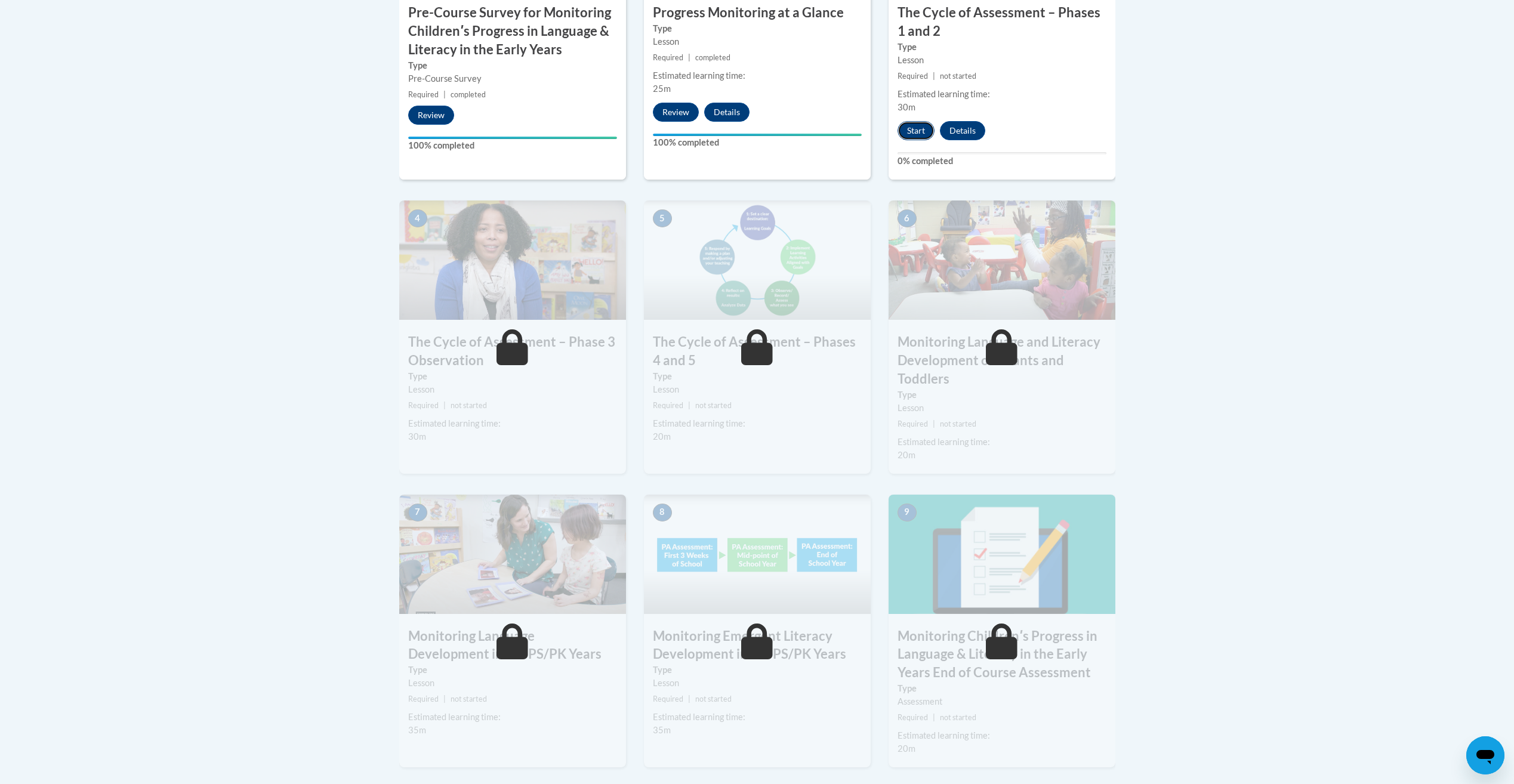
click at [917, 131] on button "Start" at bounding box center [916, 131] width 37 height 19
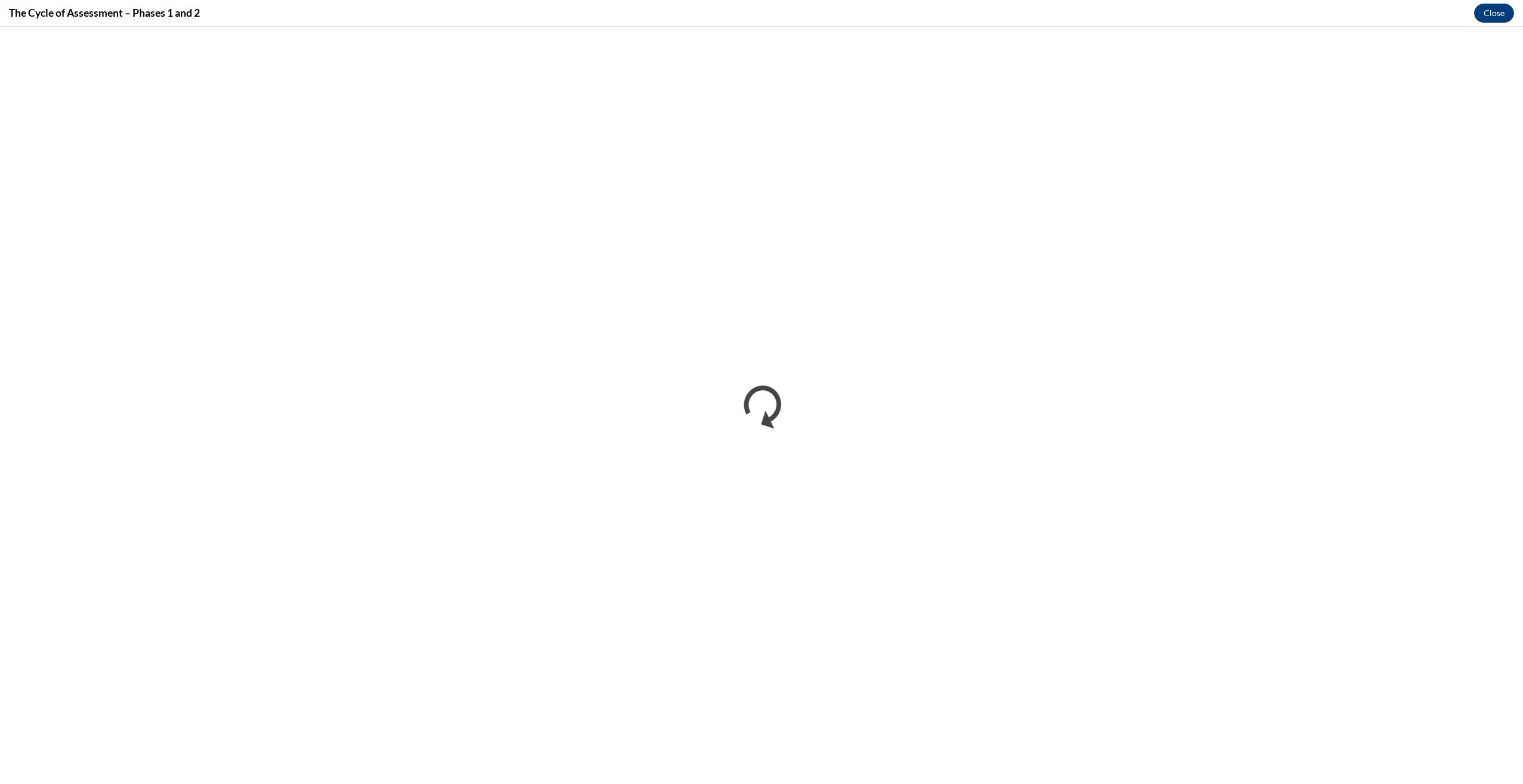
scroll to position [0, 0]
